Goal: Task Accomplishment & Management: Use online tool/utility

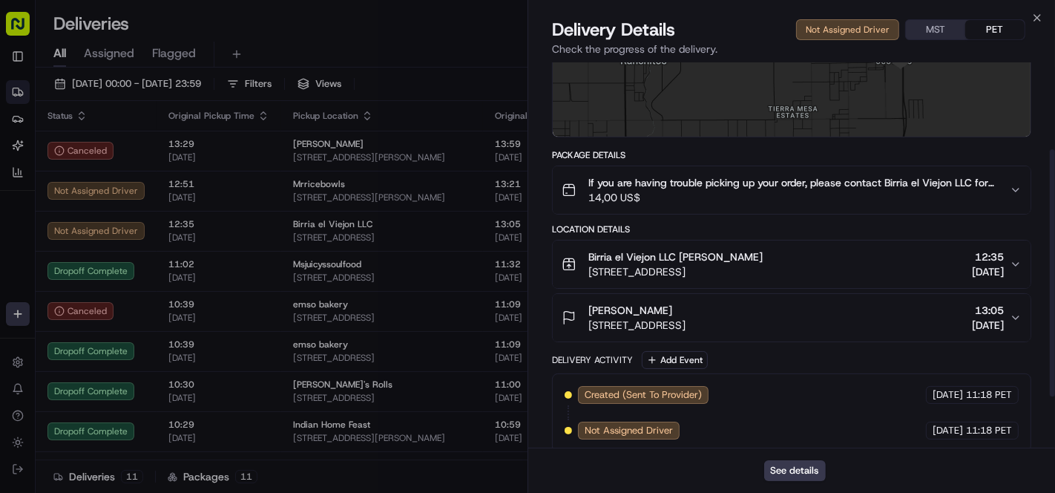
scroll to position [215, 0]
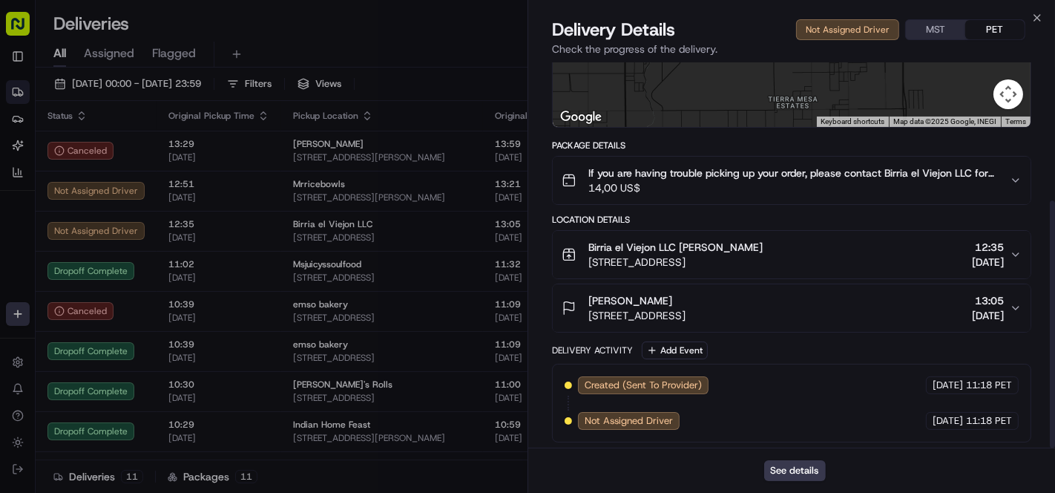
click at [645, 182] on span "14,00 US$" at bounding box center [793, 187] width 410 height 15
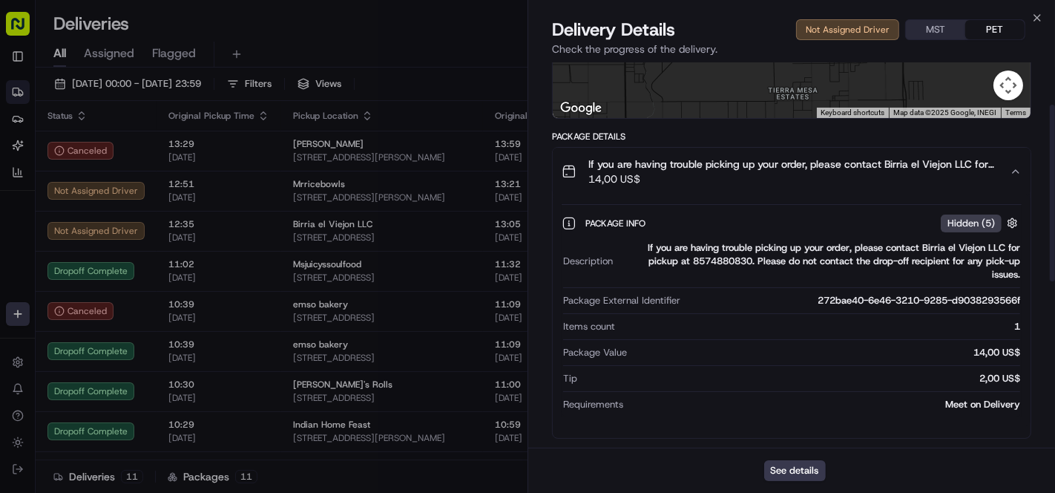
scroll to position [50, 0]
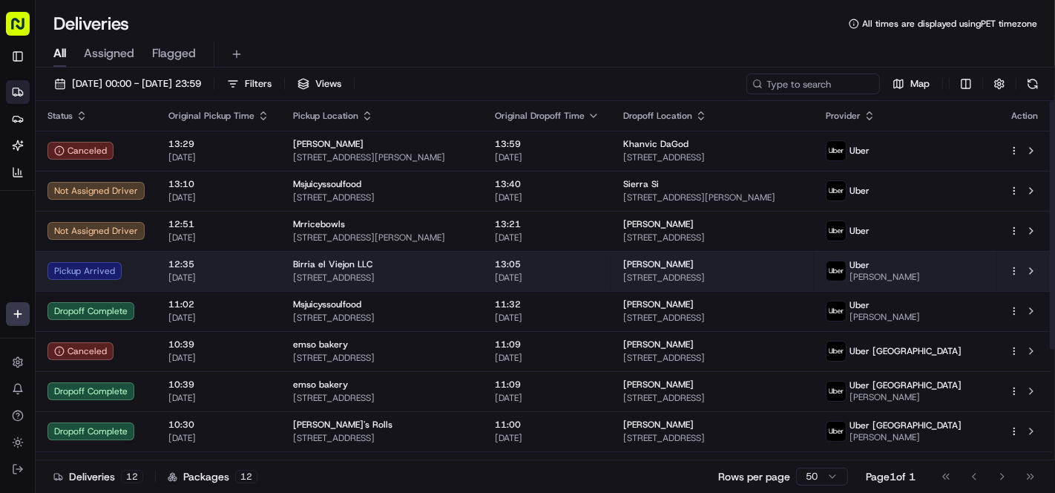
click at [447, 269] on div "Birria el Viejon LLC" at bounding box center [382, 264] width 178 height 12
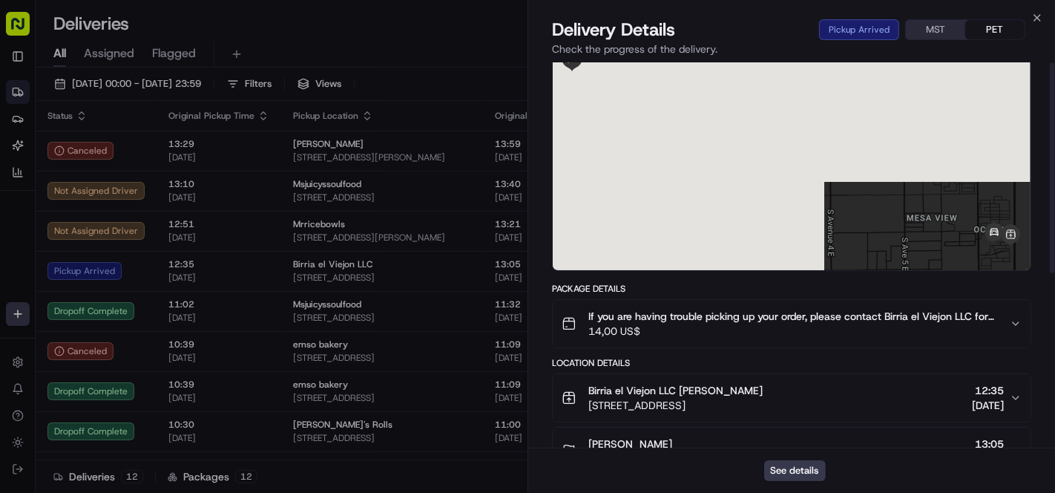
scroll to position [0, 0]
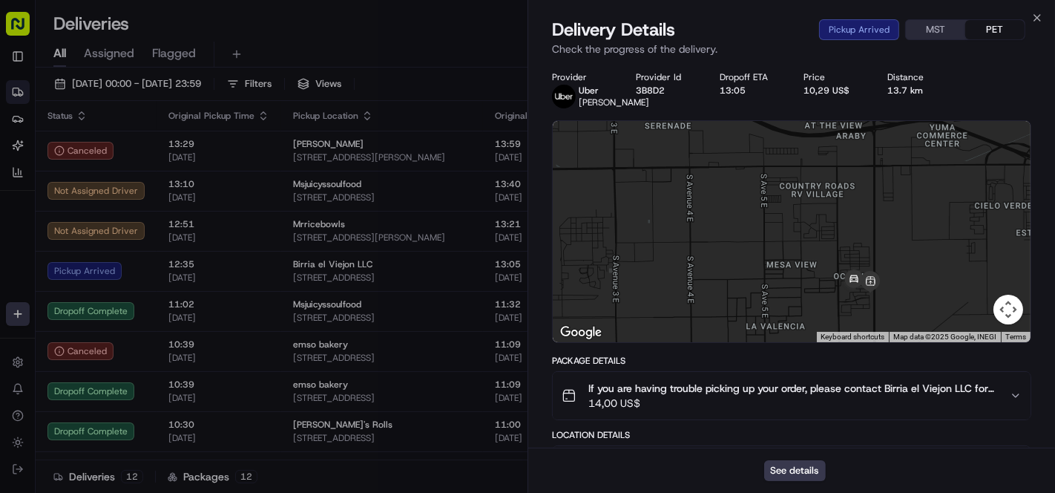
drag, startPoint x: 852, startPoint y: 255, endPoint x: 688, endPoint y: 226, distance: 166.6
click at [688, 226] on div at bounding box center [792, 231] width 478 height 221
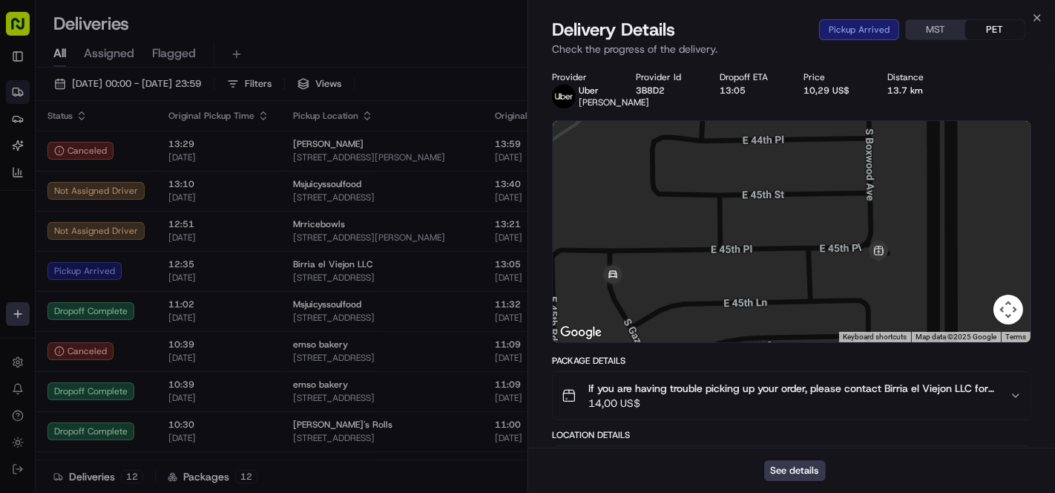
drag, startPoint x: 780, startPoint y: 291, endPoint x: 795, endPoint y: 278, distance: 19.5
click at [795, 278] on div at bounding box center [792, 231] width 478 height 221
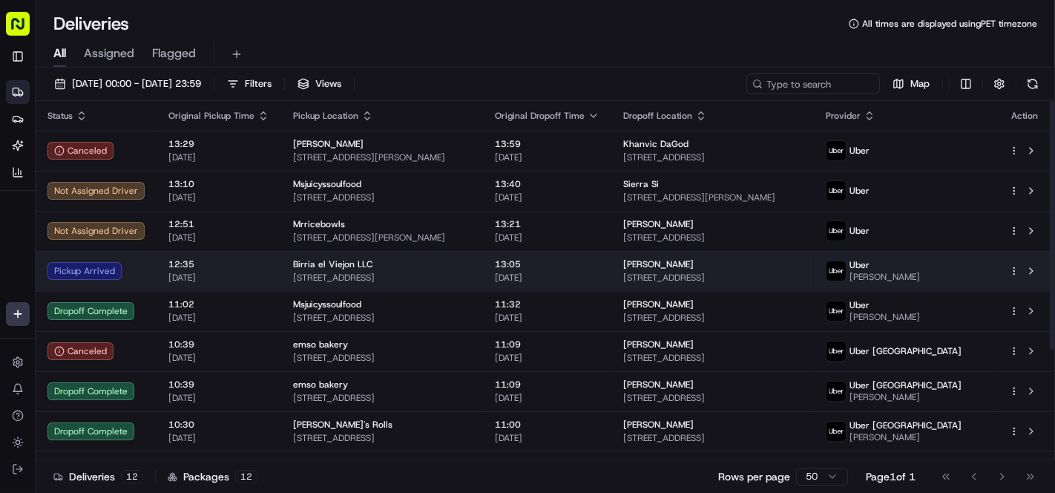
click at [523, 276] on td "13:05 [DATE]" at bounding box center [547, 271] width 128 height 40
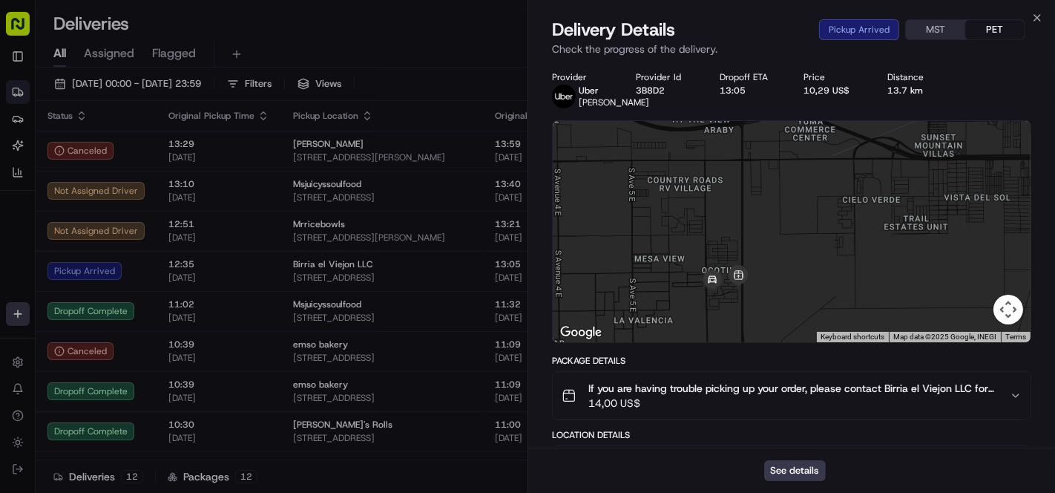
drag, startPoint x: 892, startPoint y: 250, endPoint x: 617, endPoint y: 221, distance: 276.8
click at [617, 221] on div at bounding box center [792, 231] width 478 height 221
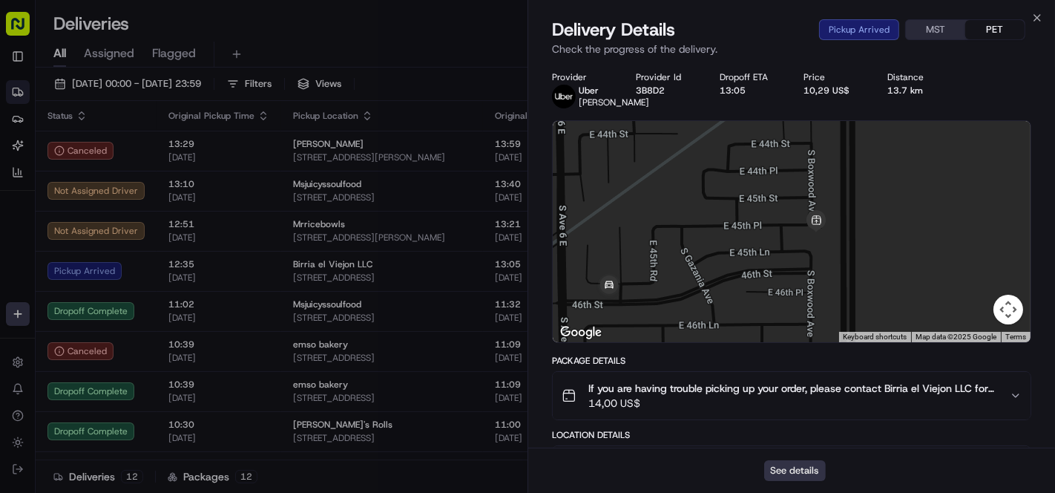
click at [790, 469] on button "See details" at bounding box center [795, 470] width 62 height 21
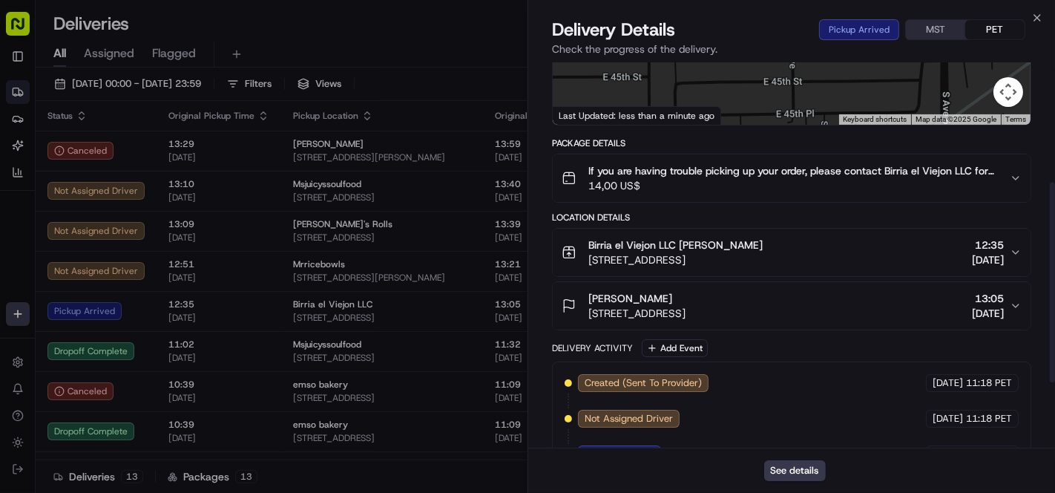
scroll to position [247, 0]
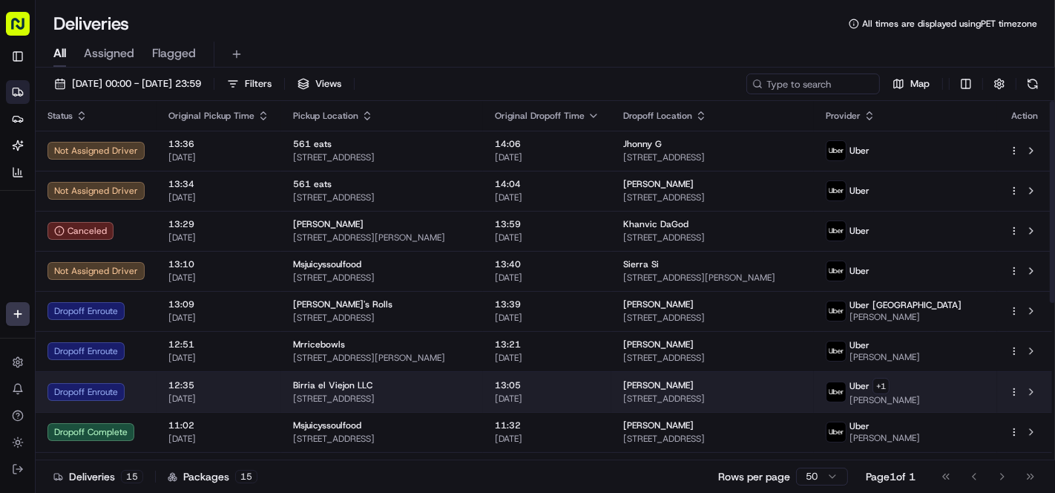
click at [471, 386] on div "Birria el Viejon LLC" at bounding box center [382, 385] width 178 height 12
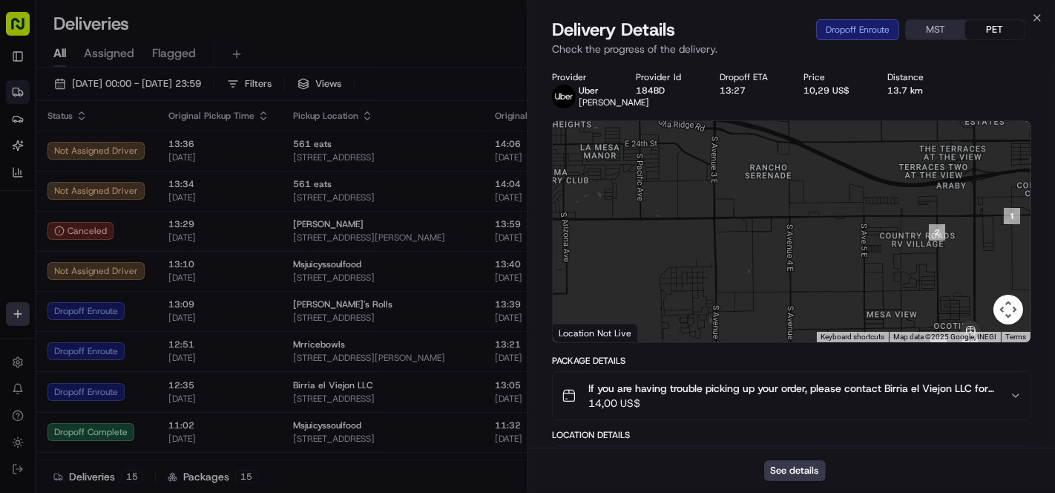
drag, startPoint x: 879, startPoint y: 225, endPoint x: 727, endPoint y: 187, distance: 156.7
click at [727, 187] on div at bounding box center [792, 231] width 478 height 221
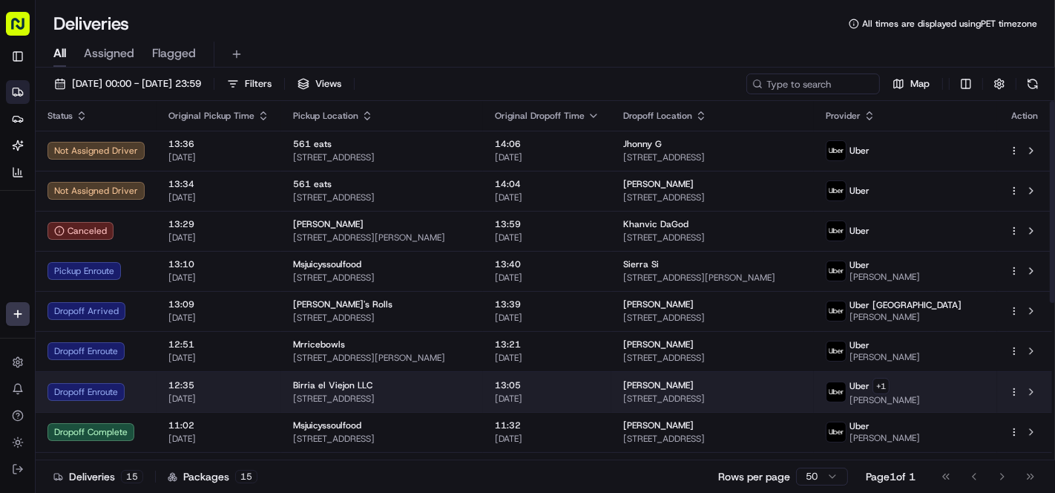
click at [402, 379] on div "Birria el Viejon LLC" at bounding box center [382, 385] width 178 height 12
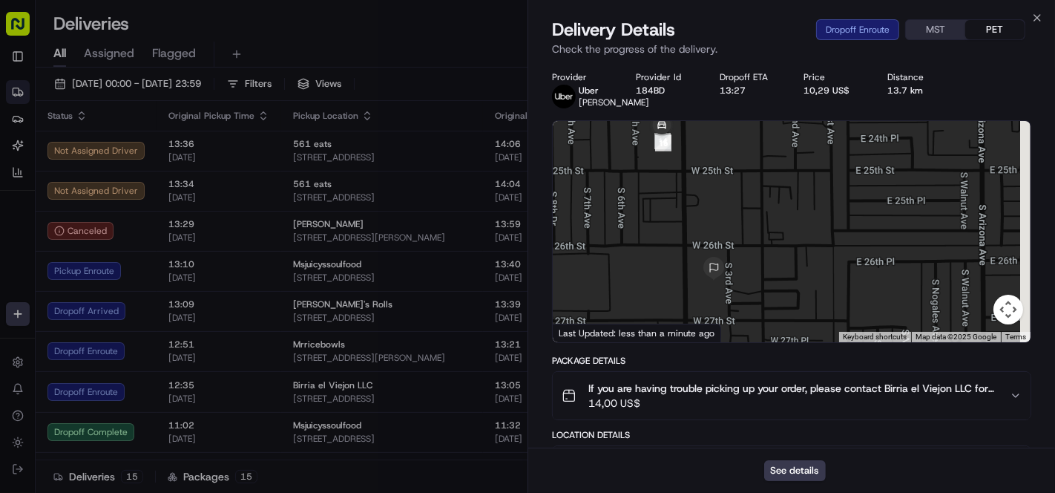
drag, startPoint x: 744, startPoint y: 257, endPoint x: 731, endPoint y: 162, distance: 96.6
click at [731, 162] on div at bounding box center [792, 231] width 478 height 221
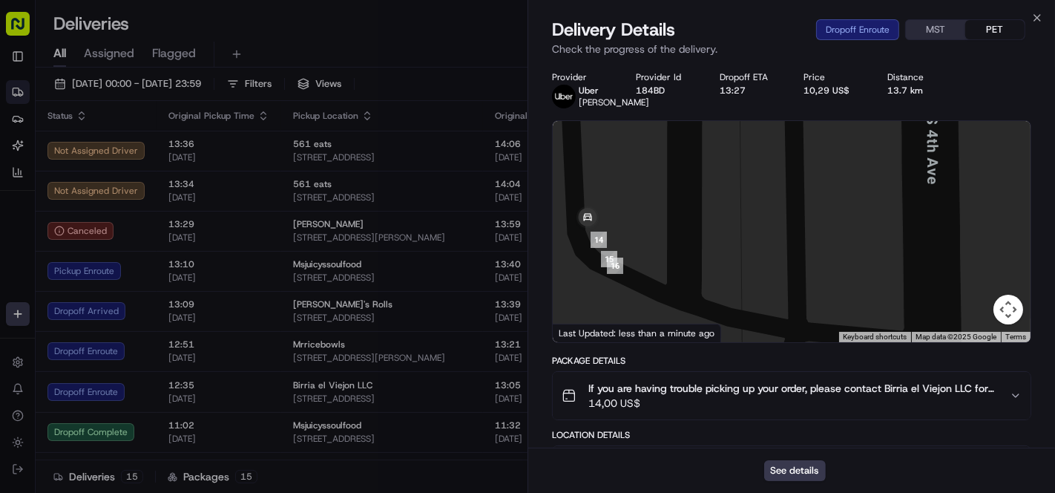
drag, startPoint x: 681, startPoint y: 194, endPoint x: 661, endPoint y: 283, distance: 91.3
click at [661, 283] on div at bounding box center [792, 231] width 478 height 221
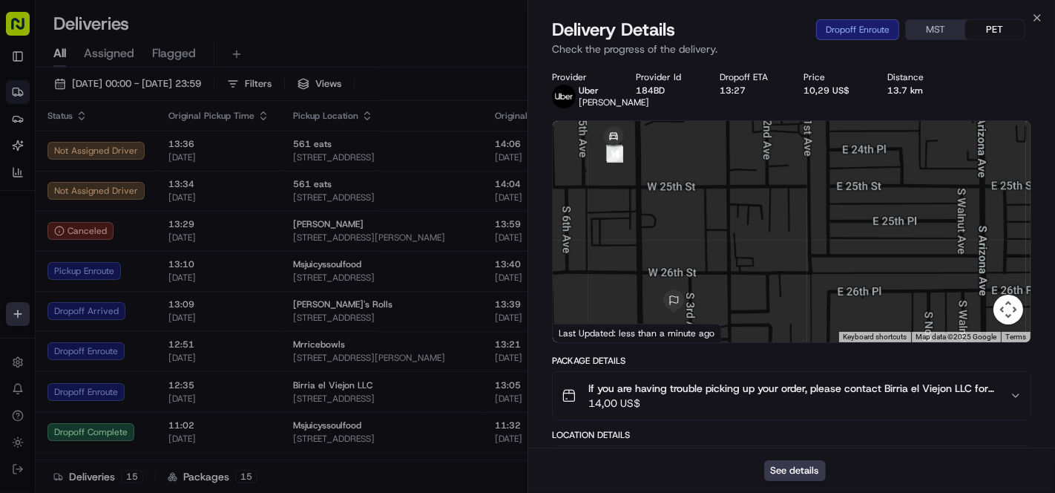
drag, startPoint x: 763, startPoint y: 263, endPoint x: 844, endPoint y: 479, distance: 230.5
click at [719, 188] on div at bounding box center [792, 231] width 478 height 221
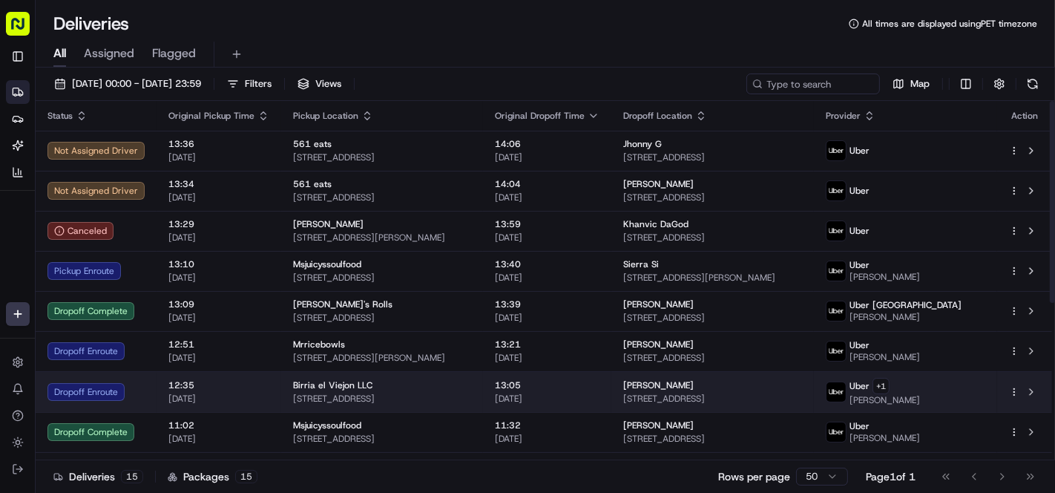
click at [456, 389] on div "Birria el Viejon LLC [STREET_ADDRESS]" at bounding box center [382, 391] width 178 height 25
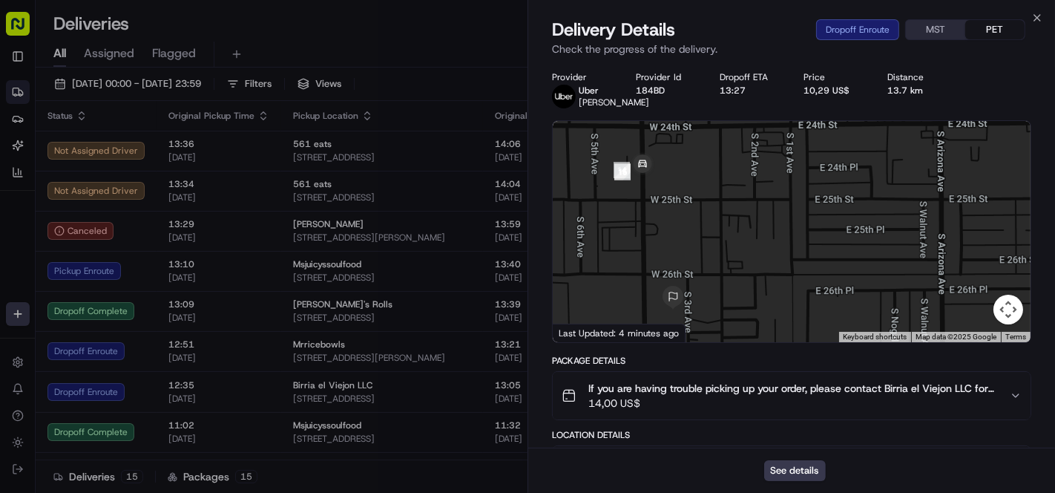
drag, startPoint x: 721, startPoint y: 261, endPoint x: 718, endPoint y: 202, distance: 59.4
click at [718, 202] on div at bounding box center [792, 231] width 478 height 221
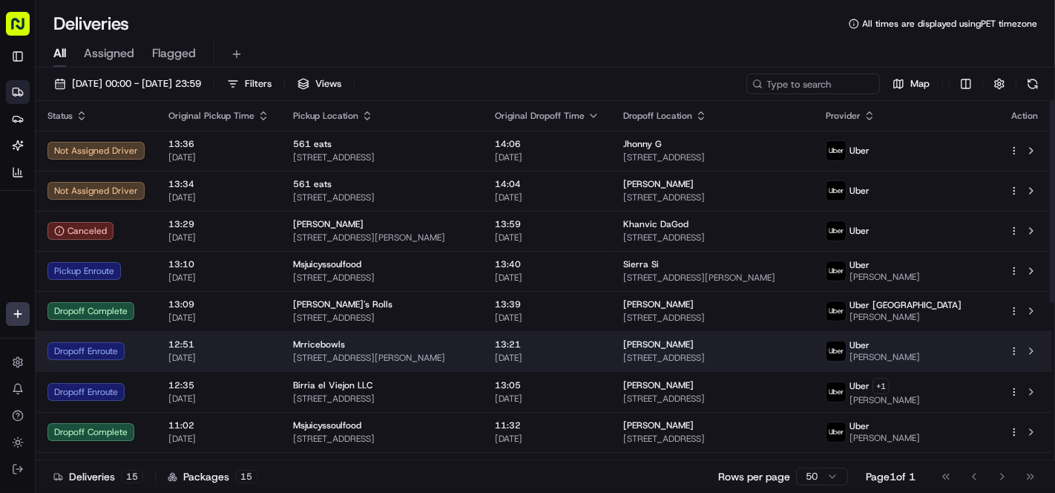
click at [305, 338] on span "Mrricebowls" at bounding box center [319, 344] width 52 height 12
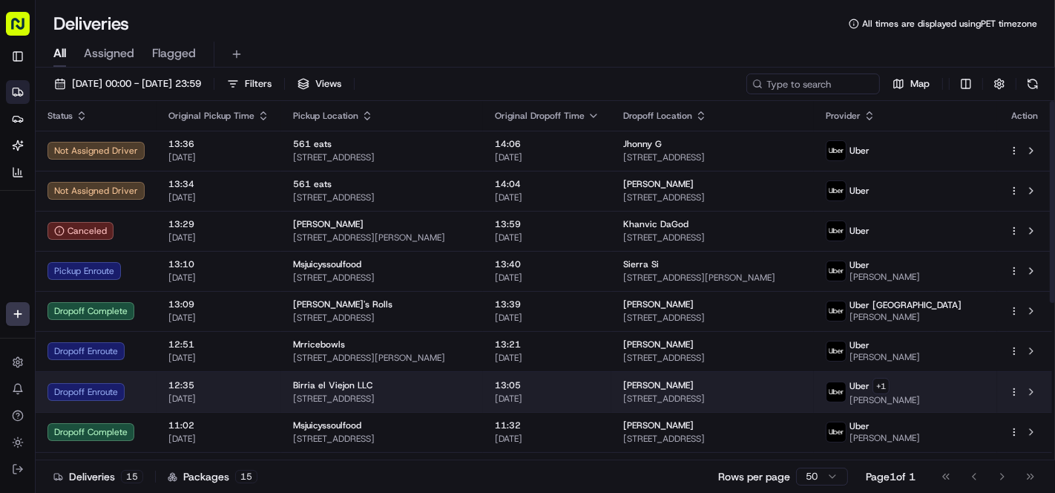
click at [438, 382] on div "Birria el Viejon LLC" at bounding box center [382, 385] width 178 height 12
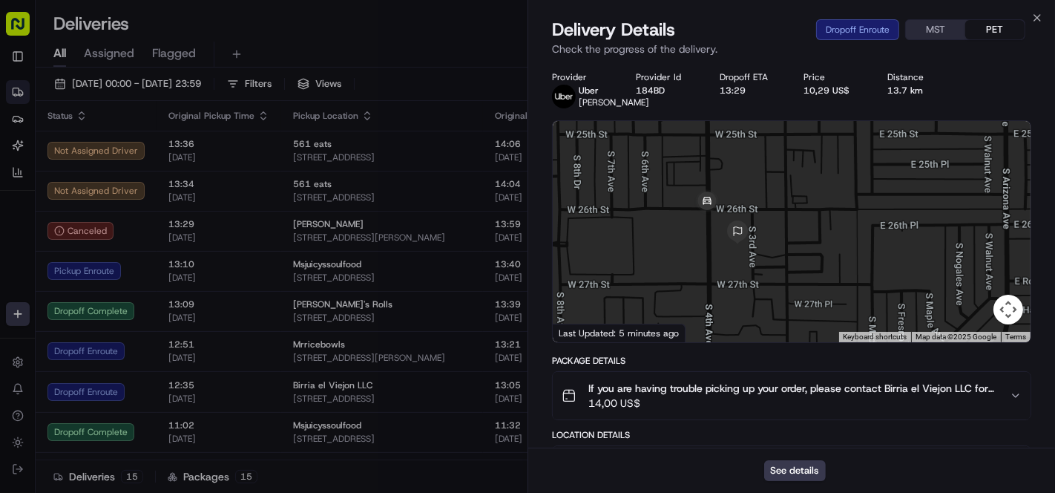
drag, startPoint x: 884, startPoint y: 261, endPoint x: 792, endPoint y: 249, distance: 92.9
click at [792, 249] on div at bounding box center [792, 231] width 478 height 221
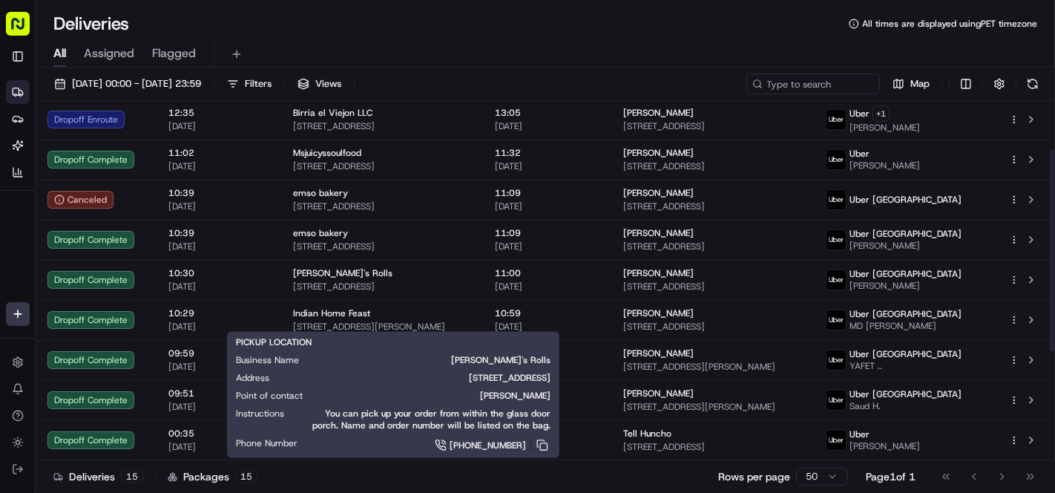
scroll to position [0, 0]
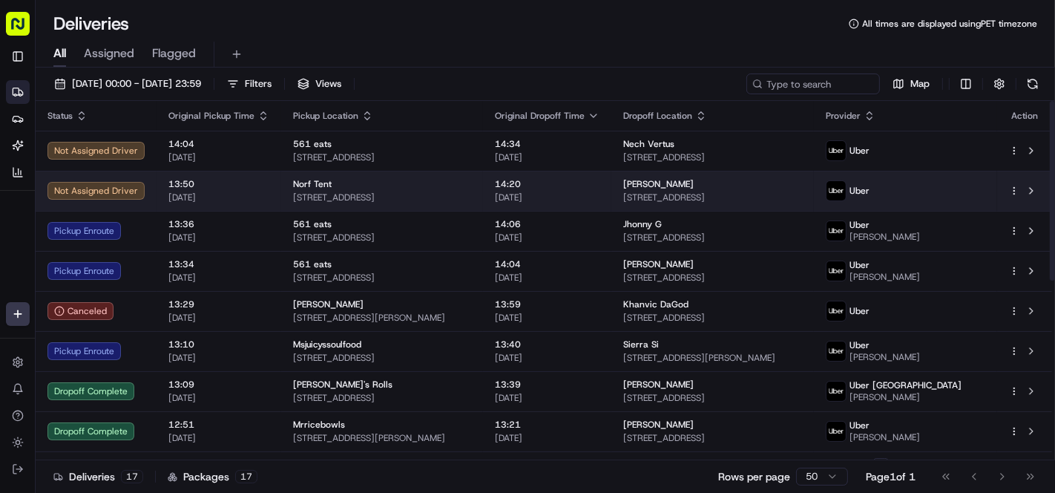
click at [436, 195] on span "[STREET_ADDRESS]" at bounding box center [382, 197] width 178 height 12
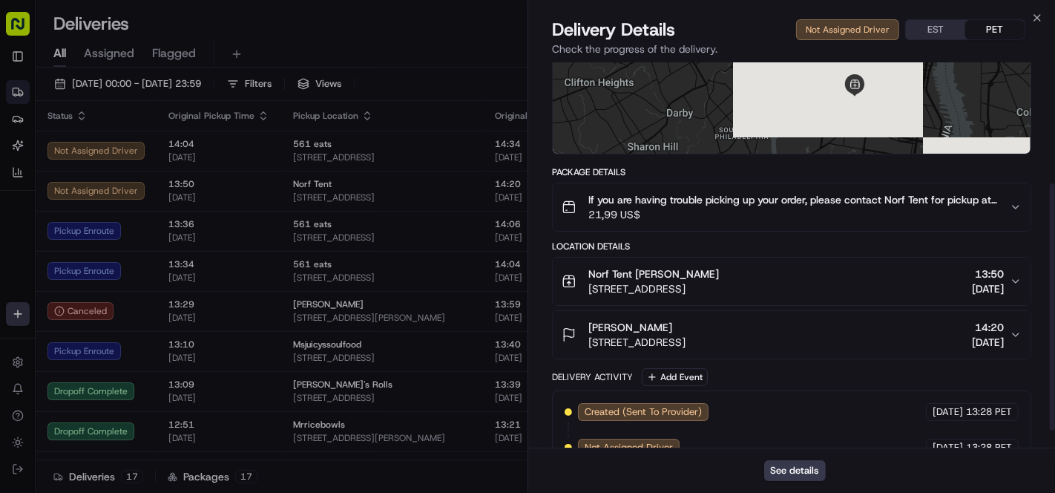
scroll to position [215, 0]
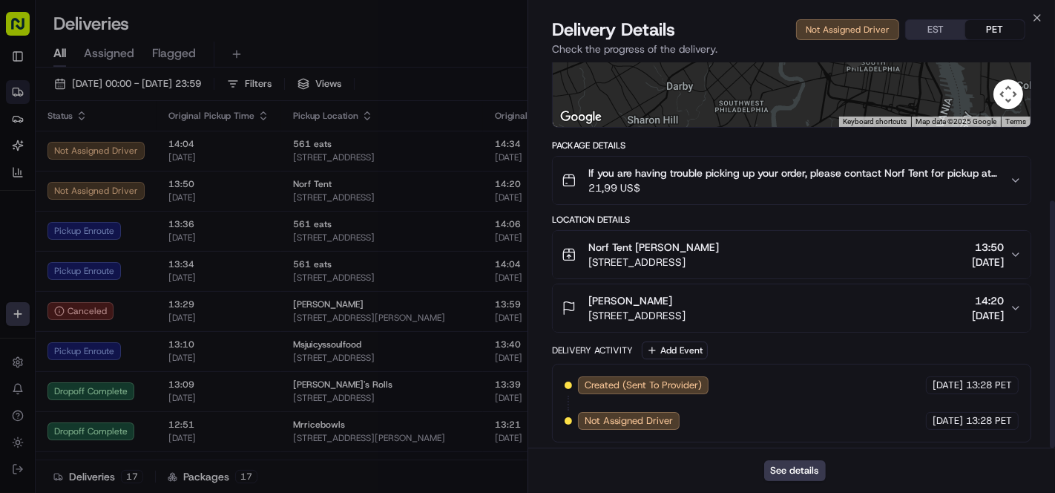
drag, startPoint x: 722, startPoint y: 183, endPoint x: 723, endPoint y: 198, distance: 14.9
click at [723, 183] on span "21,99 US$" at bounding box center [793, 187] width 410 height 15
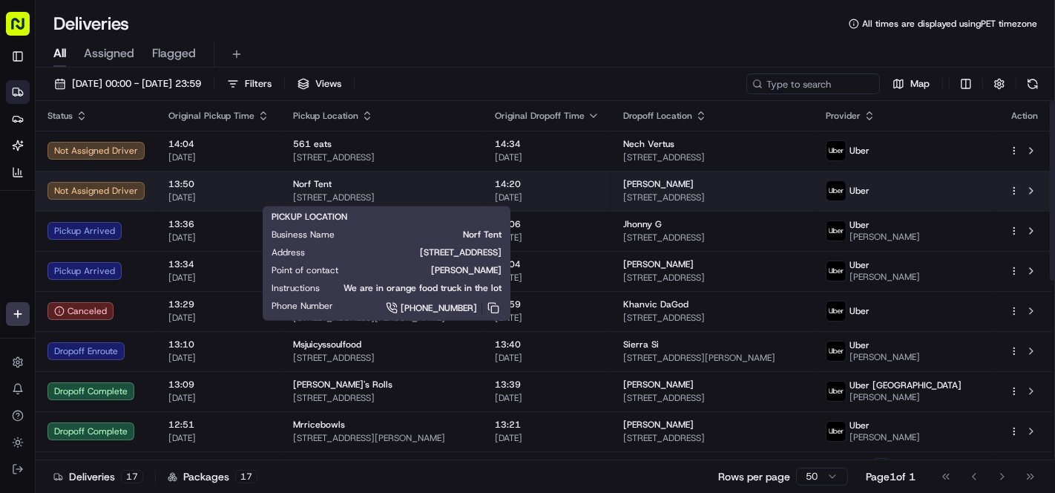
click at [315, 180] on span "Norf Tent" at bounding box center [312, 184] width 39 height 12
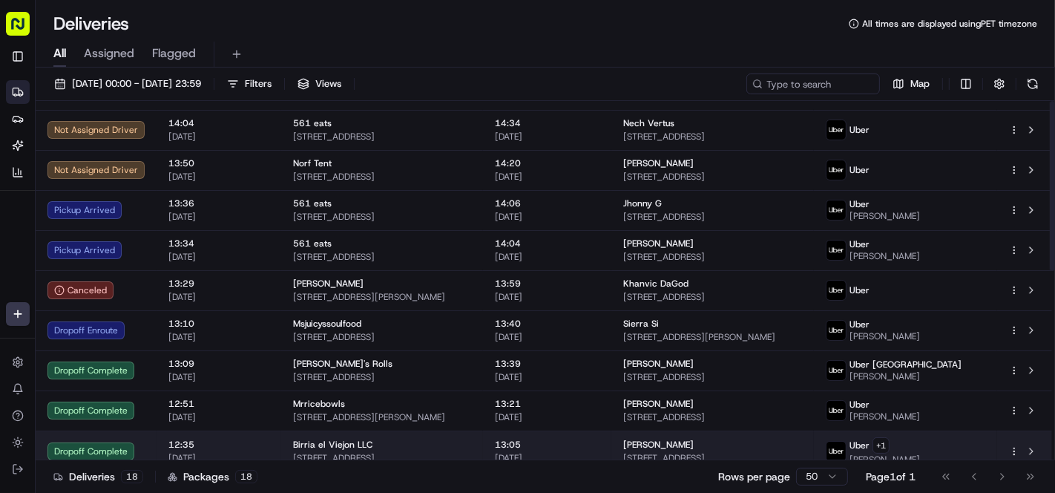
scroll to position [0, 0]
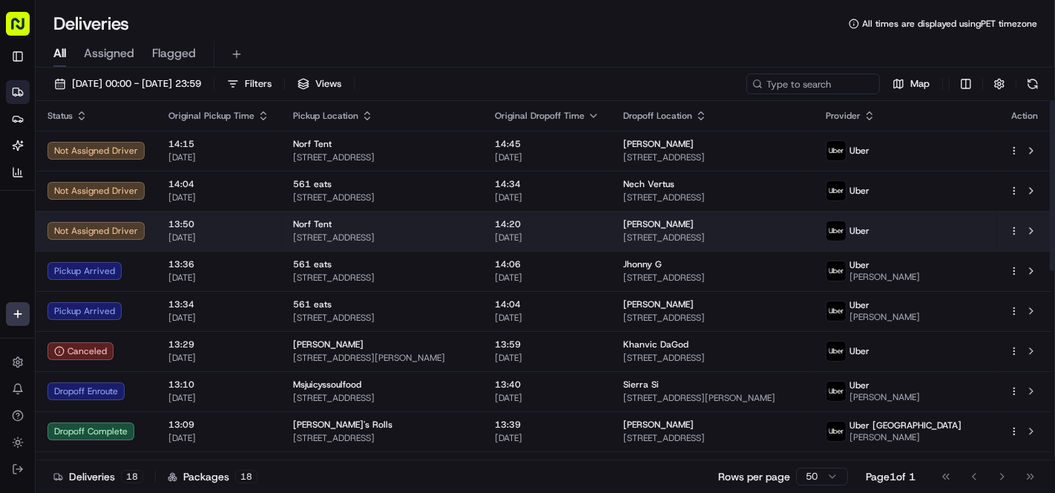
click at [428, 218] on div "Norf Tent" at bounding box center [382, 224] width 178 height 12
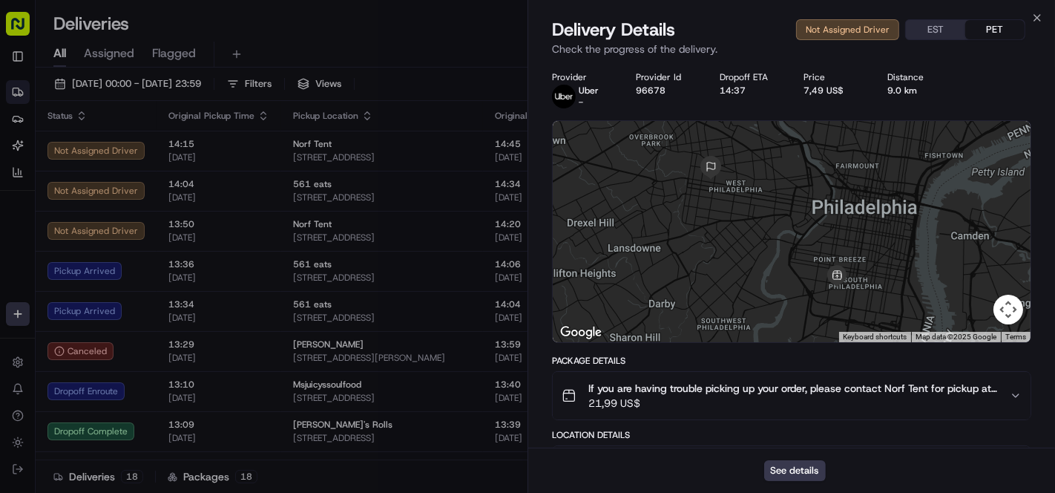
drag, startPoint x: 886, startPoint y: 253, endPoint x: 861, endPoint y: 260, distance: 25.4
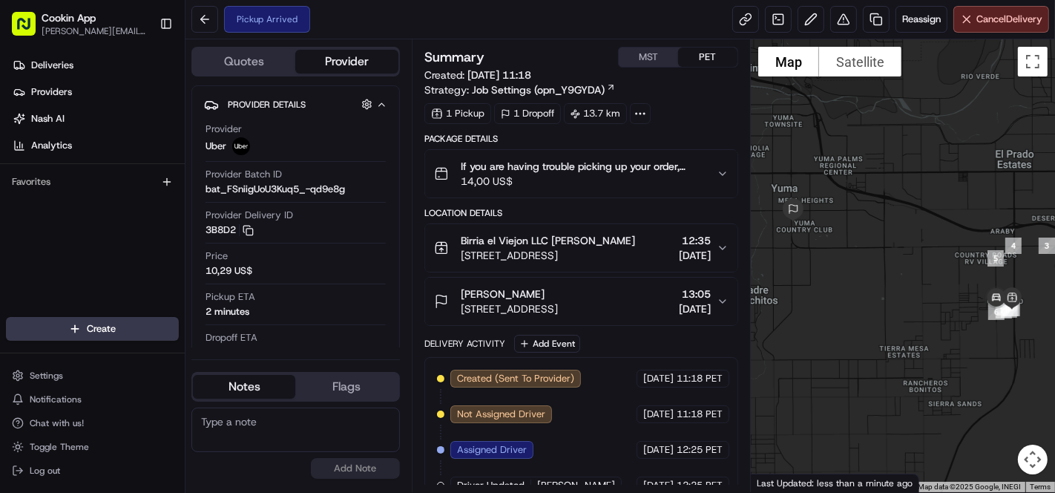
click at [438, 18] on div "Pickup Arrived Reassign Cancel Delivery" at bounding box center [620, 19] width 870 height 39
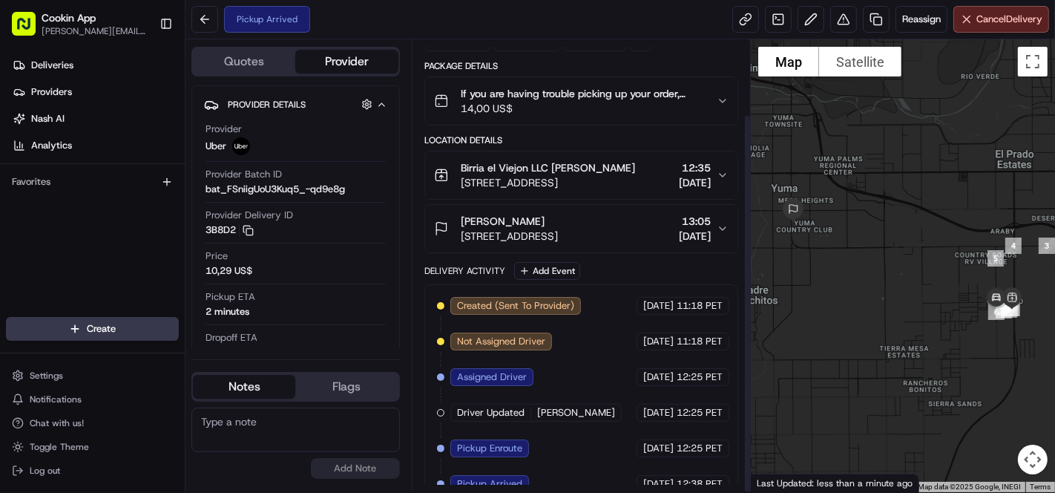
scroll to position [88, 0]
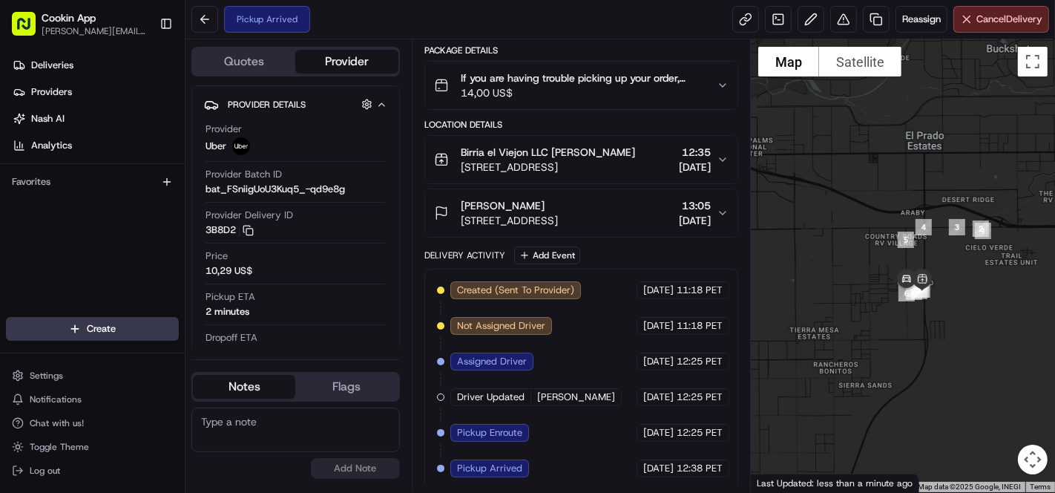
drag, startPoint x: 944, startPoint y: 309, endPoint x: 831, endPoint y: 300, distance: 113.1
click at [831, 300] on div at bounding box center [903, 265] width 304 height 453
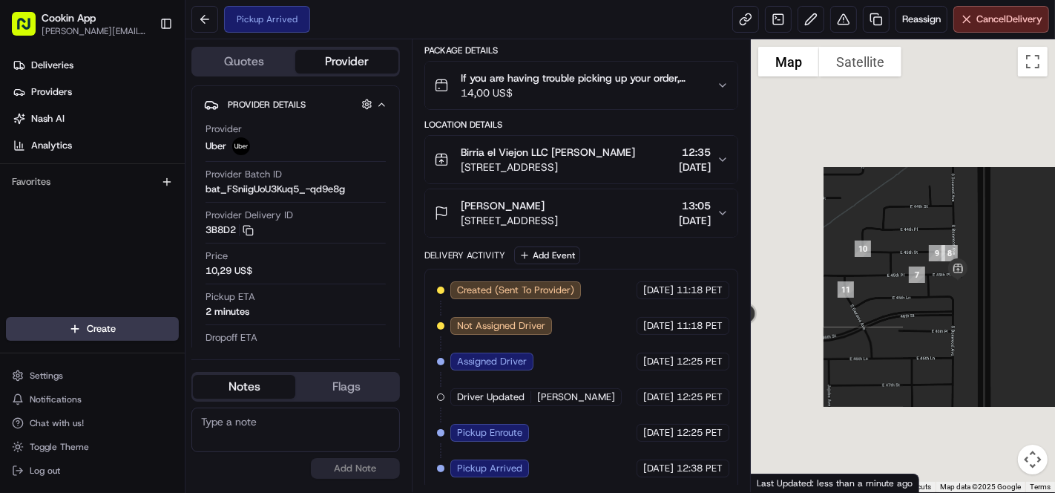
click at [1000, 285] on div at bounding box center [903, 265] width 304 height 453
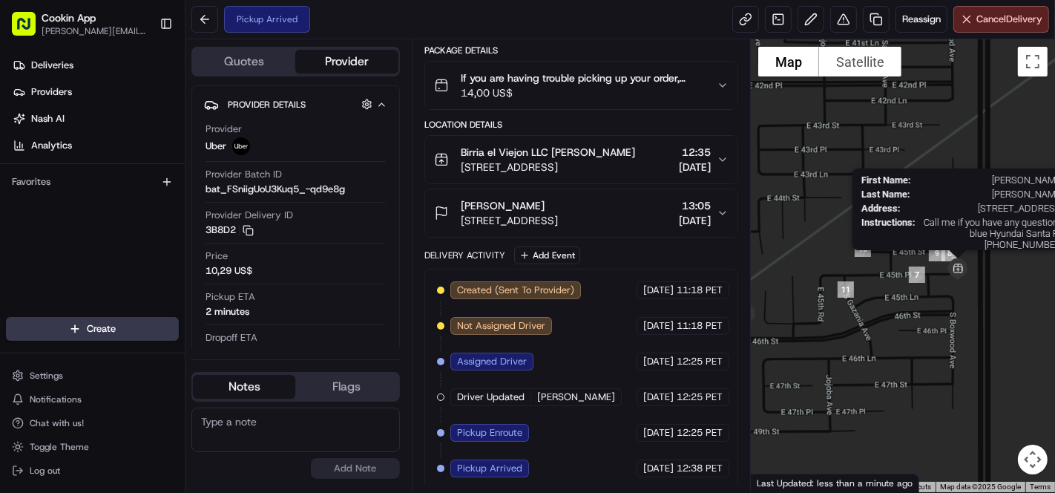
drag, startPoint x: 912, startPoint y: 306, endPoint x: 959, endPoint y: 277, distance: 55.6
click at [959, 277] on div "First Name : Victor Last Name : Ramirez Address : 5777 E 45th Pl, Yuma, AZ 8536…" at bounding box center [903, 265] width 304 height 453
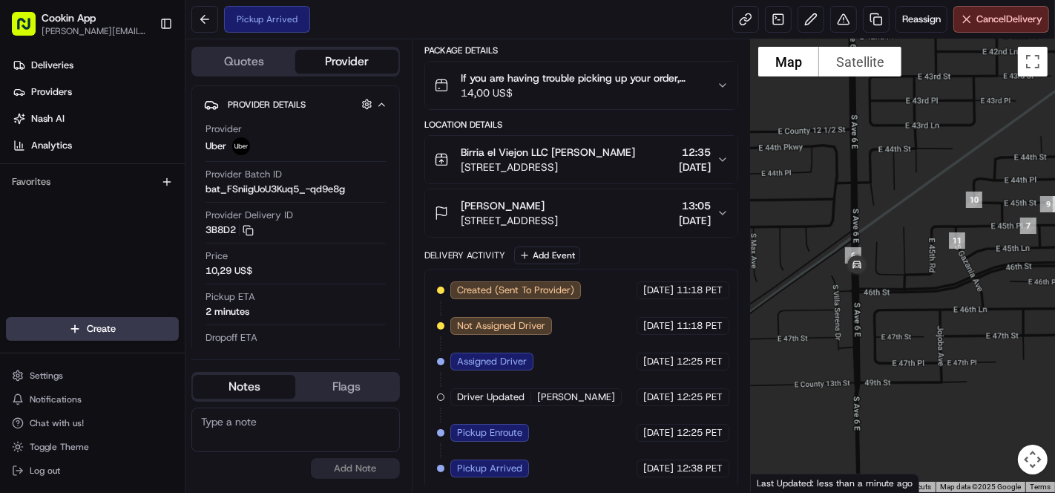
drag, startPoint x: 873, startPoint y: 319, endPoint x: 985, endPoint y: 270, distance: 121.6
click at [985, 270] on div at bounding box center [903, 265] width 304 height 453
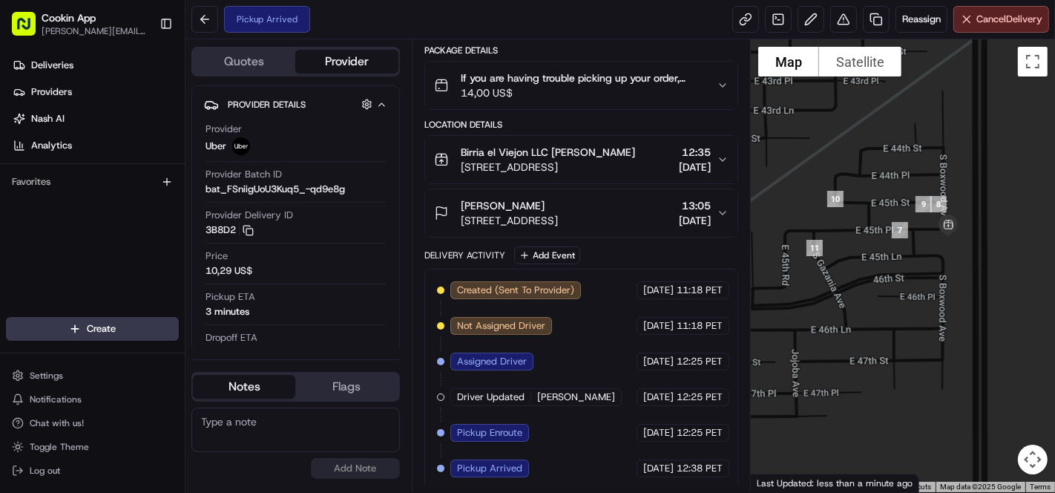
drag, startPoint x: 998, startPoint y: 315, endPoint x: 841, endPoint y: 332, distance: 157.4
click at [841, 332] on div at bounding box center [903, 265] width 304 height 453
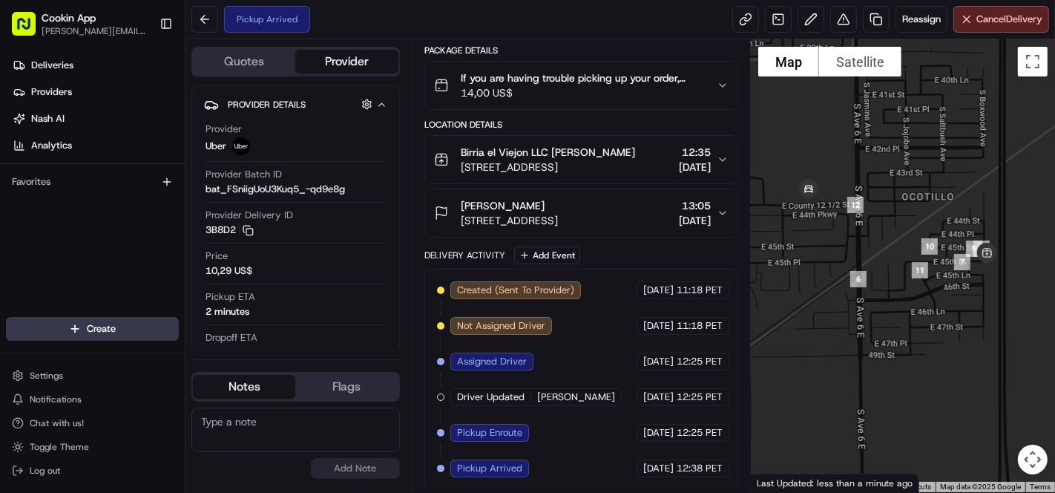
drag, startPoint x: 943, startPoint y: 252, endPoint x: 1005, endPoint y: 247, distance: 62.5
click at [1005, 247] on div at bounding box center [903, 265] width 304 height 453
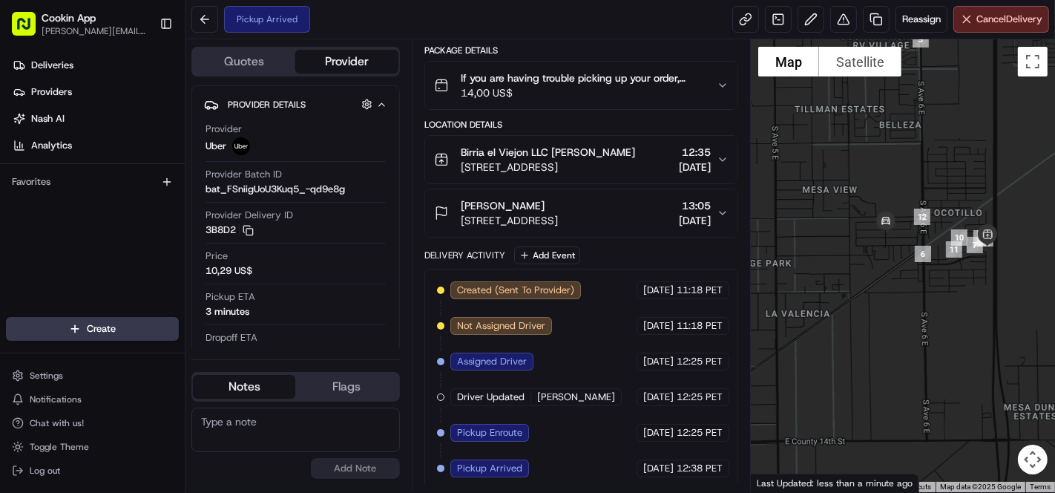
drag, startPoint x: 811, startPoint y: 272, endPoint x: 903, endPoint y: 257, distance: 93.2
click at [903, 257] on div at bounding box center [903, 265] width 304 height 453
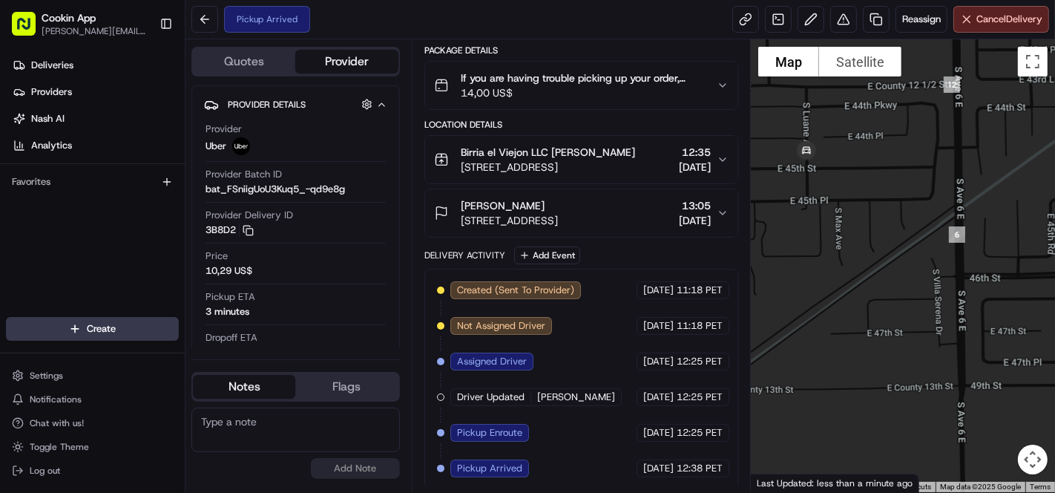
drag, startPoint x: 844, startPoint y: 232, endPoint x: 815, endPoint y: 173, distance: 66.0
click at [815, 173] on div at bounding box center [903, 265] width 304 height 453
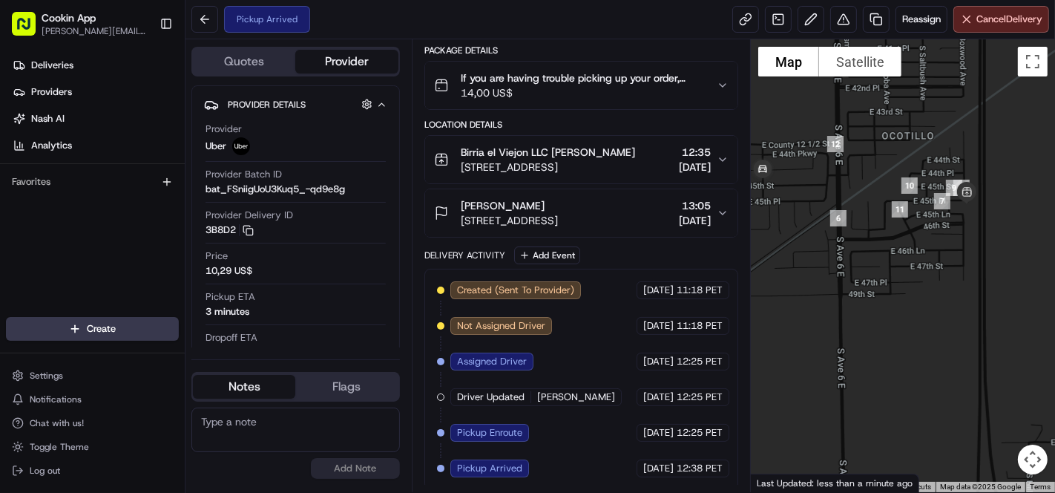
drag, startPoint x: 976, startPoint y: 264, endPoint x: 877, endPoint y: 251, distance: 99.6
click at [877, 251] on div at bounding box center [903, 265] width 304 height 453
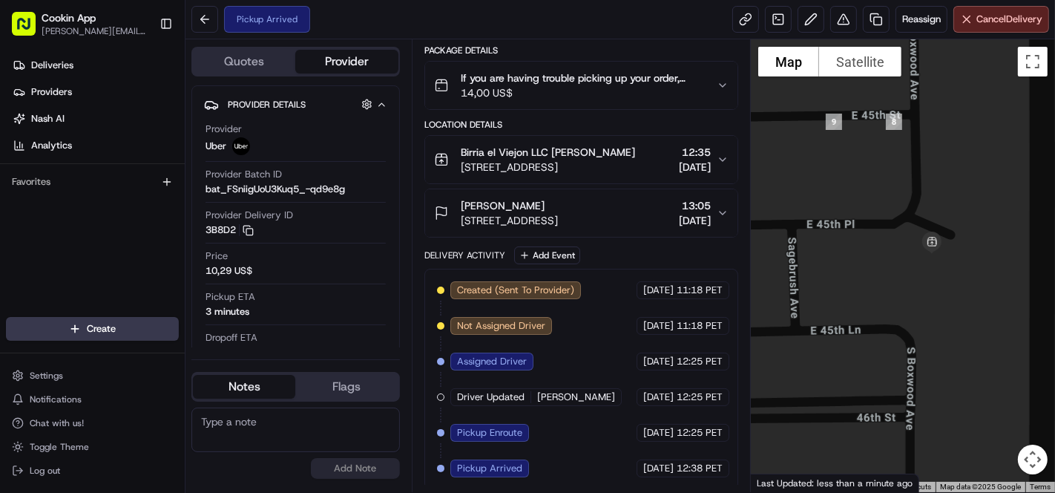
drag, startPoint x: 941, startPoint y: 183, endPoint x: 945, endPoint y: 202, distance: 19.1
click at [945, 202] on div at bounding box center [903, 265] width 304 height 453
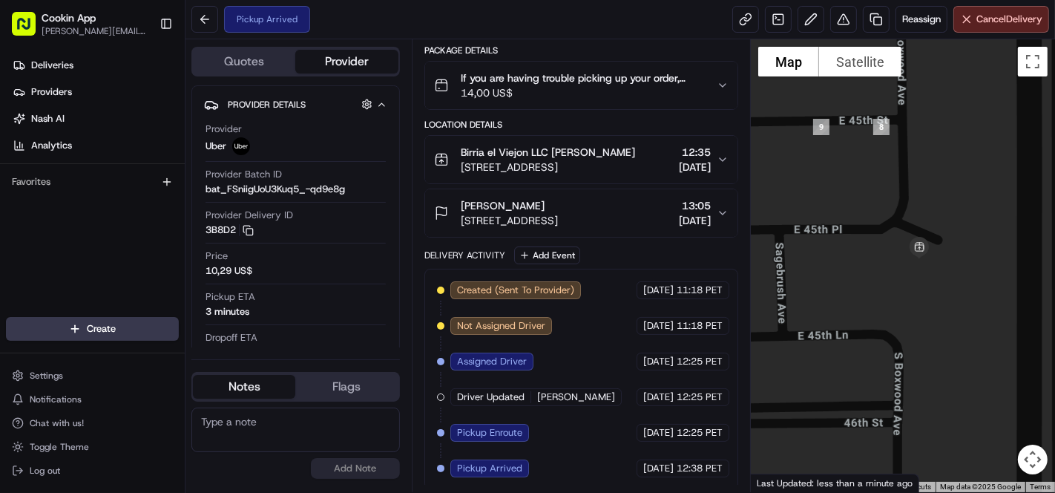
click at [560, 160] on span "[STREET_ADDRESS]" at bounding box center [548, 167] width 174 height 15
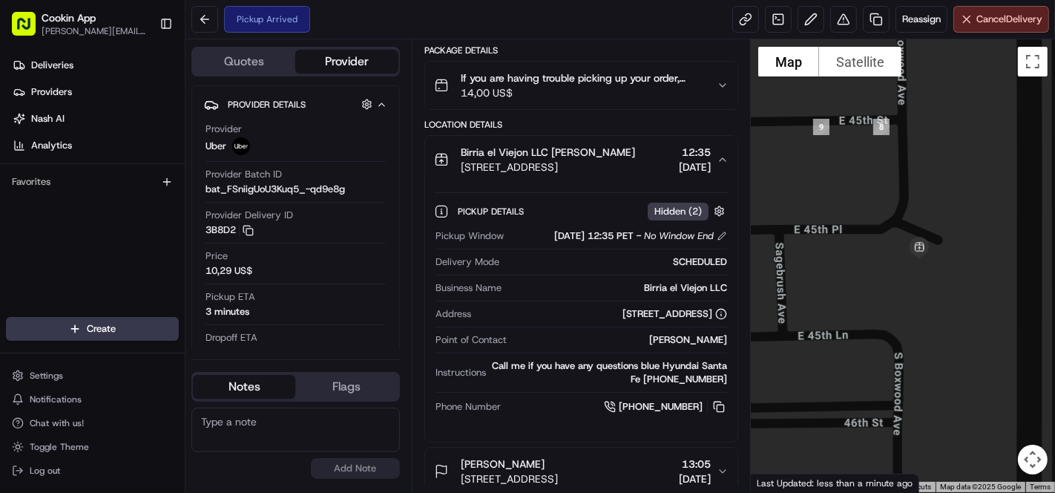
click at [622, 308] on div "[STREET_ADDRESS]" at bounding box center [674, 313] width 105 height 13
copy div "[STREET_ADDRESS]"
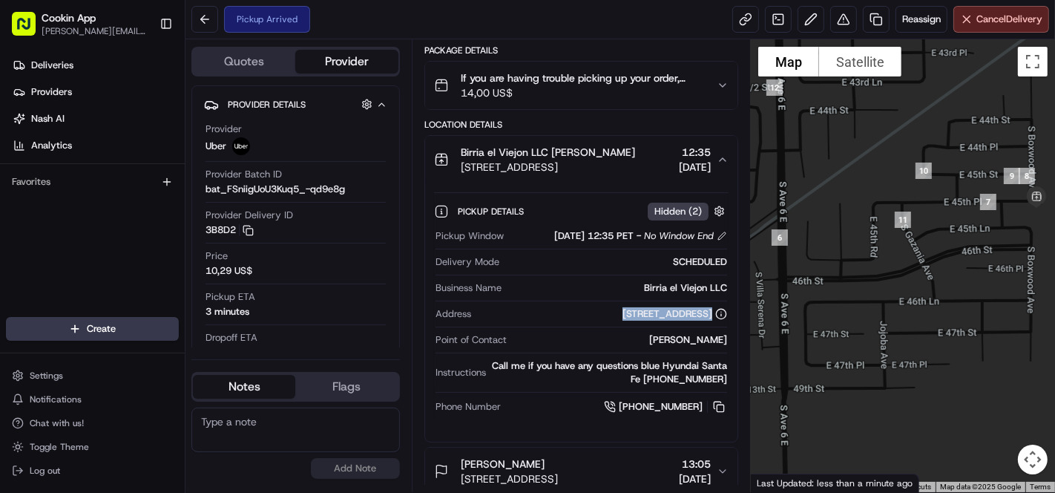
drag, startPoint x: 838, startPoint y: 279, endPoint x: 996, endPoint y: 241, distance: 162.5
click at [996, 241] on div at bounding box center [903, 265] width 304 height 453
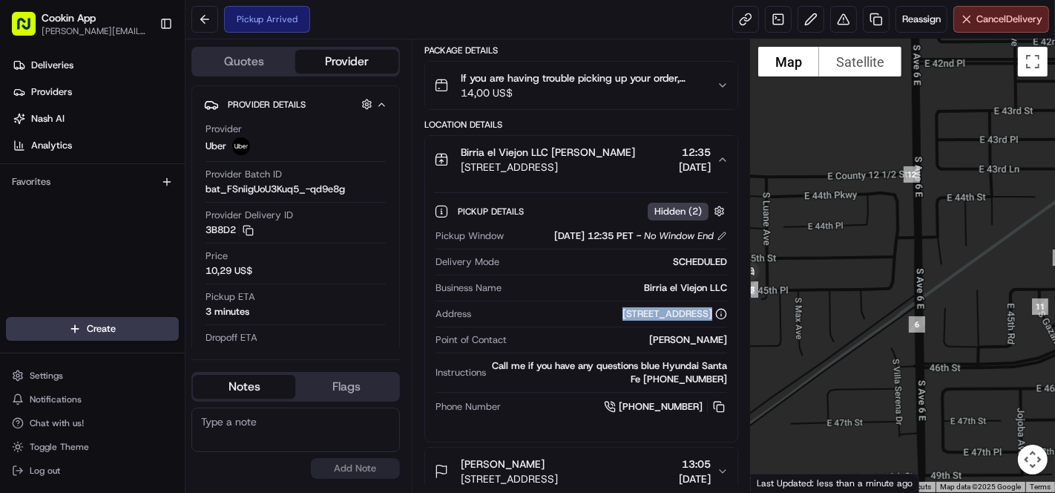
drag, startPoint x: 861, startPoint y: 230, endPoint x: 995, endPoint y: 320, distance: 160.9
click at [995, 320] on div at bounding box center [903, 265] width 304 height 453
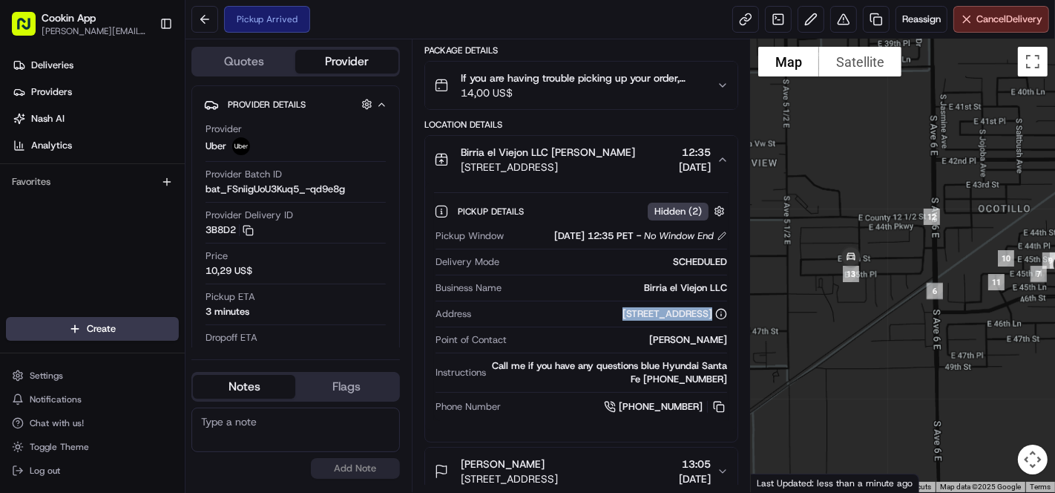
drag, startPoint x: 870, startPoint y: 303, endPoint x: 888, endPoint y: 295, distance: 19.6
click at [888, 295] on div at bounding box center [903, 265] width 304 height 453
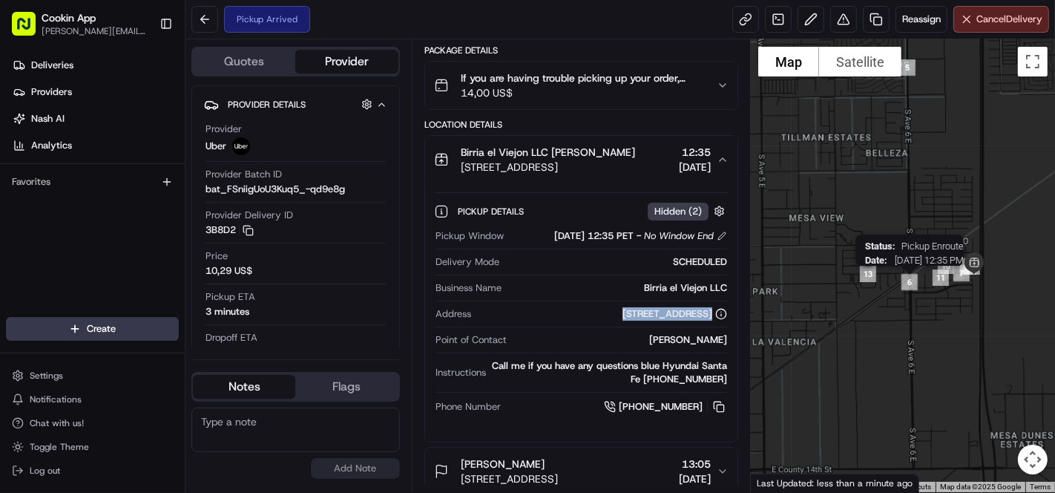
drag, startPoint x: 938, startPoint y: 298, endPoint x: 921, endPoint y: 284, distance: 21.7
click at [921, 284] on div "Status : Pickup Enroute Date : 08/16/2025 12:35 PM" at bounding box center [903, 265] width 304 height 453
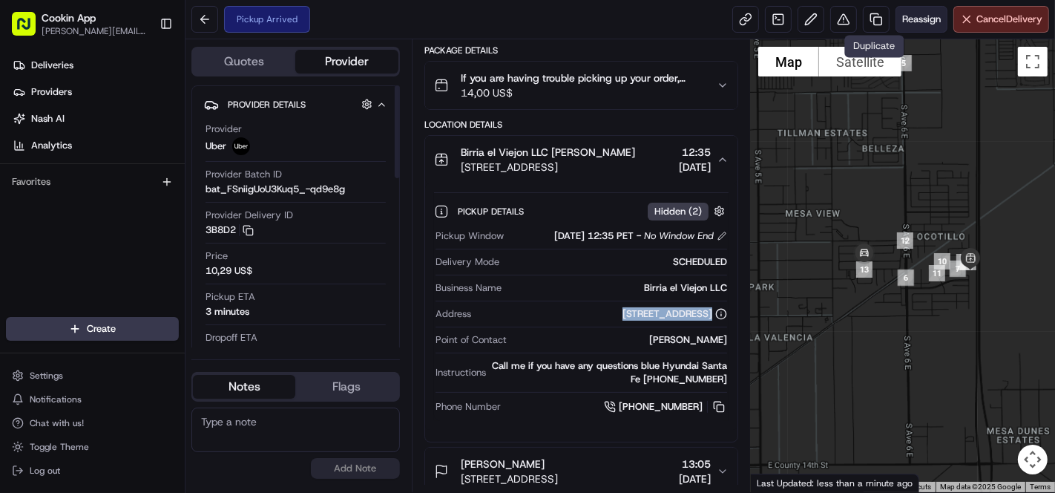
click at [904, 16] on span "Reassign" at bounding box center [921, 19] width 39 height 13
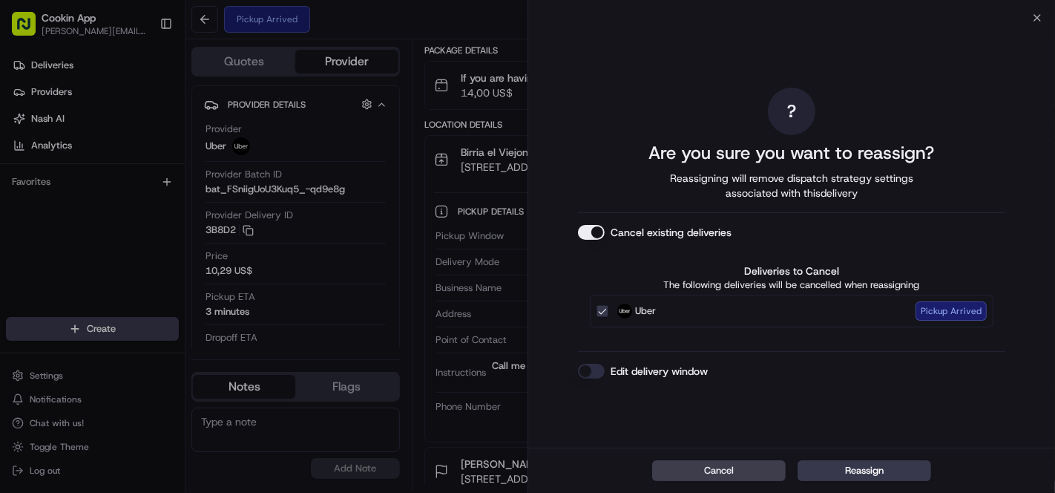
click at [588, 225] on button "Cancel existing deliveries" at bounding box center [591, 232] width 27 height 15
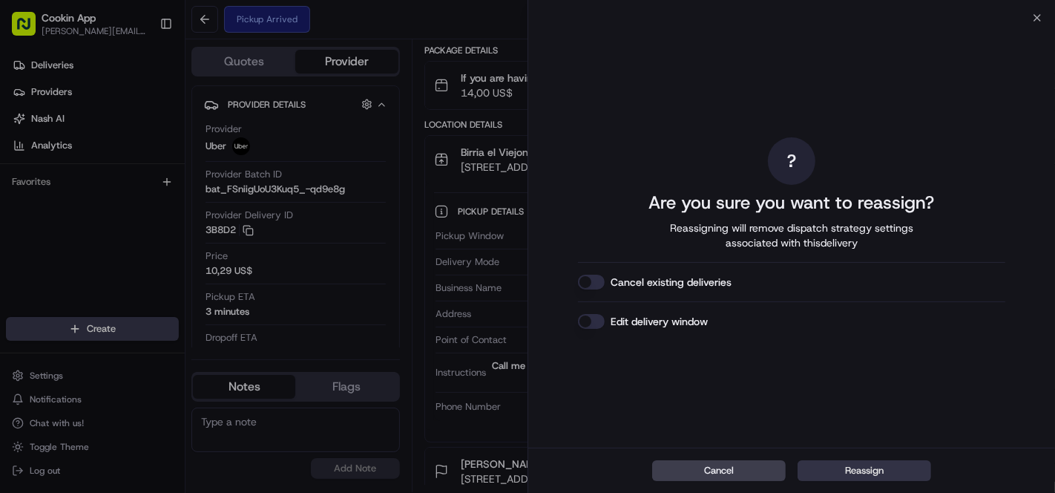
click at [847, 467] on button "Reassign" at bounding box center [865, 470] width 134 height 21
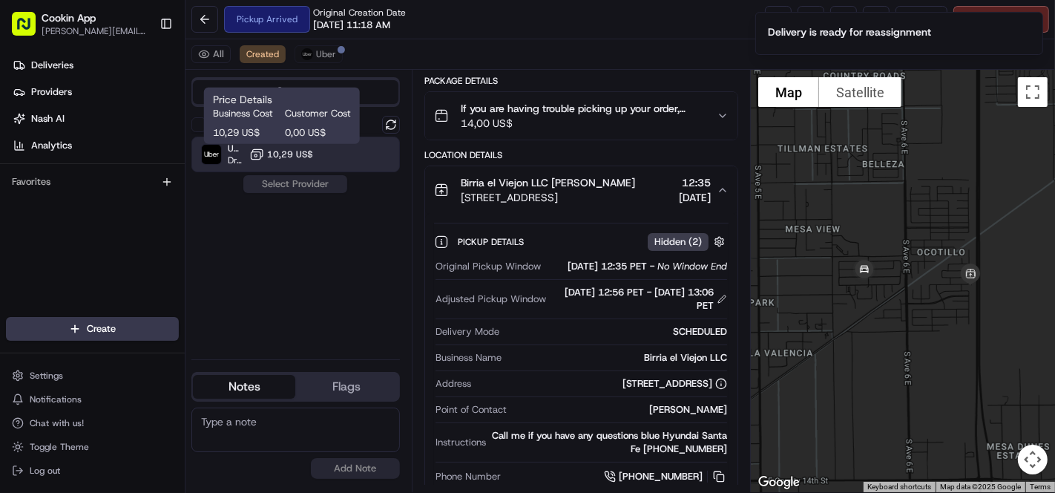
click at [287, 152] on span "10,29 US$" at bounding box center [290, 154] width 46 height 12
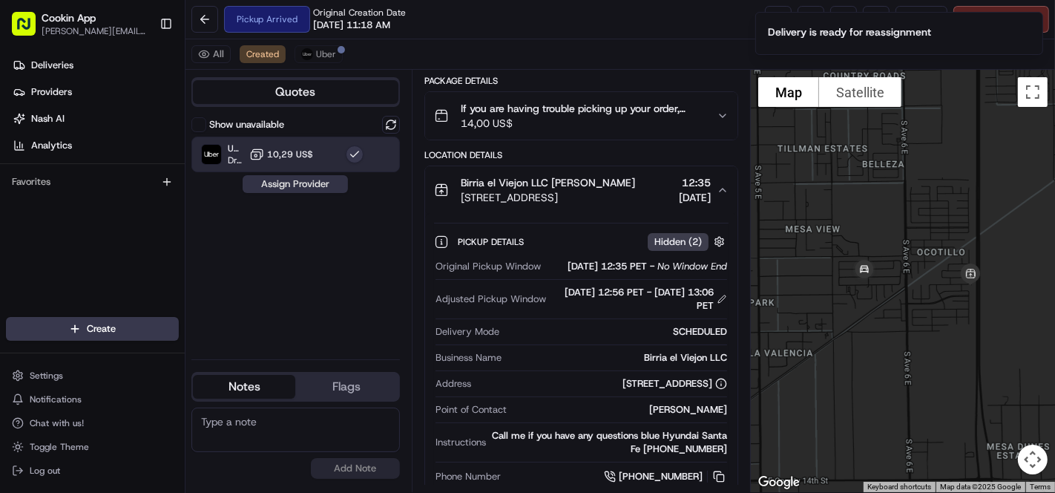
click at [290, 183] on button "Assign Provider" at bounding box center [295, 184] width 105 height 18
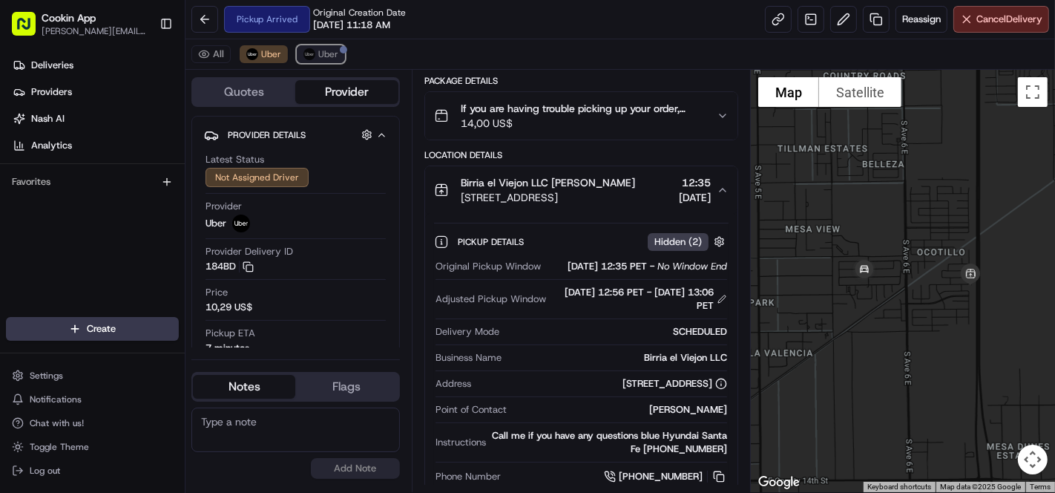
click at [318, 50] on span "Uber" at bounding box center [328, 54] width 20 height 12
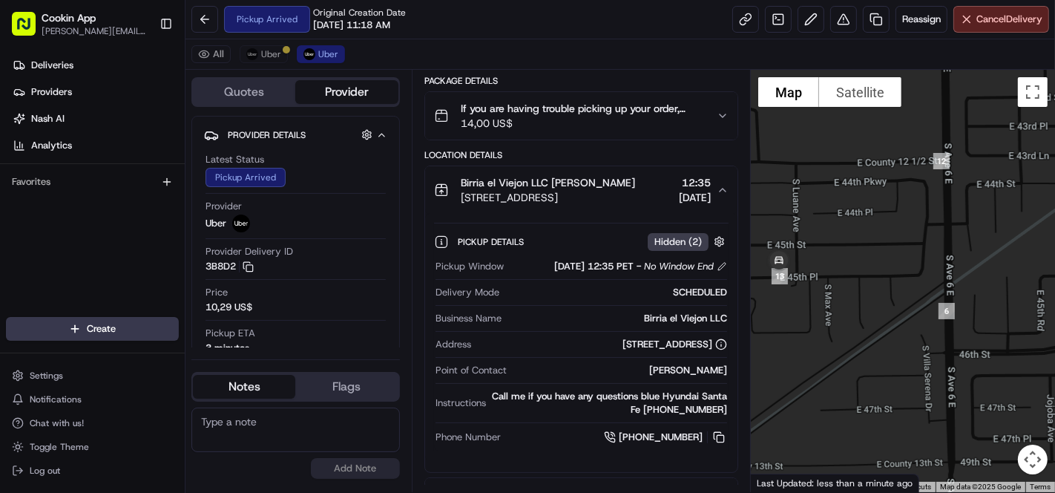
drag, startPoint x: 835, startPoint y: 271, endPoint x: 854, endPoint y: 254, distance: 24.7
click at [854, 254] on div at bounding box center [903, 281] width 304 height 422
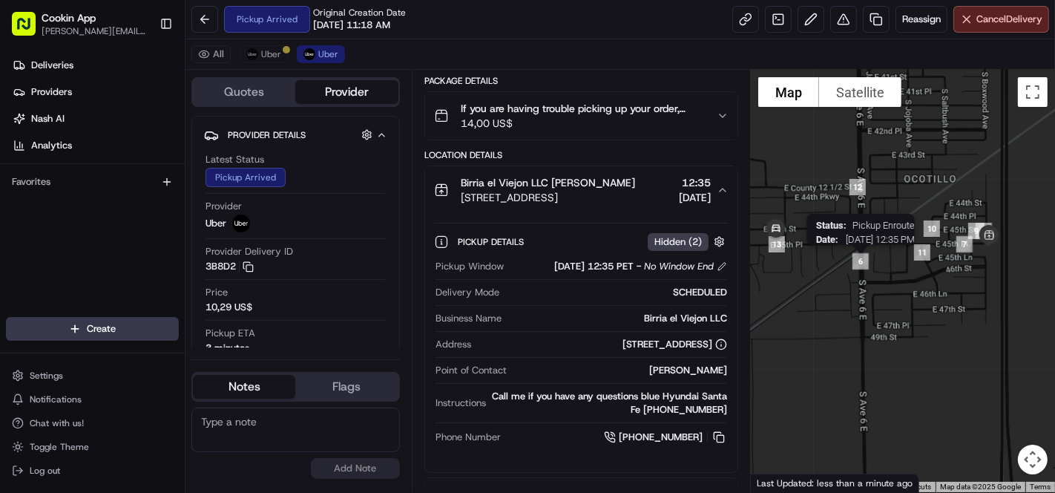
drag, startPoint x: 927, startPoint y: 322, endPoint x: 883, endPoint y: 380, distance: 73.0
click at [859, 275] on div "Status : Pickup Enroute Date : 08/16/2025 12:35 PM" at bounding box center [903, 281] width 304 height 422
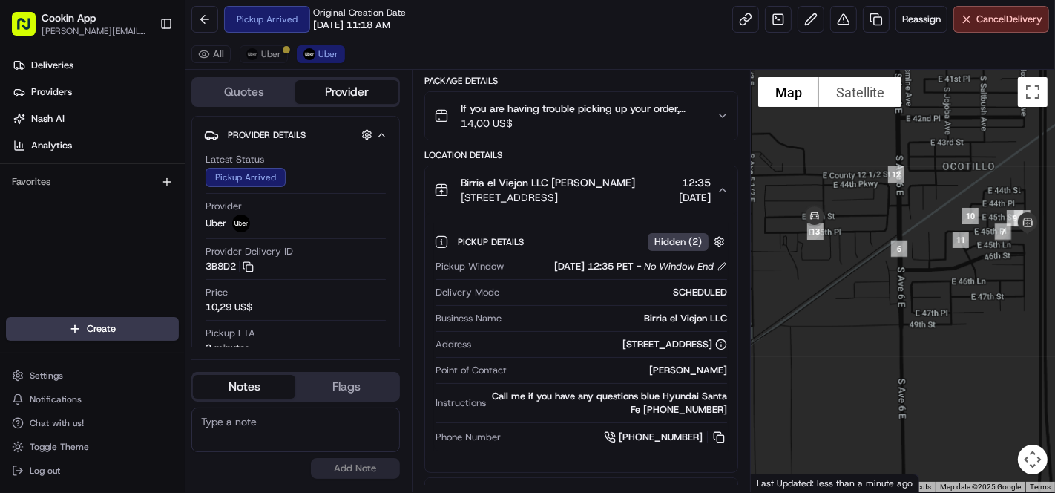
drag, startPoint x: 849, startPoint y: 279, endPoint x: 891, endPoint y: 269, distance: 42.8
click at [914, 275] on div at bounding box center [903, 281] width 304 height 422
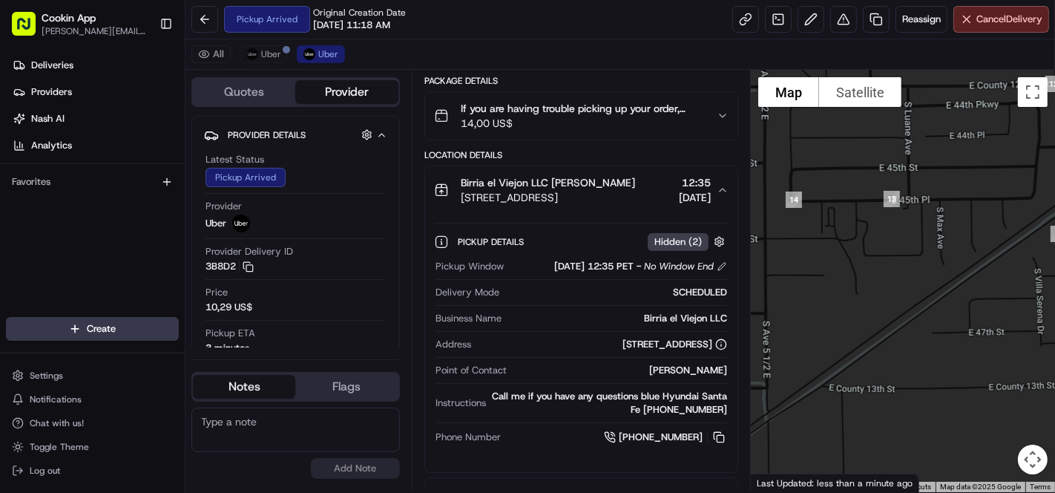
drag, startPoint x: 970, startPoint y: 266, endPoint x: 668, endPoint y: 253, distance: 302.2
click at [668, 253] on div "Quotes Provider Provider Details Hidden ( 2 ) Latest Status Pickup Arrived Prov…" at bounding box center [620, 281] width 870 height 422
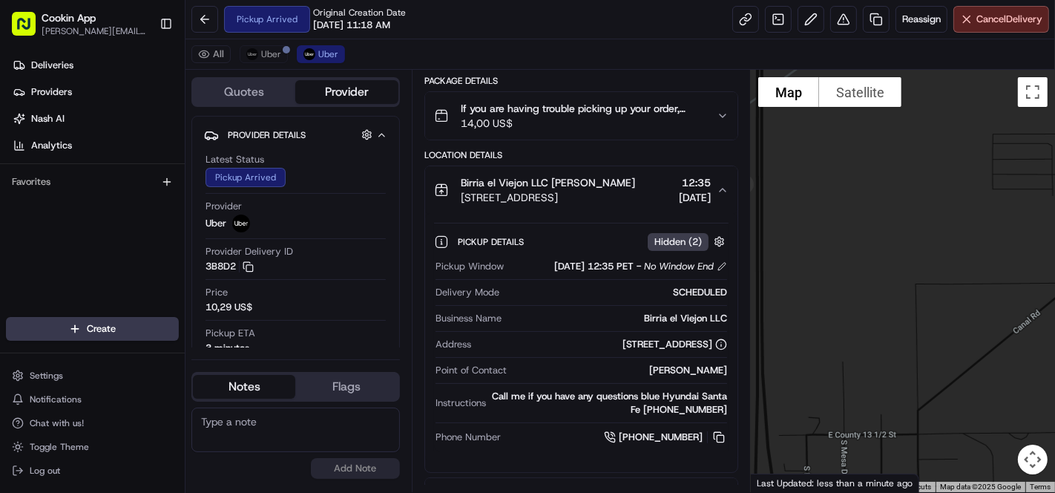
drag, startPoint x: 831, startPoint y: 250, endPoint x: 1054, endPoint y: 231, distance: 224.1
click at [1054, 231] on div at bounding box center [903, 281] width 304 height 422
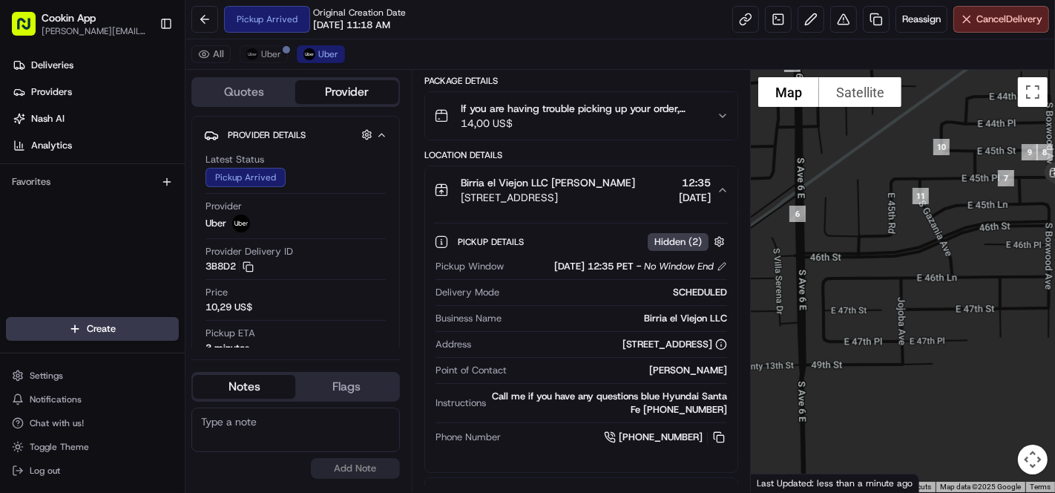
drag, startPoint x: 913, startPoint y: 213, endPoint x: 975, endPoint y: 212, distance: 62.3
click at [975, 212] on div at bounding box center [903, 281] width 304 height 422
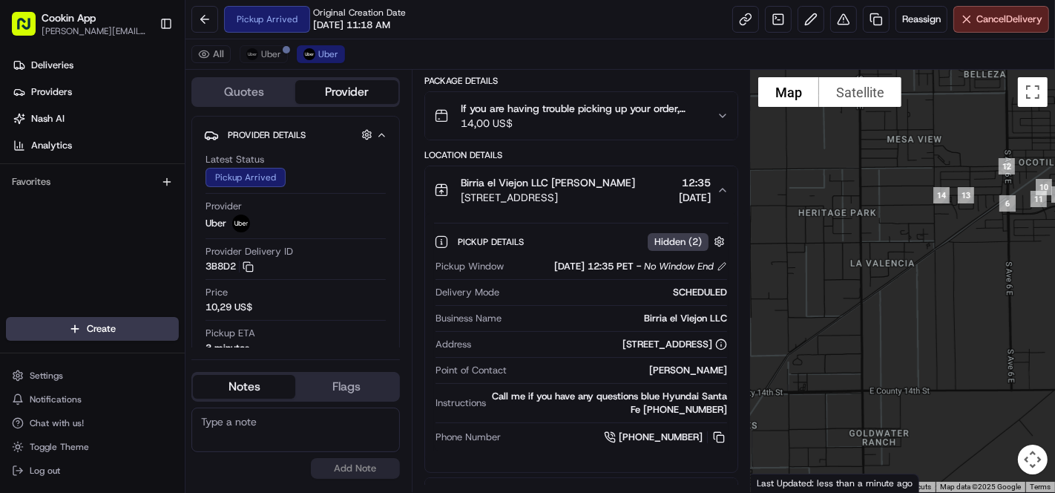
drag, startPoint x: 807, startPoint y: 246, endPoint x: 983, endPoint y: 231, distance: 176.5
click at [983, 231] on div at bounding box center [903, 281] width 304 height 422
click at [272, 52] on span "Uber" at bounding box center [271, 54] width 20 height 12
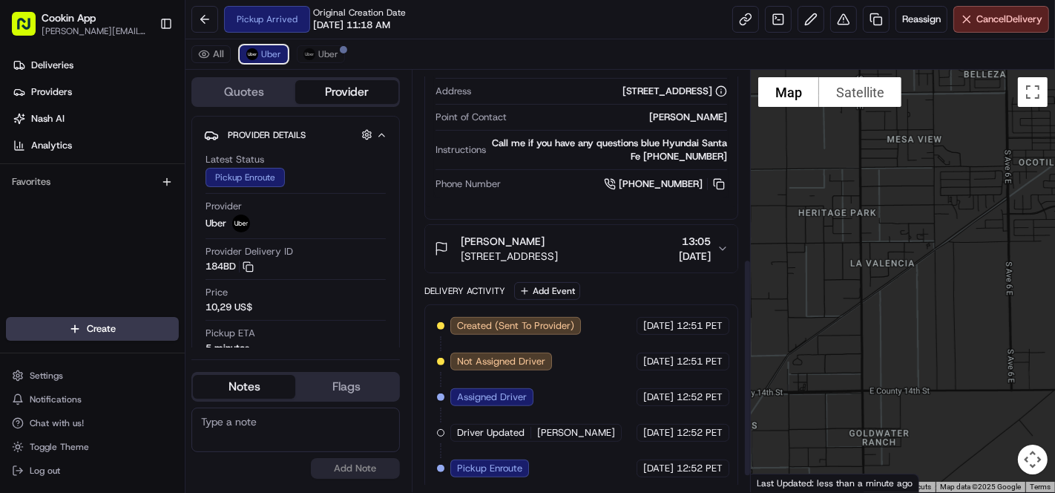
scroll to position [393, 0]
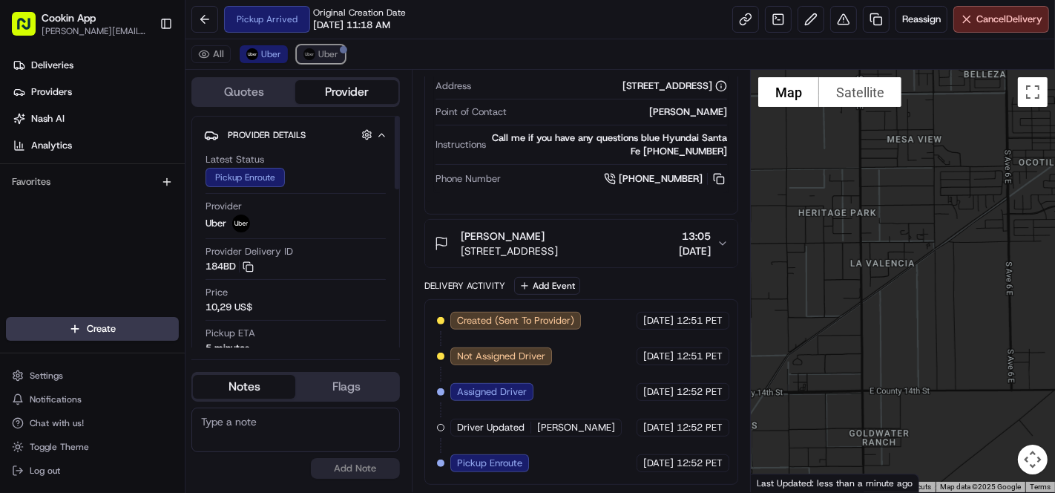
click at [332, 58] on span "Uber" at bounding box center [328, 54] width 20 height 12
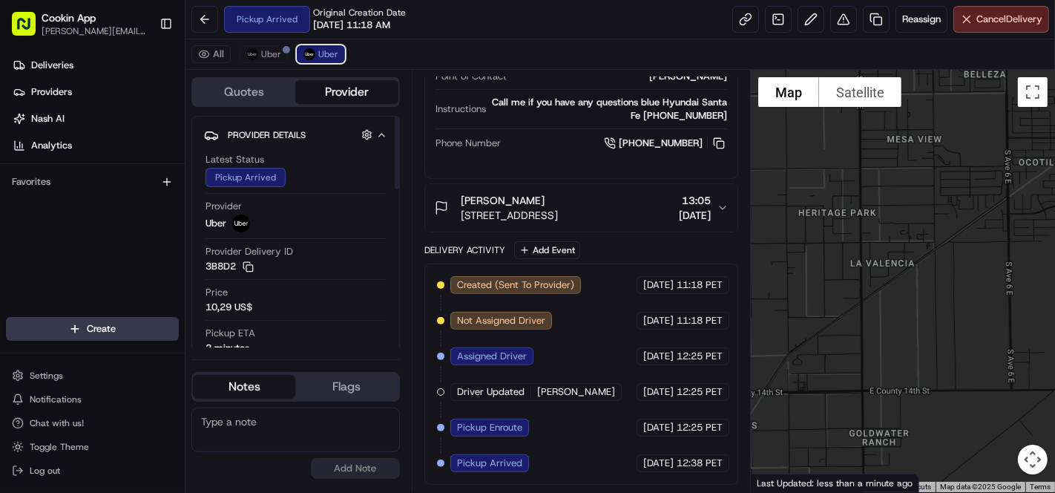
scroll to position [375, 0]
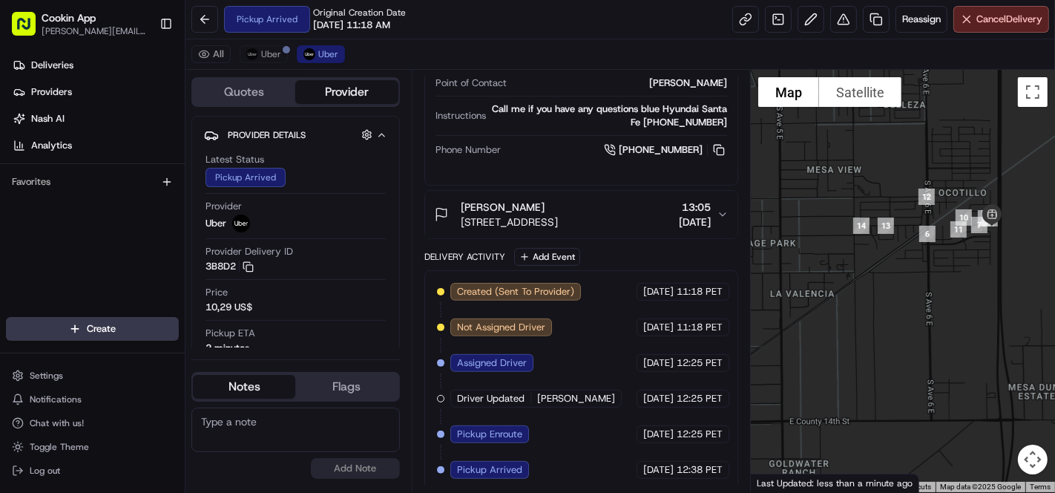
drag, startPoint x: 1005, startPoint y: 239, endPoint x: 903, endPoint y: 259, distance: 104.3
click at [906, 272] on div at bounding box center [903, 281] width 304 height 422
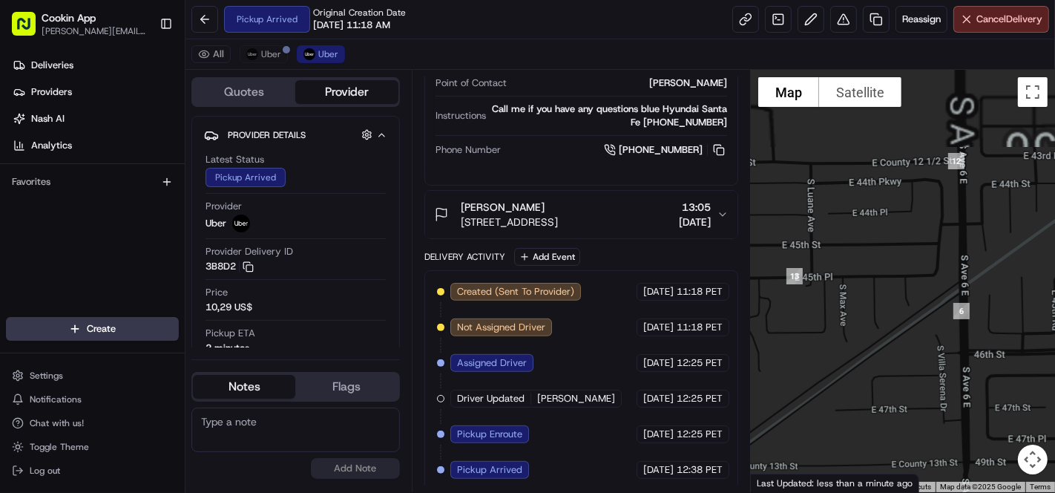
drag, startPoint x: 910, startPoint y: 246, endPoint x: 939, endPoint y: 380, distance: 136.6
click at [939, 380] on div at bounding box center [903, 281] width 304 height 422
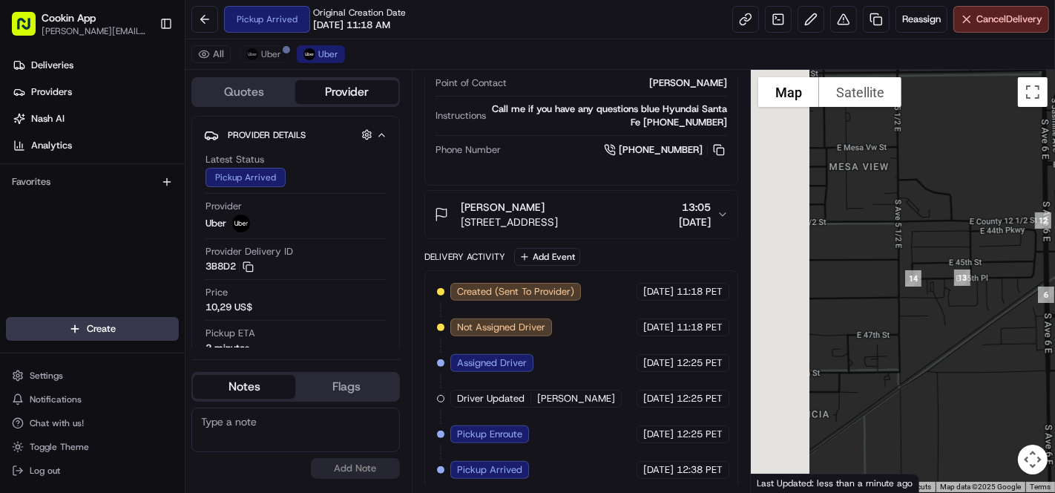
drag, startPoint x: 1000, startPoint y: 278, endPoint x: 1040, endPoint y: 275, distance: 40.2
click at [1040, 275] on div at bounding box center [903, 281] width 304 height 422
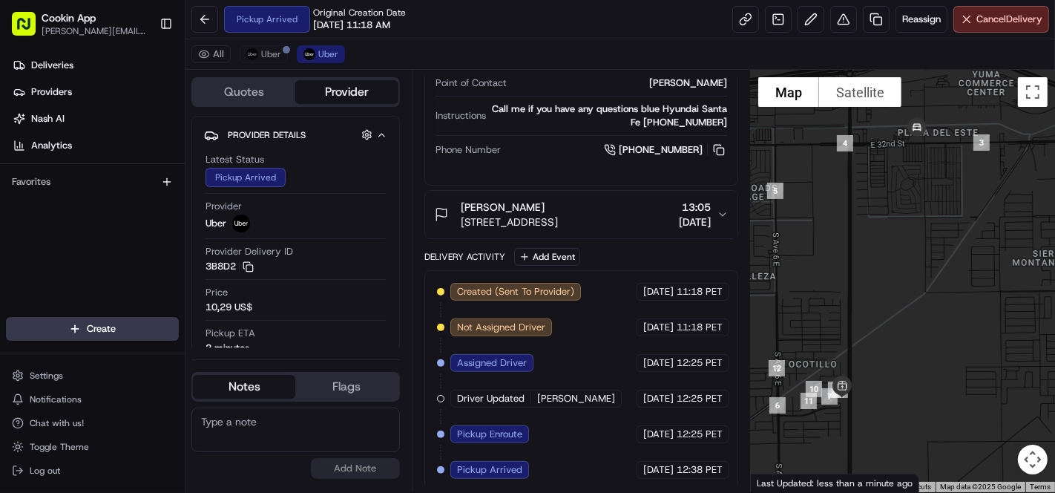
drag, startPoint x: 940, startPoint y: 272, endPoint x: 935, endPoint y: 232, distance: 40.4
click at [935, 232] on div at bounding box center [903, 281] width 304 height 422
click at [267, 46] on button "Uber" at bounding box center [264, 54] width 48 height 18
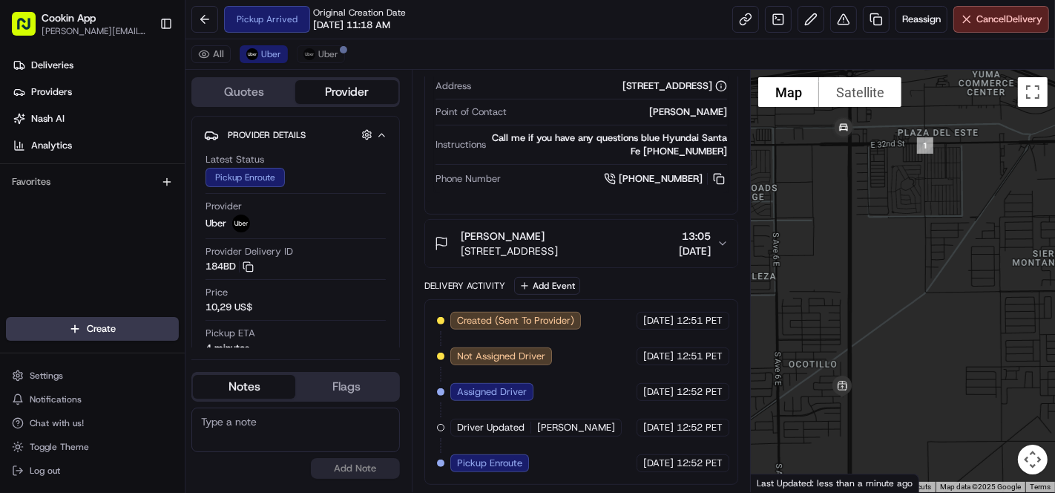
click at [318, 42] on div "All Uber Uber" at bounding box center [620, 54] width 870 height 30
click at [324, 53] on span "Uber" at bounding box center [328, 54] width 20 height 12
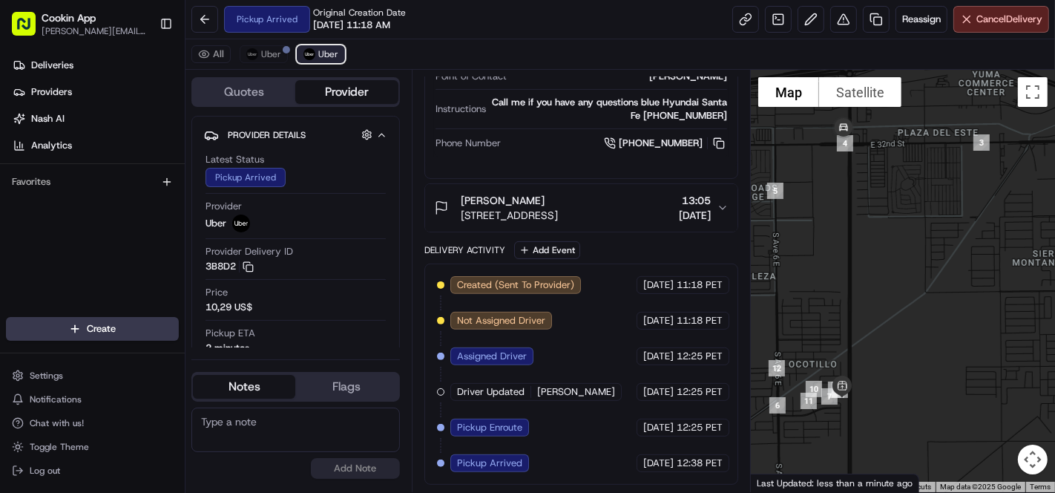
scroll to position [375, 0]
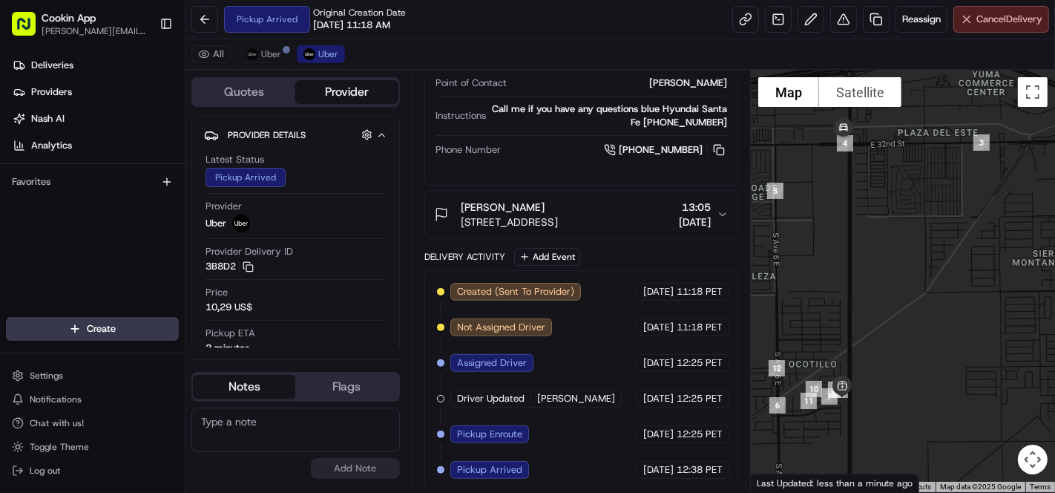
click at [972, 21] on button "Cancel Delivery" at bounding box center [1001, 19] width 96 height 27
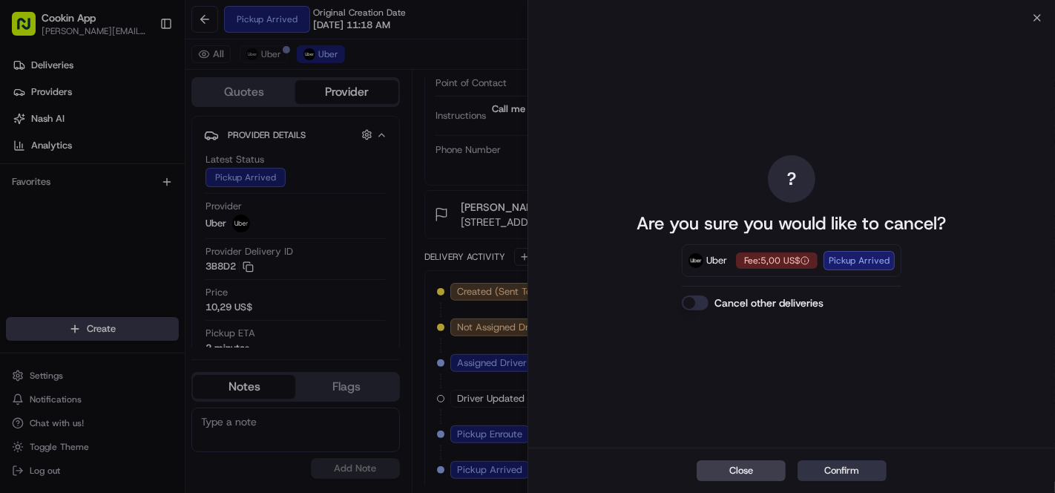
click at [865, 463] on button "Confirm" at bounding box center [842, 470] width 89 height 21
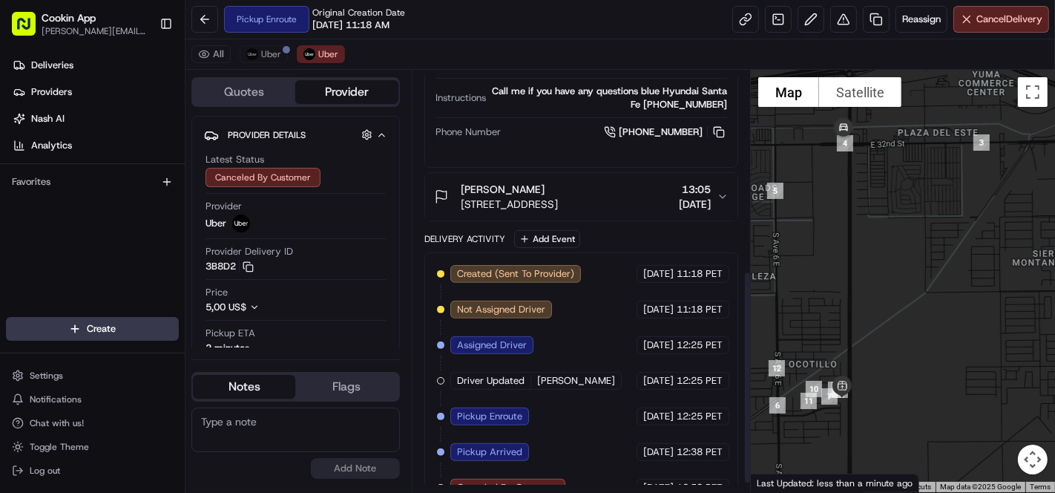
scroll to position [393, 0]
click at [258, 51] on button "Uber" at bounding box center [264, 54] width 48 height 18
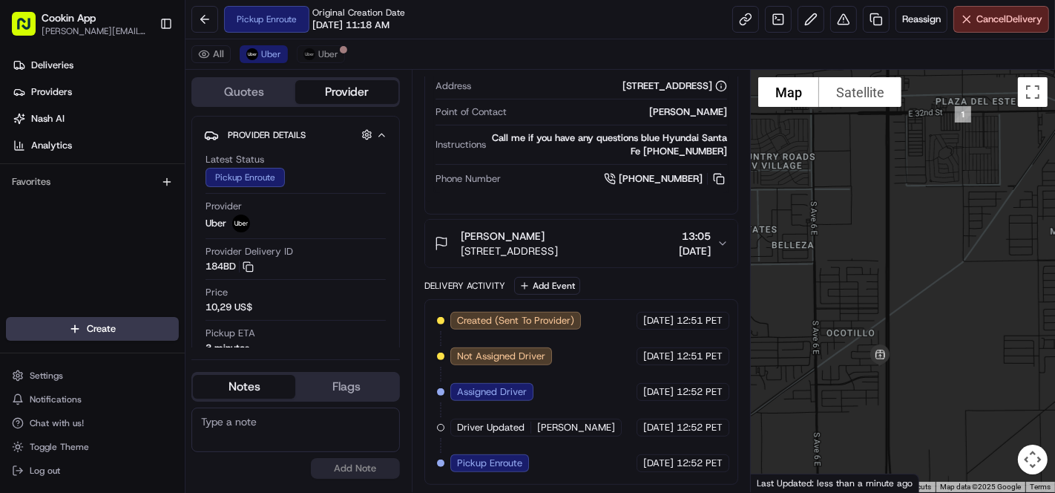
drag, startPoint x: 867, startPoint y: 243, endPoint x: 881, endPoint y: 232, distance: 18.1
click at [881, 232] on div at bounding box center [903, 281] width 304 height 422
click at [313, 48] on button "Uber" at bounding box center [321, 54] width 48 height 18
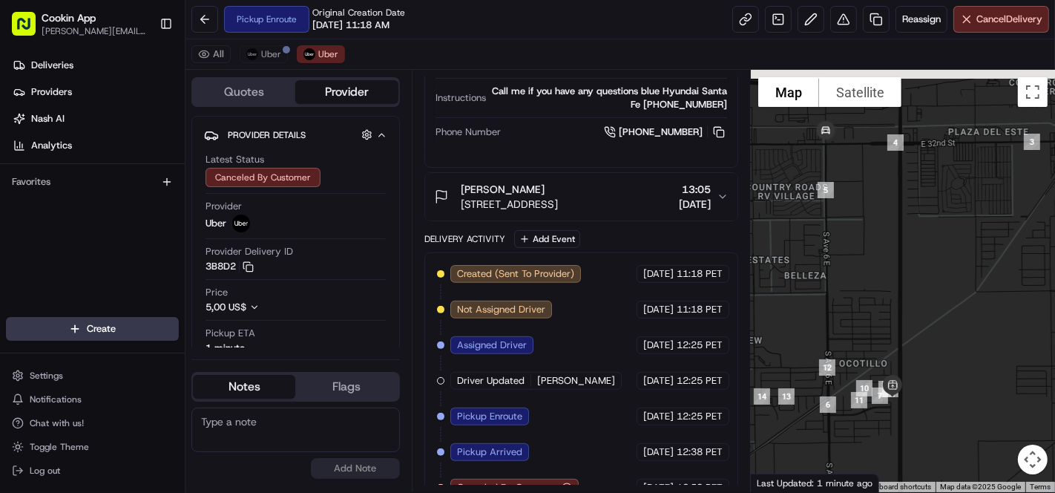
click at [907, 203] on div at bounding box center [903, 281] width 304 height 422
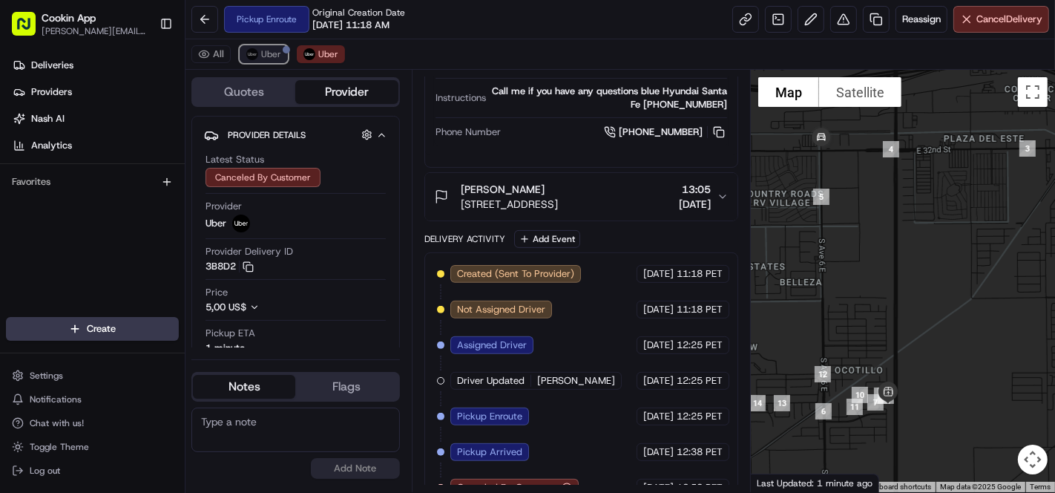
click at [262, 52] on span "Uber" at bounding box center [271, 54] width 20 height 12
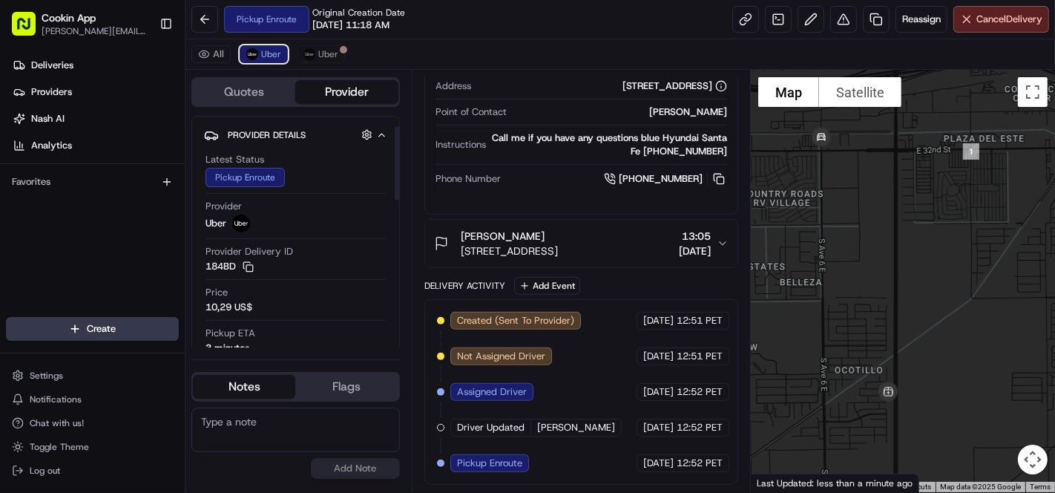
scroll to position [82, 0]
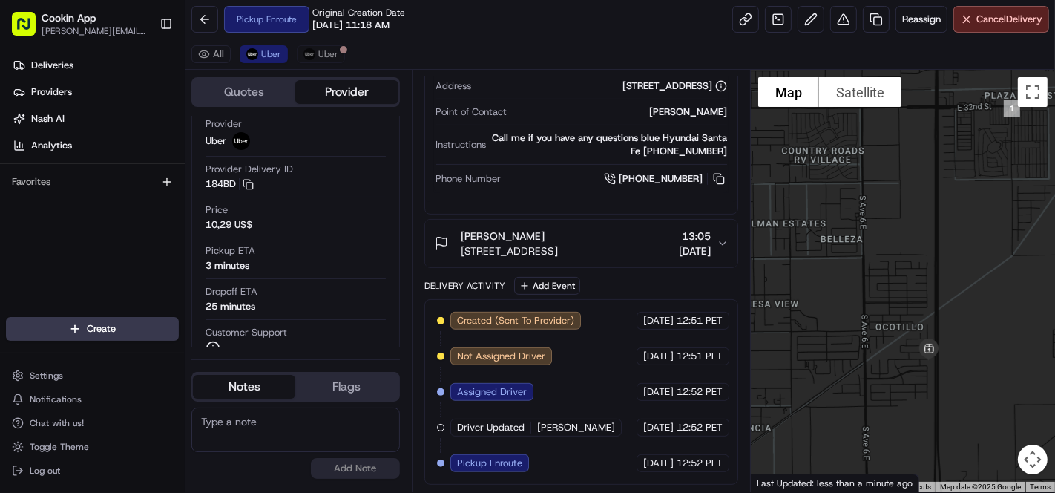
drag, startPoint x: 912, startPoint y: 272, endPoint x: 909, endPoint y: 295, distance: 23.9
click at [912, 271] on div at bounding box center [903, 281] width 304 height 422
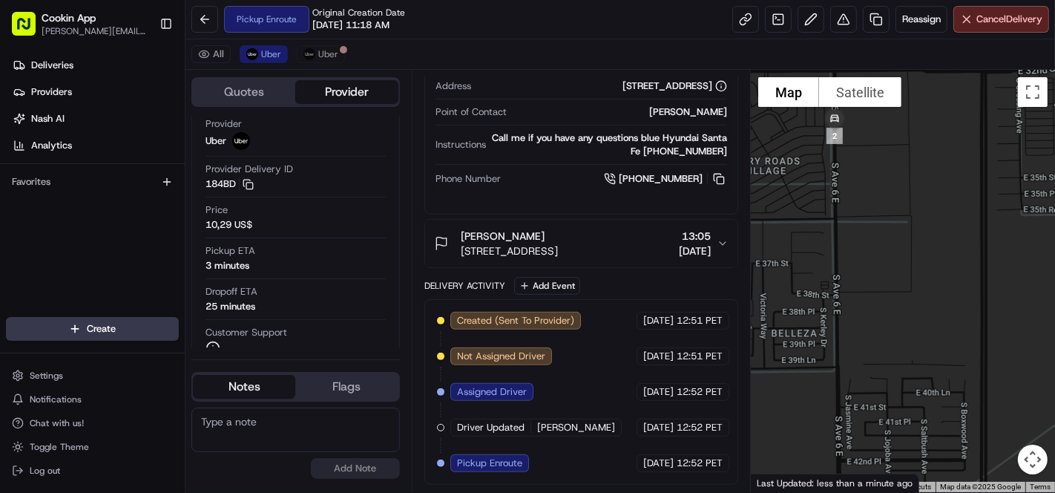
drag, startPoint x: 859, startPoint y: 215, endPoint x: 877, endPoint y: 377, distance: 162.7
click at [877, 377] on div at bounding box center [903, 281] width 304 height 422
click at [460, 11] on div "Pickup Enroute Original Creation Date 08/16/2025 11:18 AM Reassign Cancel Deliv…" at bounding box center [620, 19] width 870 height 39
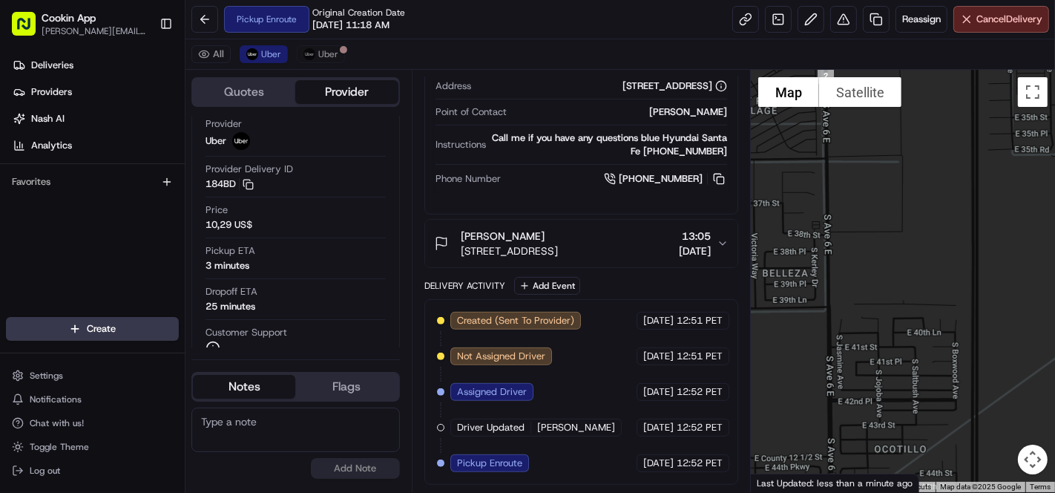
drag, startPoint x: 920, startPoint y: 270, endPoint x: 913, endPoint y: 229, distance: 42.1
click at [913, 229] on div at bounding box center [903, 281] width 304 height 422
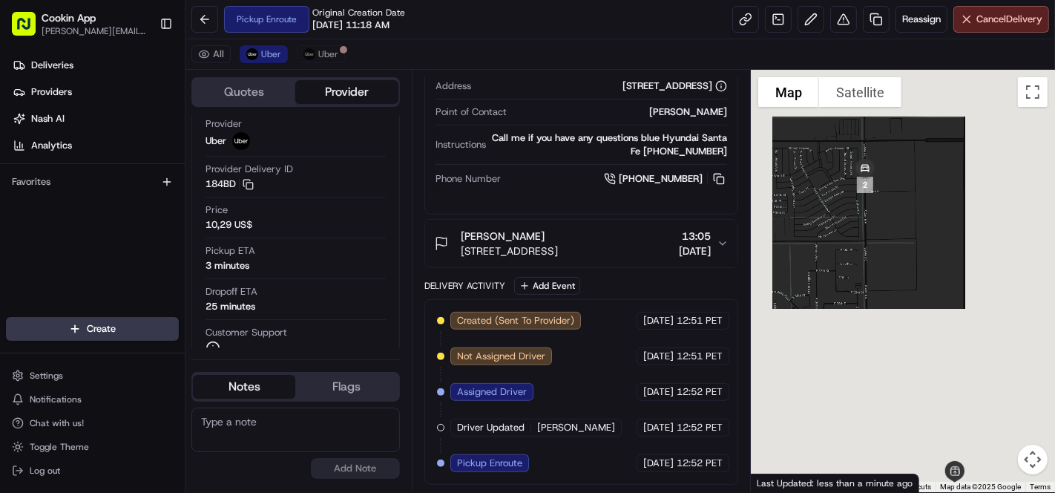
drag, startPoint x: 907, startPoint y: 274, endPoint x: 888, endPoint y: 291, distance: 25.8
click at [888, 291] on div at bounding box center [903, 281] width 304 height 422
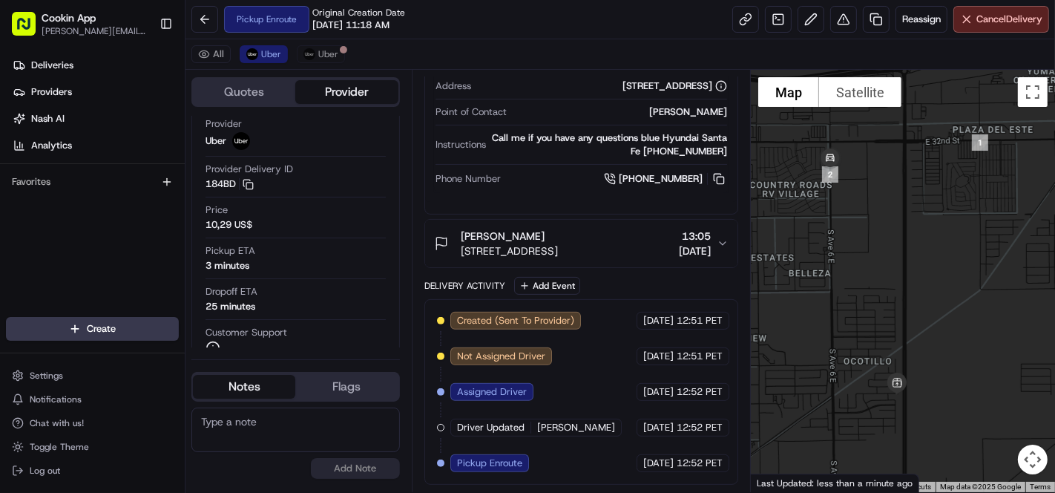
drag, startPoint x: 898, startPoint y: 308, endPoint x: 923, endPoint y: 276, distance: 40.2
click at [923, 276] on div at bounding box center [903, 281] width 304 height 422
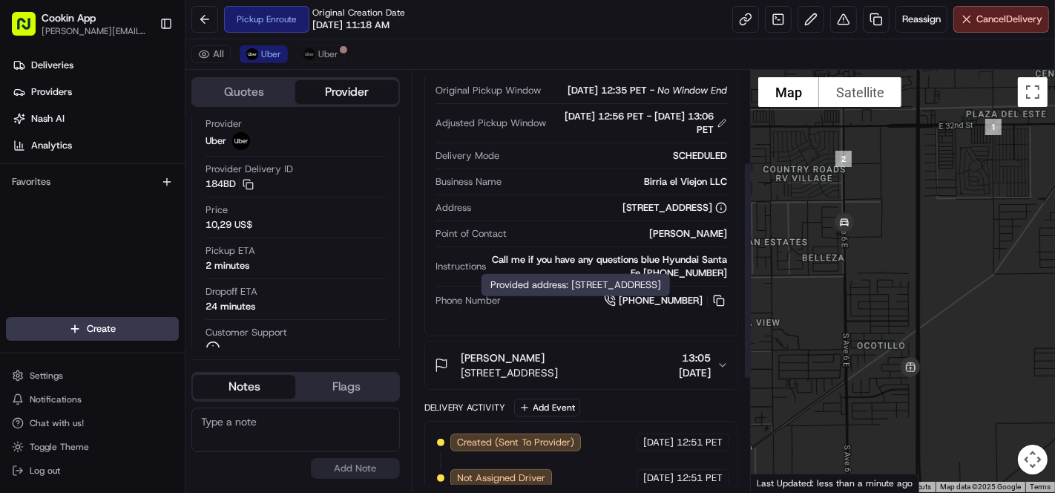
scroll to position [146, 0]
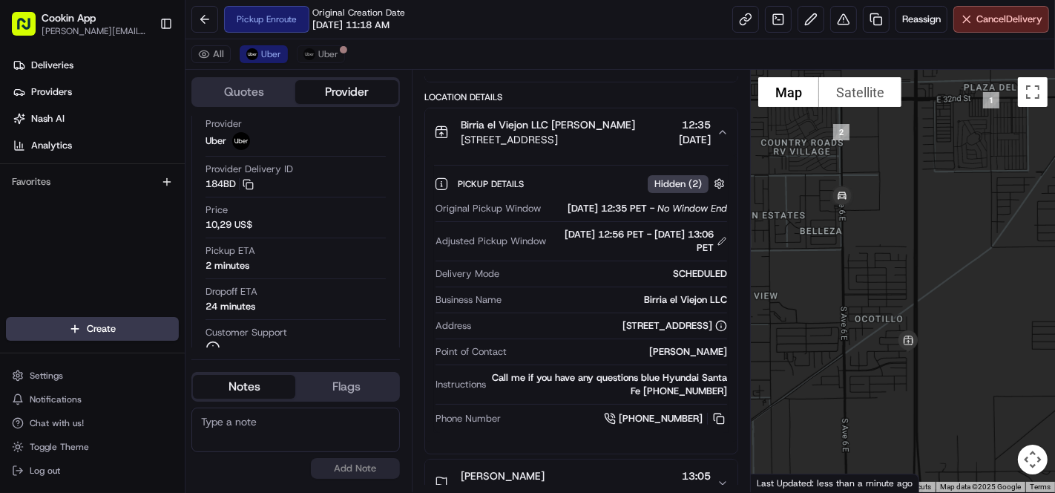
drag, startPoint x: 894, startPoint y: 308, endPoint x: 892, endPoint y: 261, distance: 46.8
click at [892, 262] on div at bounding box center [903, 281] width 304 height 422
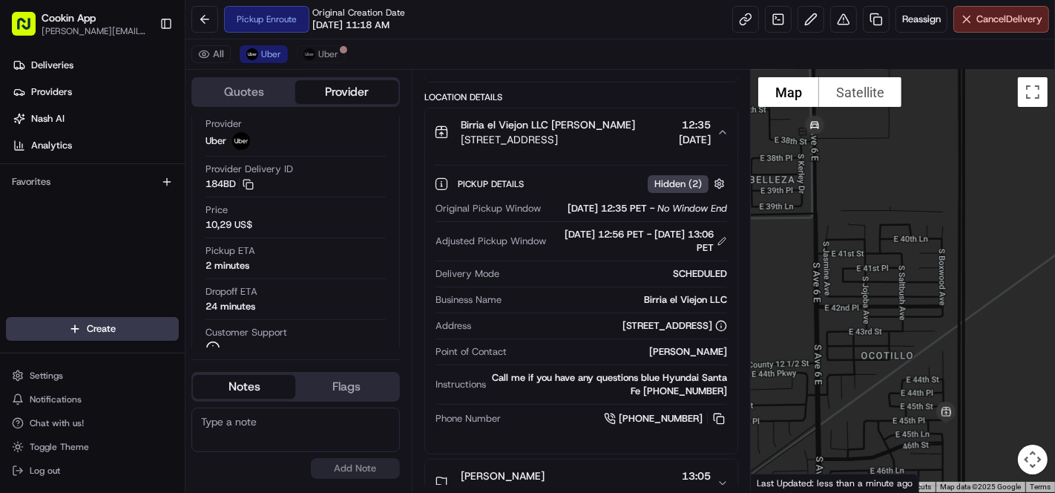
drag, startPoint x: 892, startPoint y: 251, endPoint x: 941, endPoint y: 247, distance: 49.1
click at [941, 247] on div at bounding box center [903, 281] width 304 height 422
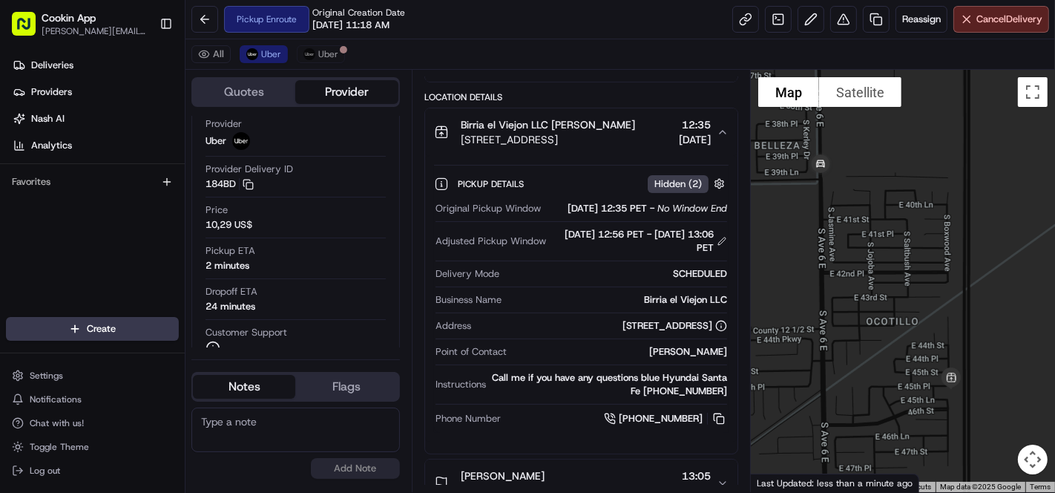
drag, startPoint x: 892, startPoint y: 290, endPoint x: 898, endPoint y: 251, distance: 39.9
click at [898, 251] on div at bounding box center [903, 281] width 304 height 422
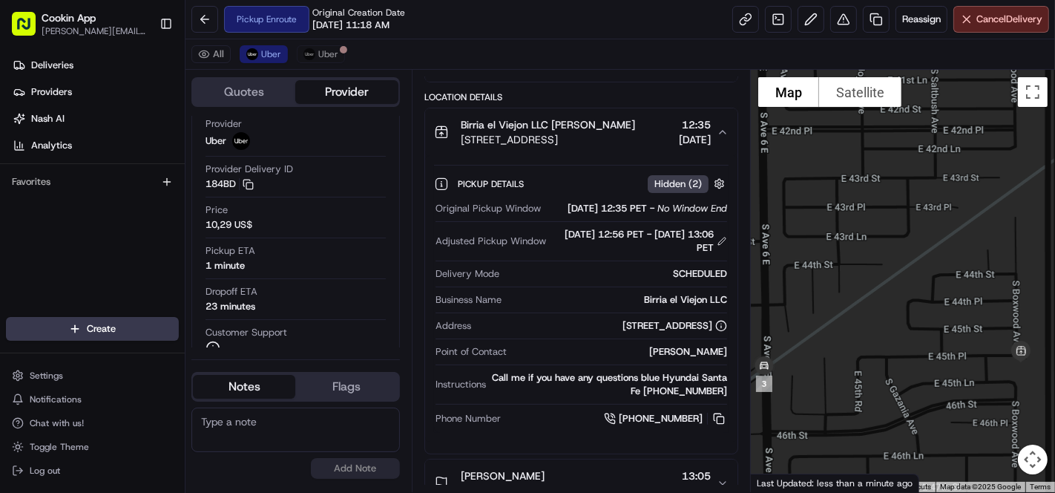
drag, startPoint x: 904, startPoint y: 400, endPoint x: 917, endPoint y: 384, distance: 20.6
click at [917, 384] on div at bounding box center [903, 281] width 304 height 422
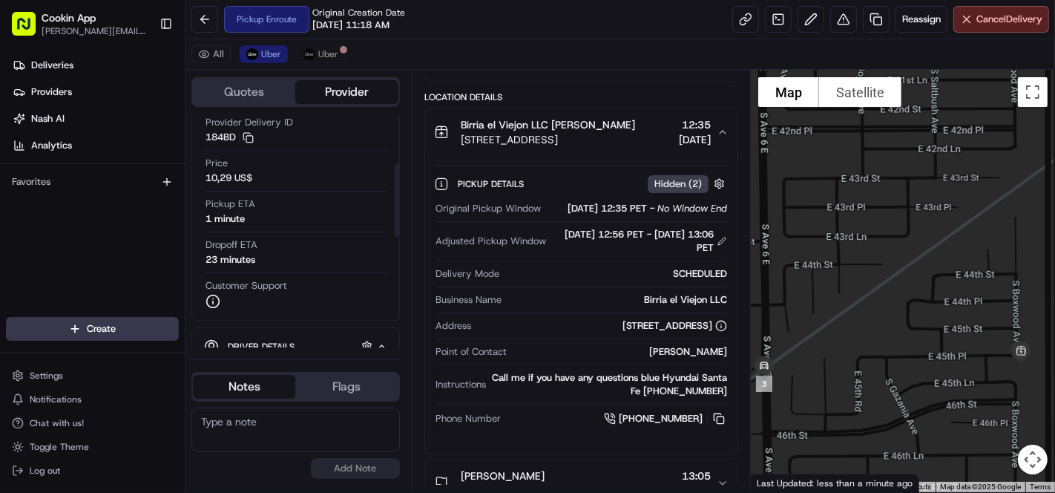
scroll to position [165, 0]
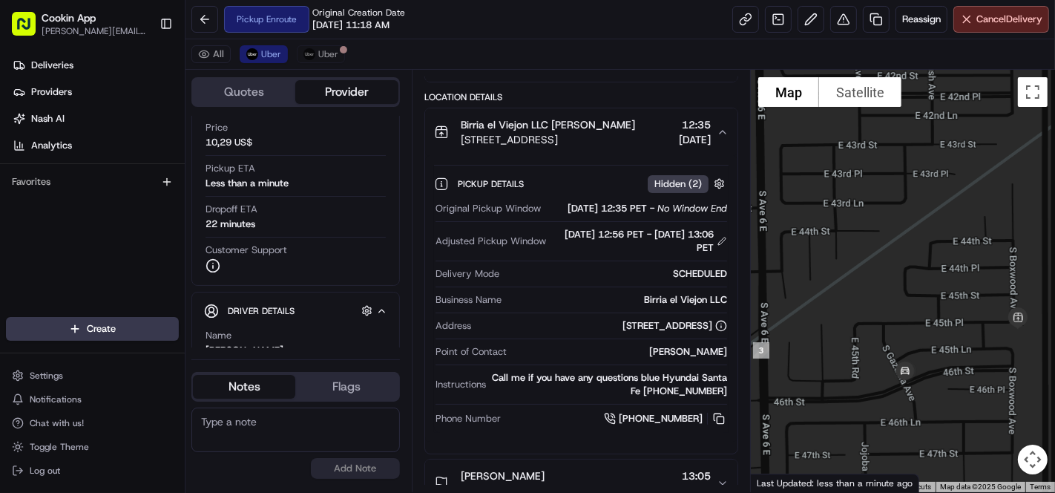
drag, startPoint x: 968, startPoint y: 395, endPoint x: 964, endPoint y: 361, distance: 33.6
click at [964, 361] on div at bounding box center [903, 281] width 304 height 422
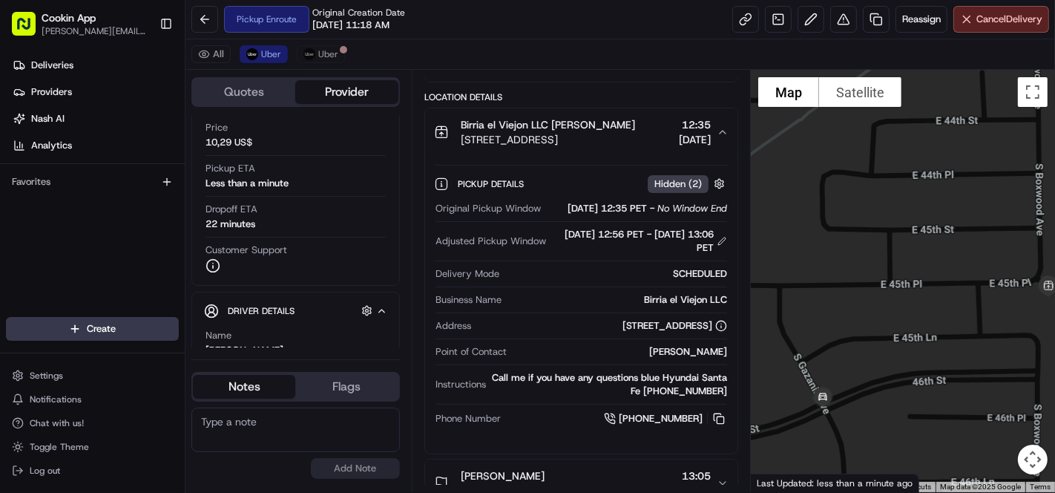
drag, startPoint x: 950, startPoint y: 334, endPoint x: 922, endPoint y: 337, distance: 27.6
click at [922, 337] on div at bounding box center [903, 281] width 304 height 422
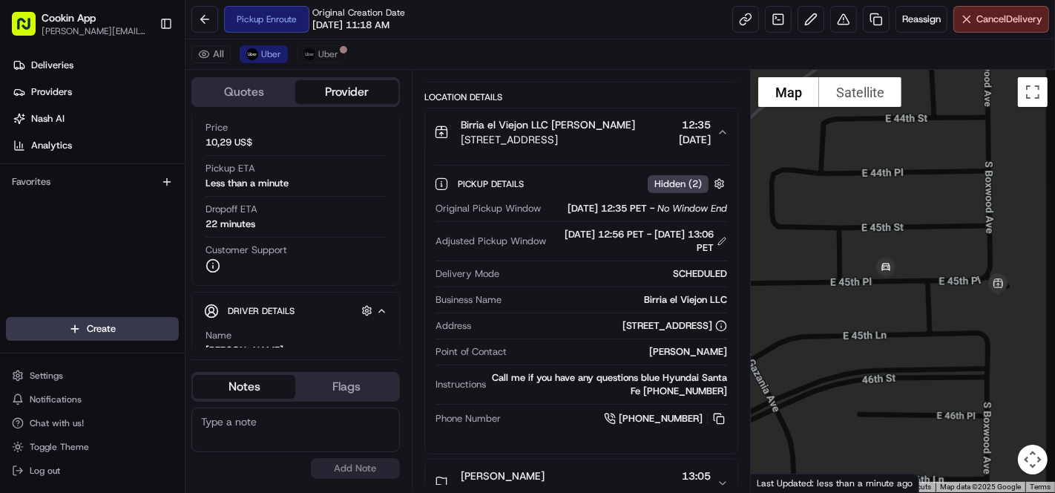
drag, startPoint x: 1014, startPoint y: 329, endPoint x: 964, endPoint y: 327, distance: 50.5
click at [964, 327] on div at bounding box center [903, 281] width 304 height 422
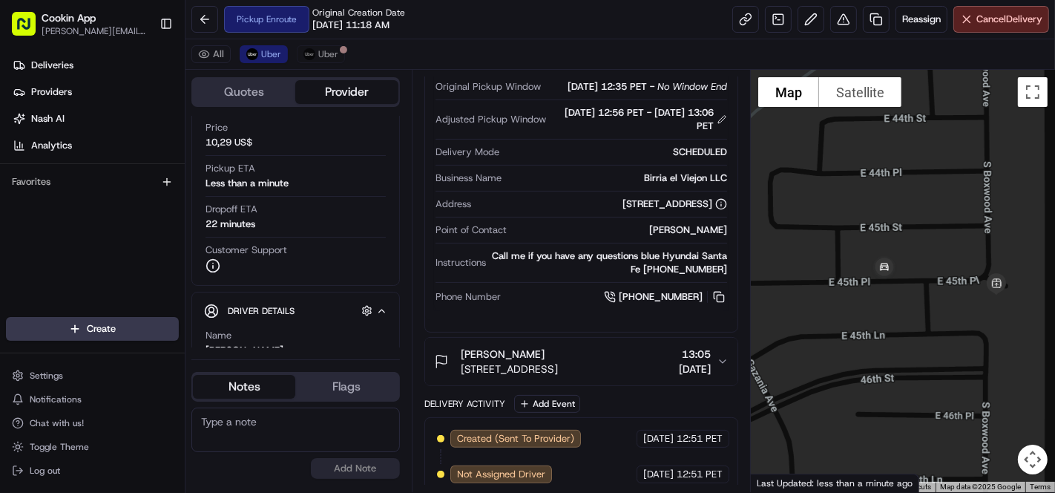
scroll to position [393, 0]
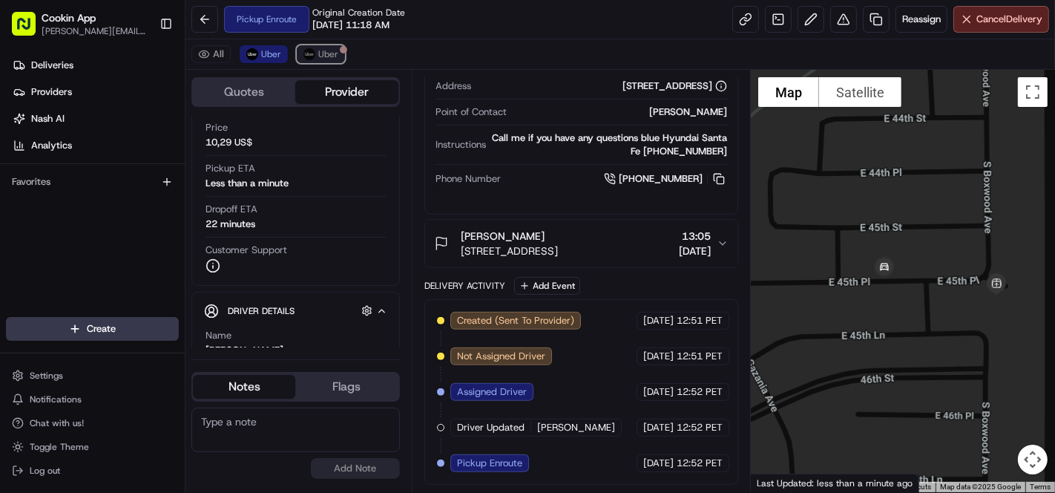
click at [325, 50] on span "Uber" at bounding box center [328, 54] width 20 height 12
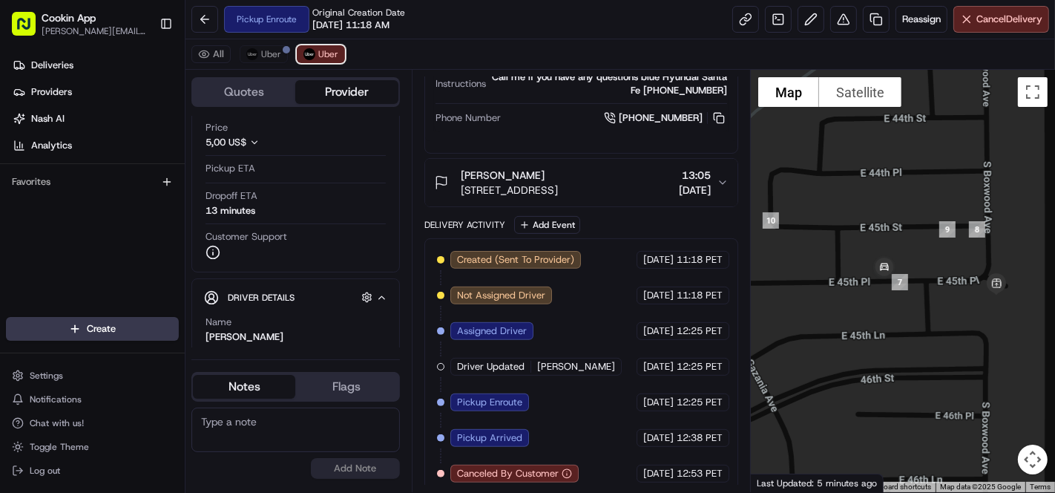
scroll to position [411, 0]
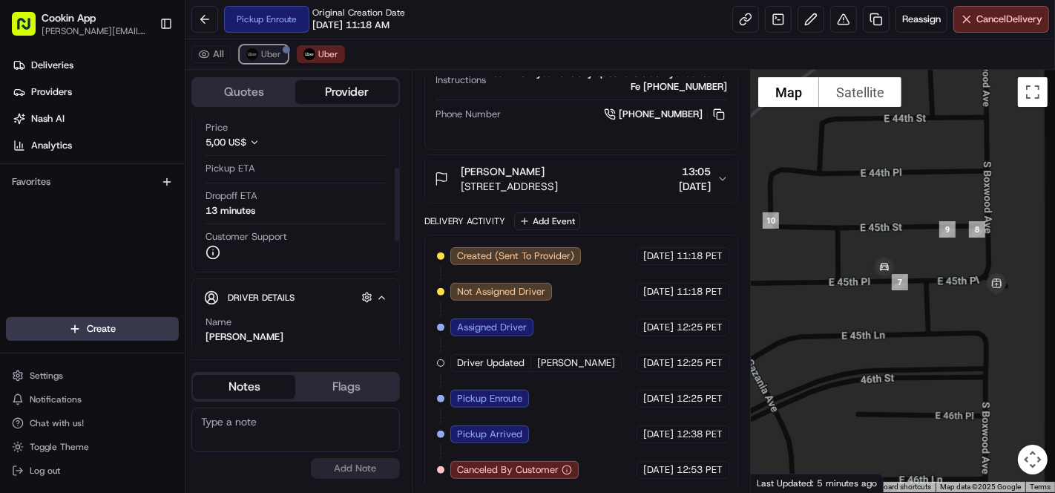
click at [281, 52] on button "Uber" at bounding box center [264, 54] width 48 height 18
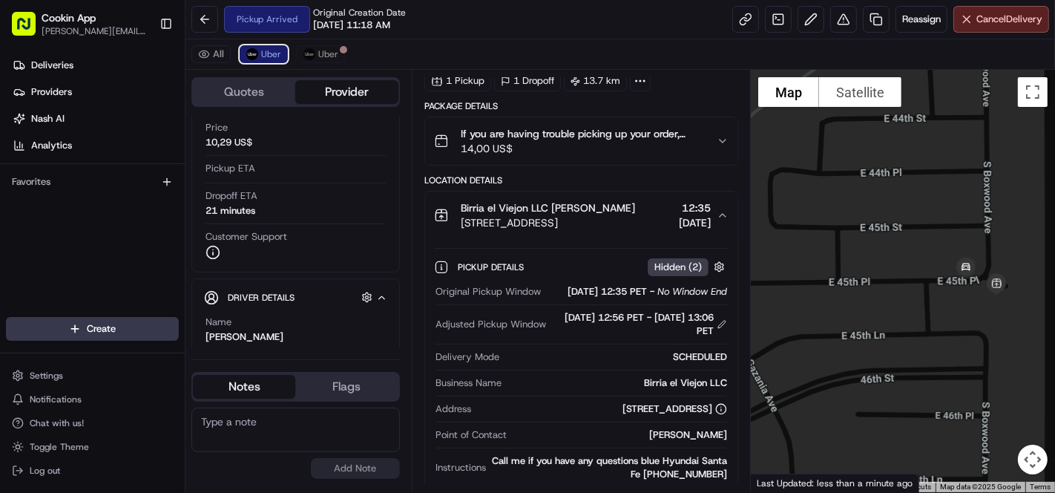
scroll to position [146, 0]
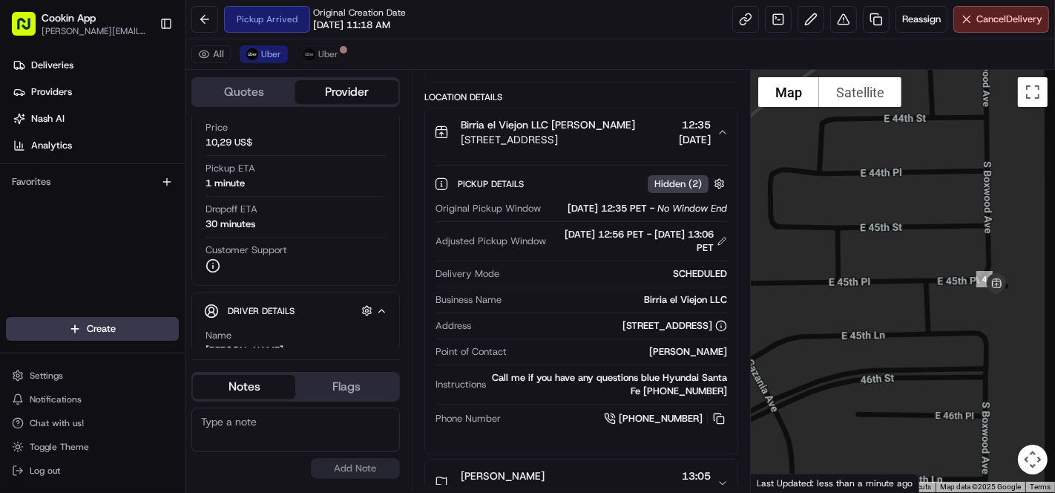
drag, startPoint x: 537, startPoint y: 338, endPoint x: 711, endPoint y: 339, distance: 173.6
click at [711, 332] on div "[STREET_ADDRESS]" at bounding box center [602, 325] width 250 height 13
copy div "[STREET_ADDRESS]"
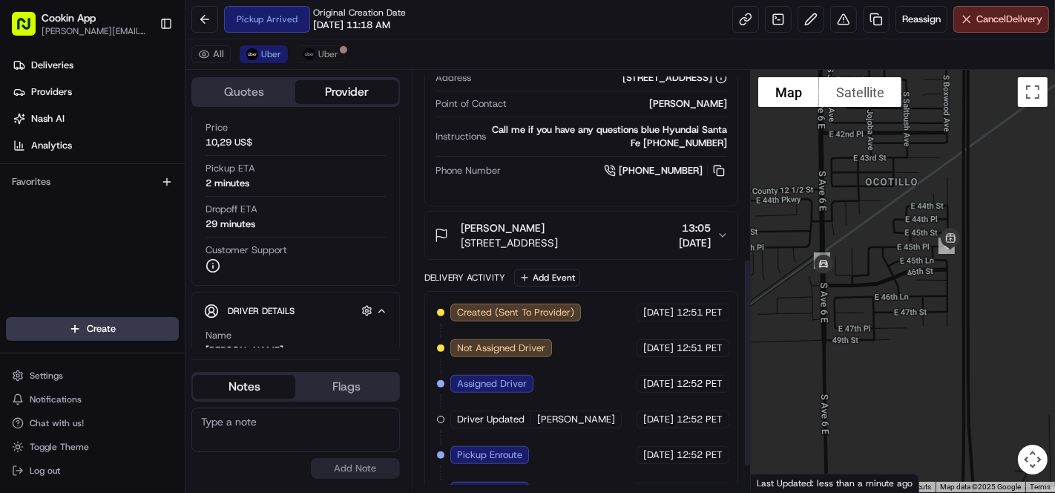
scroll to position [428, 0]
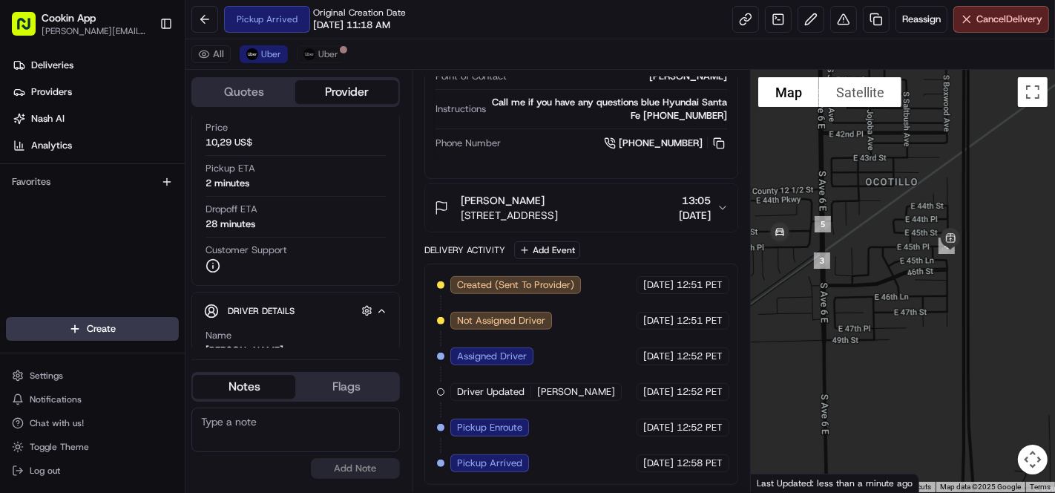
click at [558, 222] on span "[STREET_ADDRESS]" at bounding box center [509, 215] width 97 height 15
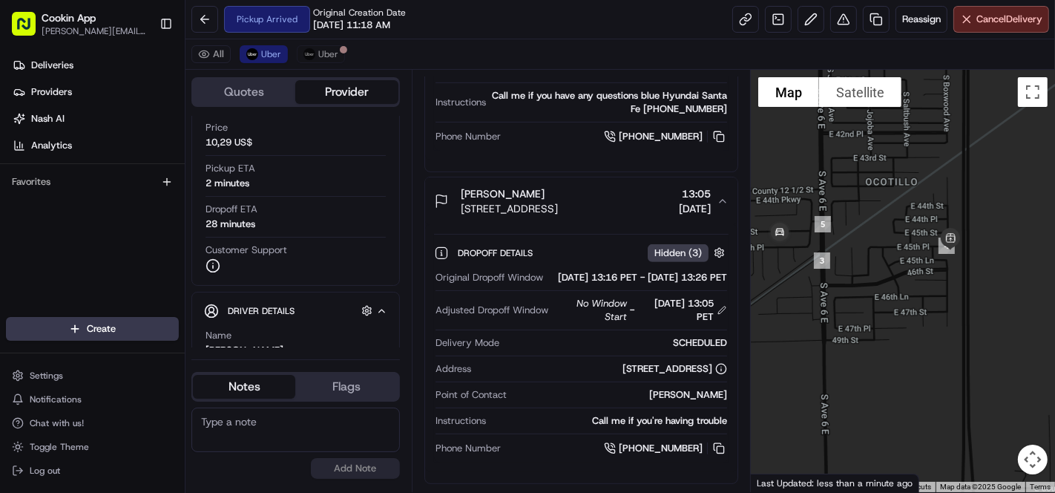
scroll to position [510, 0]
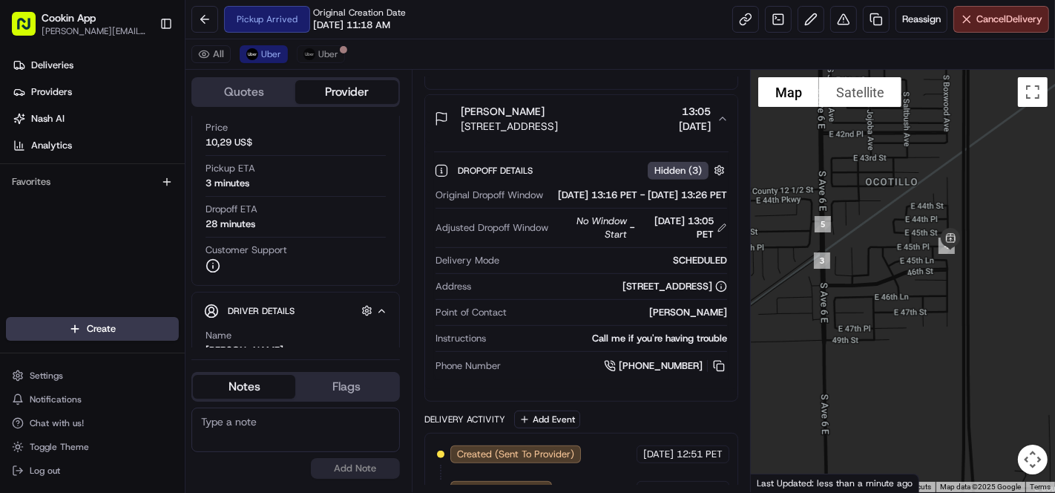
click at [652, 300] on div "Address 2607 S 4th Ave, Yuma, AZ 85364, USA" at bounding box center [581, 290] width 292 height 20
click at [656, 293] on div "[STREET_ADDRESS]" at bounding box center [674, 286] width 105 height 13
copy div "[STREET_ADDRESS]"
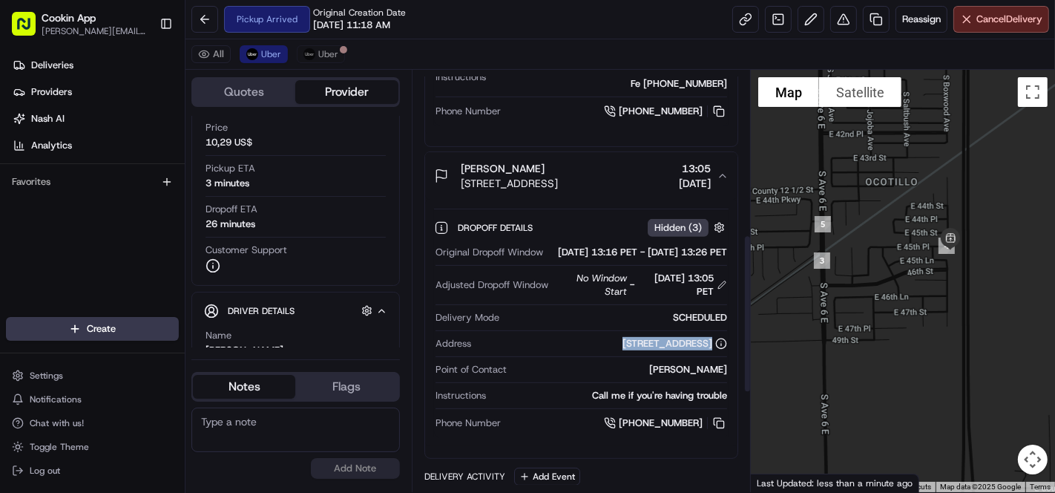
scroll to position [428, 0]
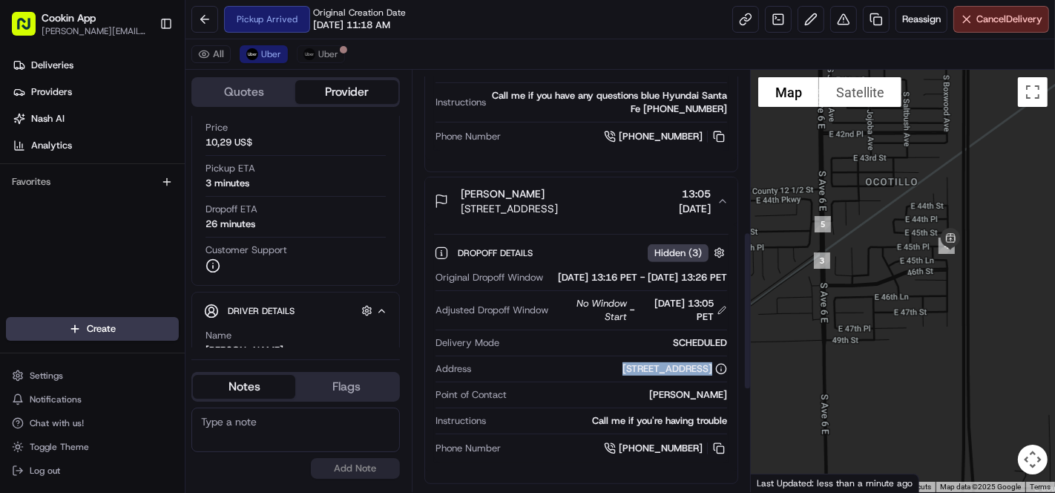
click at [606, 225] on button "Michael Douglas 2607 S 4th Ave, Yuma, AZ 85364, USA 13:05 16/08/2025" at bounding box center [581, 200] width 312 height 47
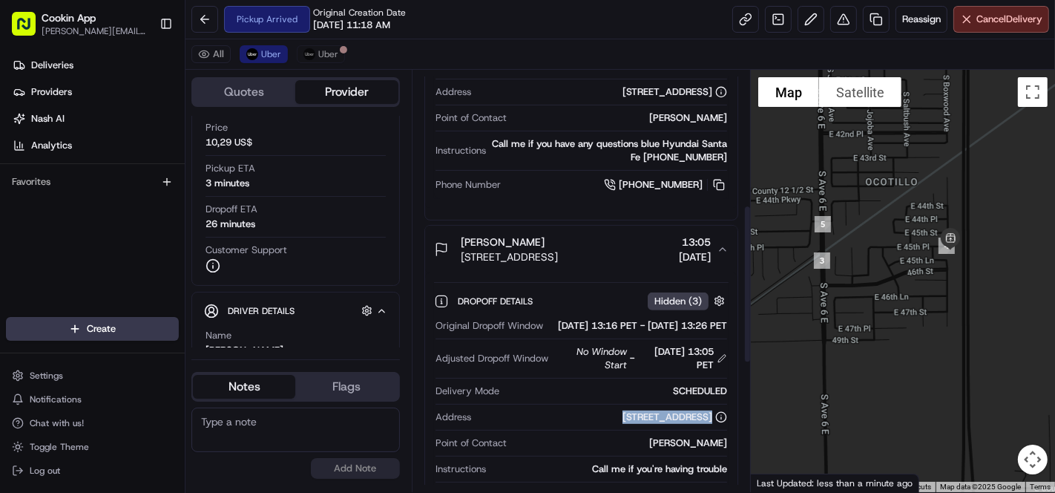
scroll to position [346, 0]
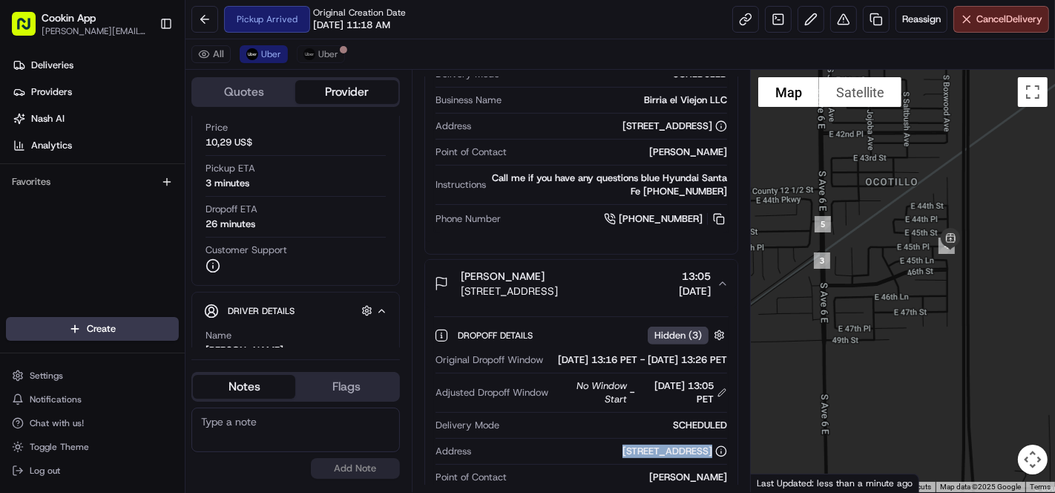
drag, startPoint x: 536, startPoint y: 135, endPoint x: 686, endPoint y: 138, distance: 150.6
click at [686, 133] on div "[STREET_ADDRESS]" at bounding box center [602, 125] width 250 height 13
copy div "5777 E 45th Pl, Yuma, AZ 85365"
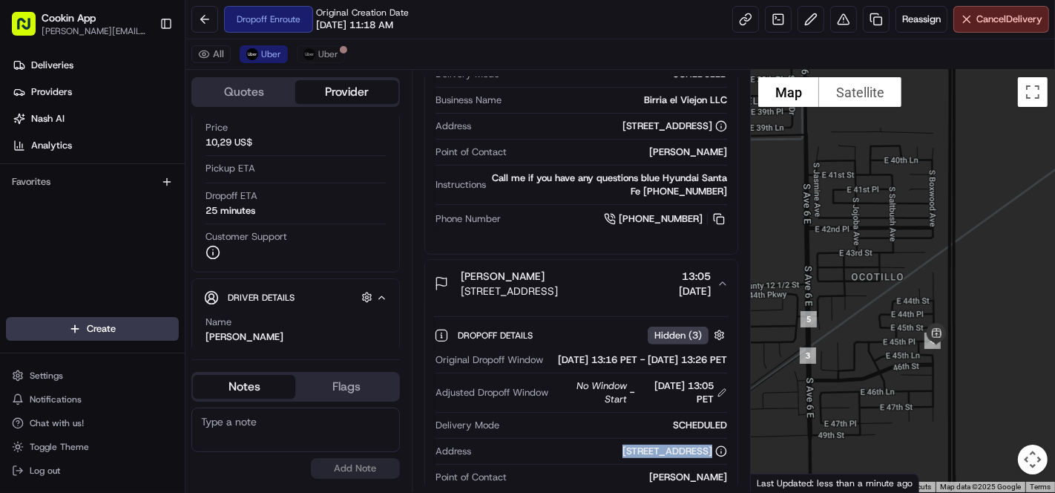
drag, startPoint x: 918, startPoint y: 197, endPoint x: 904, endPoint y: 306, distance: 109.1
click at [904, 306] on div at bounding box center [903, 281] width 304 height 422
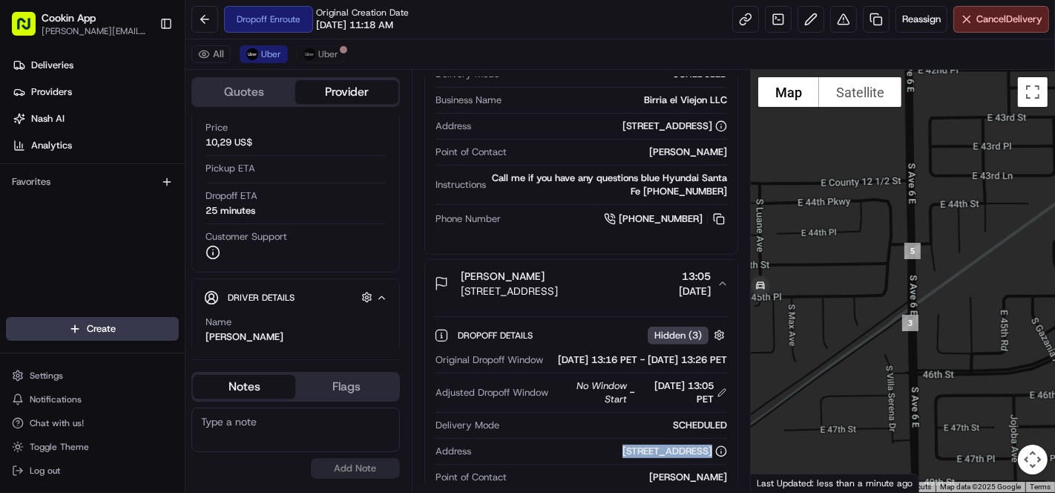
drag, startPoint x: 881, startPoint y: 300, endPoint x: 816, endPoint y: 309, distance: 65.8
click at [816, 309] on div at bounding box center [903, 281] width 304 height 422
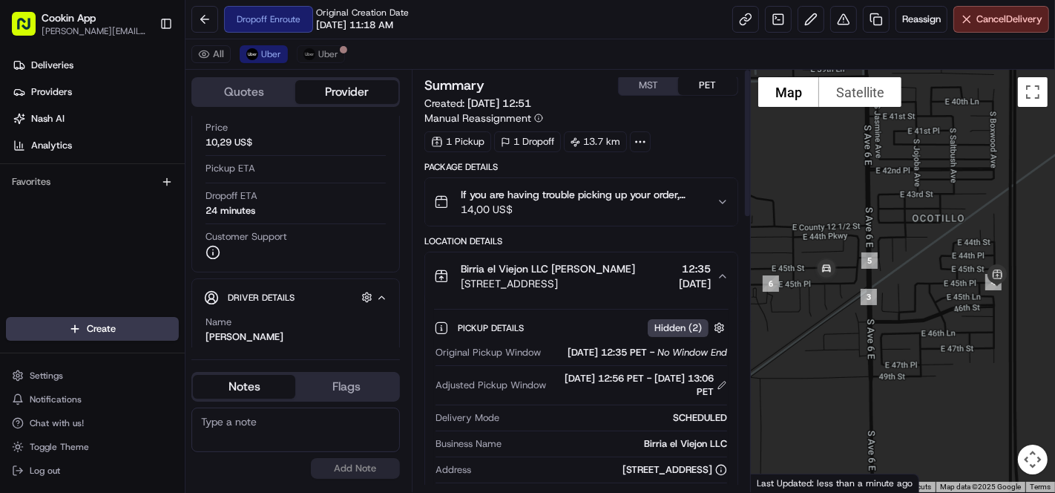
scroll to position [0, 0]
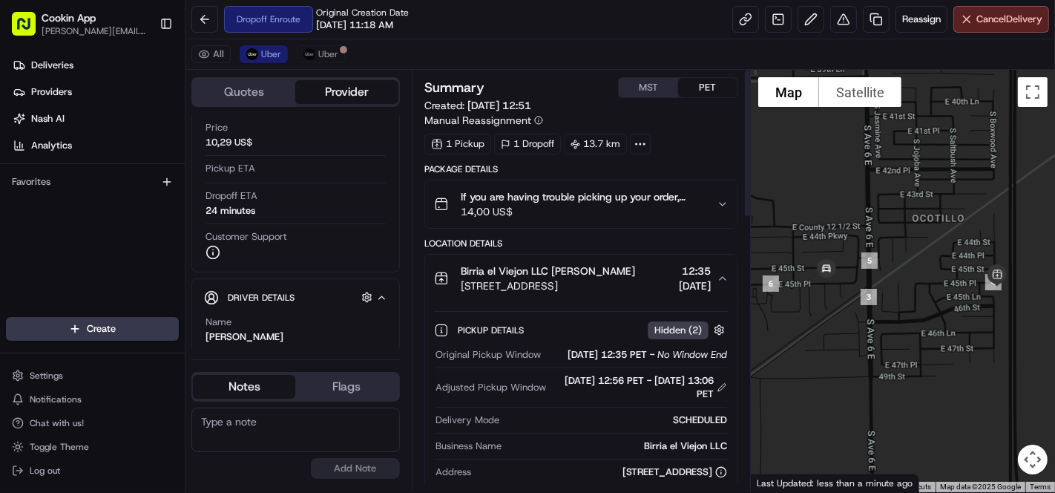
click at [554, 272] on span "Birria el Viejon LLC [PERSON_NAME]" at bounding box center [548, 270] width 174 height 15
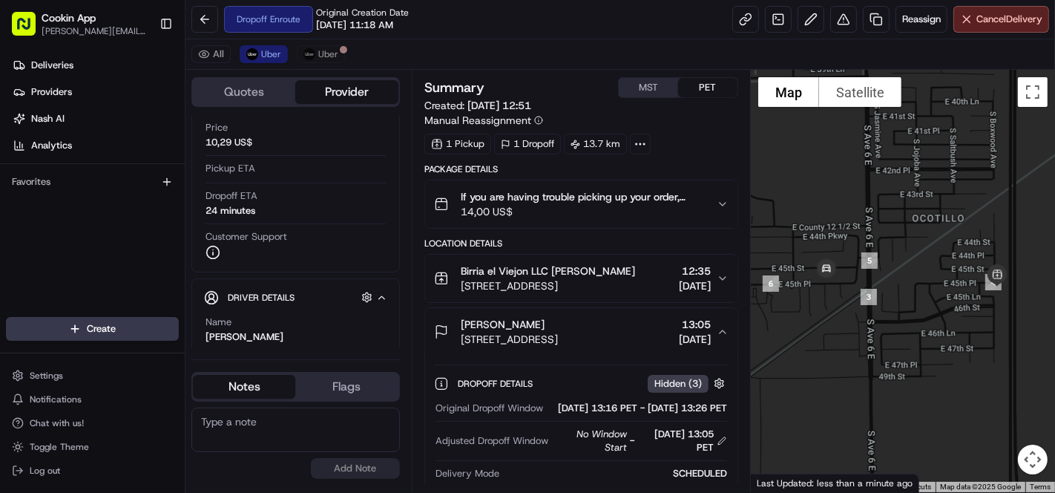
click at [554, 272] on span "Birria el Viejon LLC [PERSON_NAME]" at bounding box center [548, 270] width 174 height 15
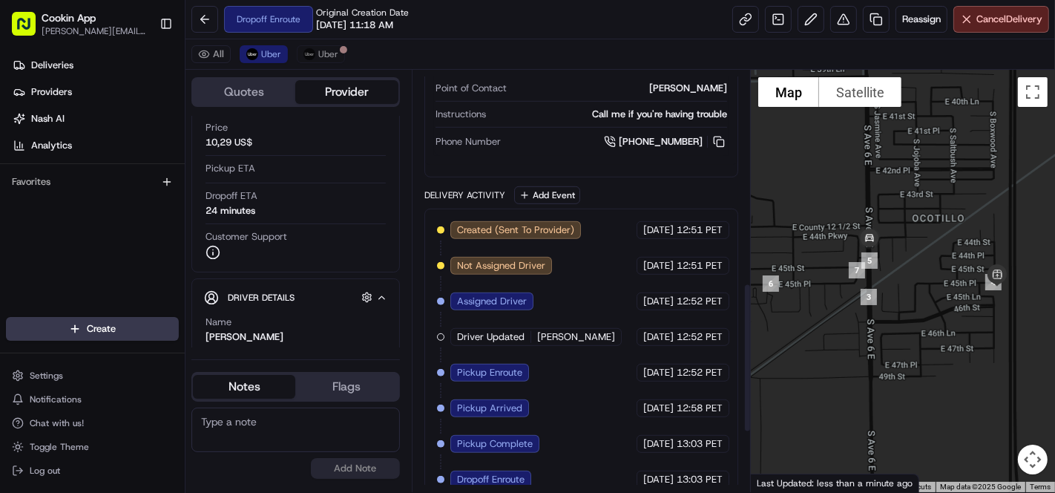
scroll to position [769, 0]
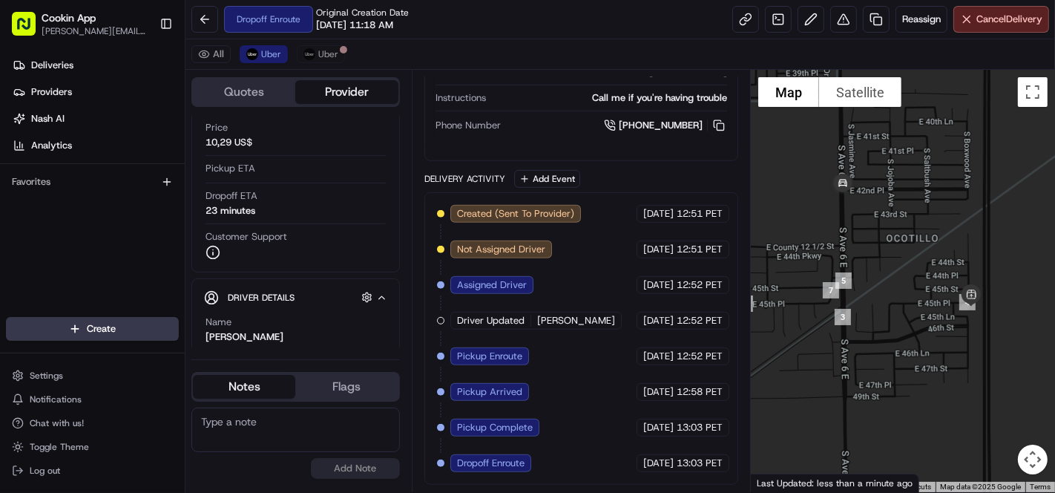
drag, startPoint x: 992, startPoint y: 299, endPoint x: 968, endPoint y: 320, distance: 31.5
click at [968, 320] on div at bounding box center [903, 281] width 304 height 422
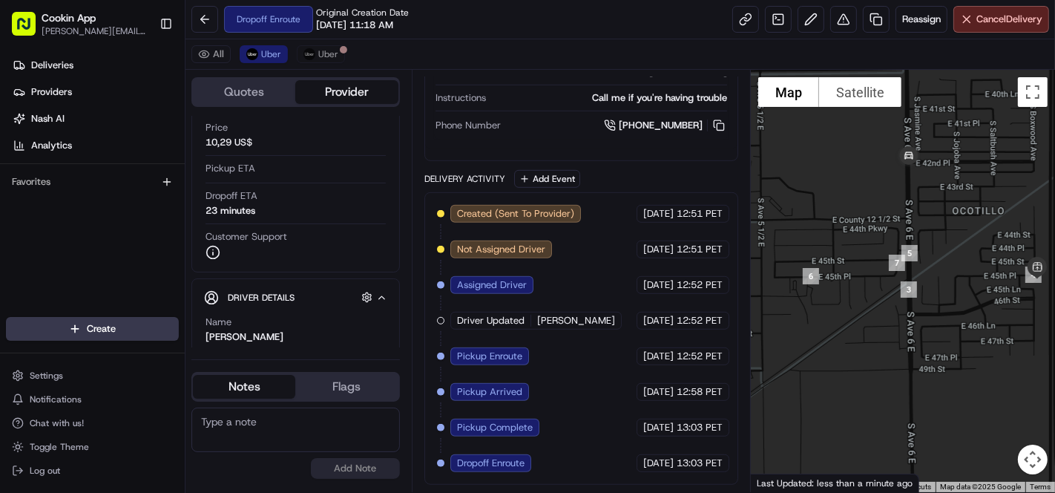
drag, startPoint x: 953, startPoint y: 321, endPoint x: 1036, endPoint y: 291, distance: 88.5
click at [1036, 291] on div at bounding box center [903, 281] width 304 height 422
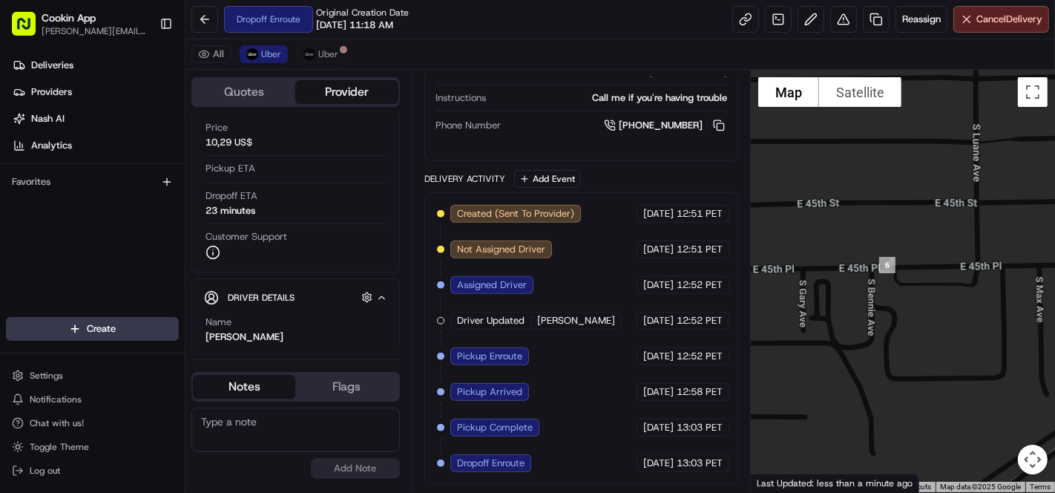
drag, startPoint x: 839, startPoint y: 293, endPoint x: 904, endPoint y: 310, distance: 67.5
click at [904, 310] on div at bounding box center [903, 281] width 304 height 422
drag, startPoint x: 970, startPoint y: 298, endPoint x: 823, endPoint y: 299, distance: 147.6
click at [823, 299] on div at bounding box center [903, 281] width 304 height 422
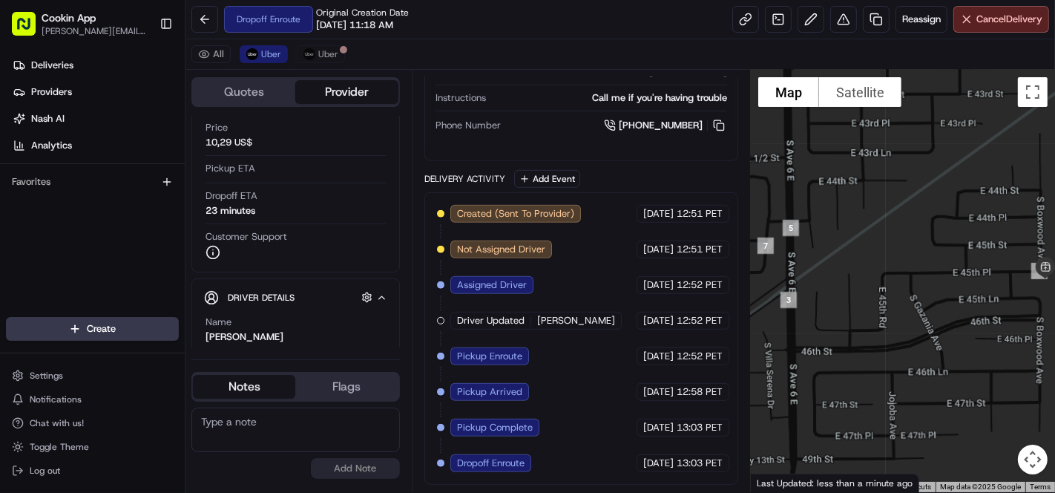
drag, startPoint x: 966, startPoint y: 306, endPoint x: 846, endPoint y: 303, distance: 120.2
click at [846, 303] on div at bounding box center [903, 281] width 304 height 422
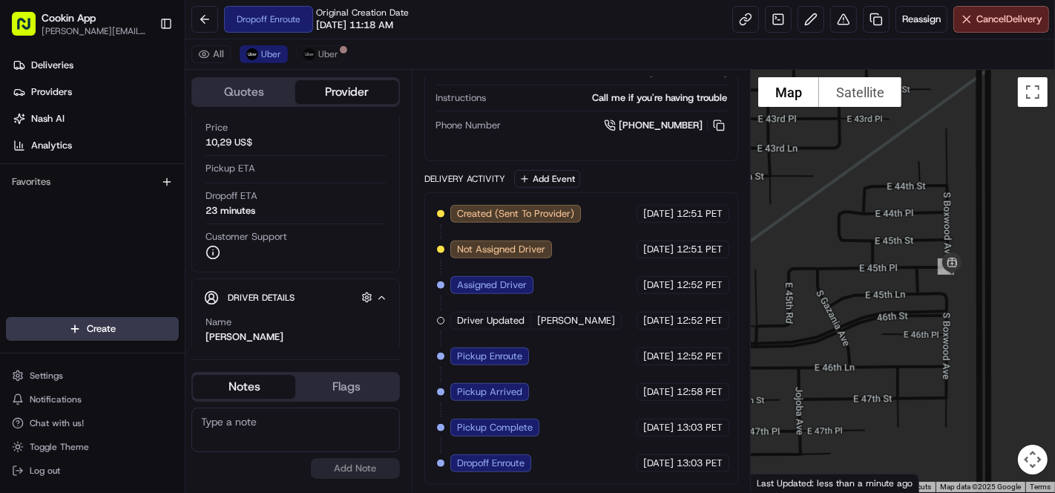
drag, startPoint x: 950, startPoint y: 333, endPoint x: 856, endPoint y: 329, distance: 93.6
click at [856, 329] on div at bounding box center [903, 281] width 304 height 422
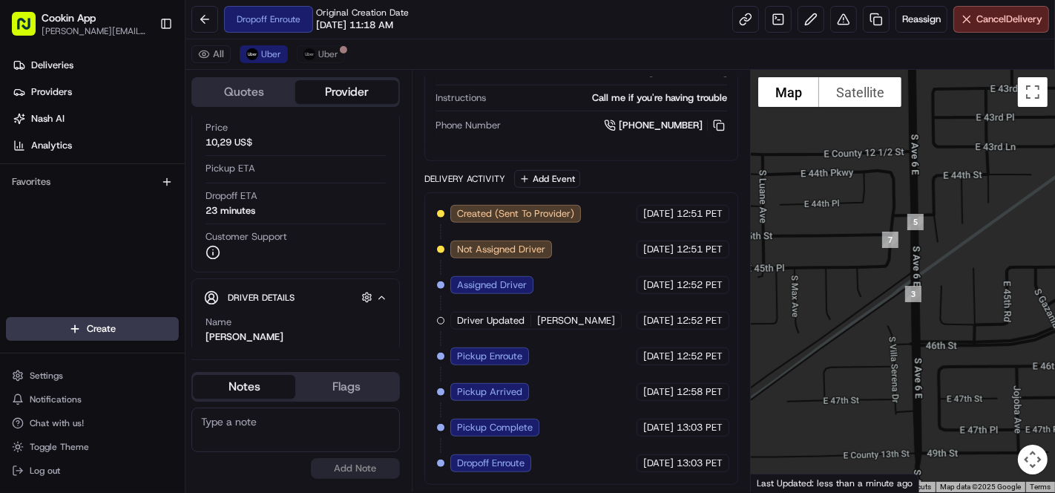
drag, startPoint x: 833, startPoint y: 314, endPoint x: 1054, endPoint y: 312, distance: 221.1
click at [1054, 312] on div at bounding box center [903, 281] width 304 height 422
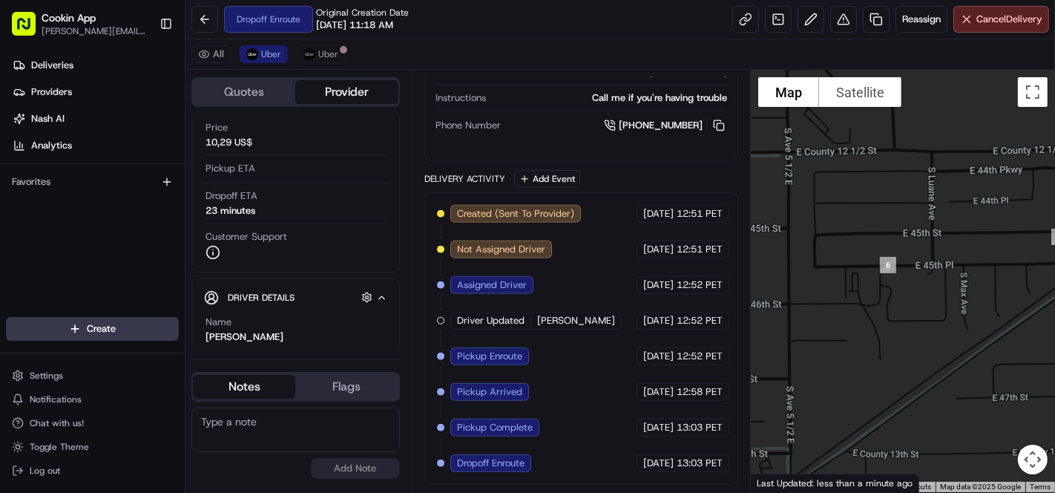
drag, startPoint x: 1000, startPoint y: 321, endPoint x: 1031, endPoint y: 320, distance: 31.2
click at [1031, 320] on div at bounding box center [903, 281] width 304 height 422
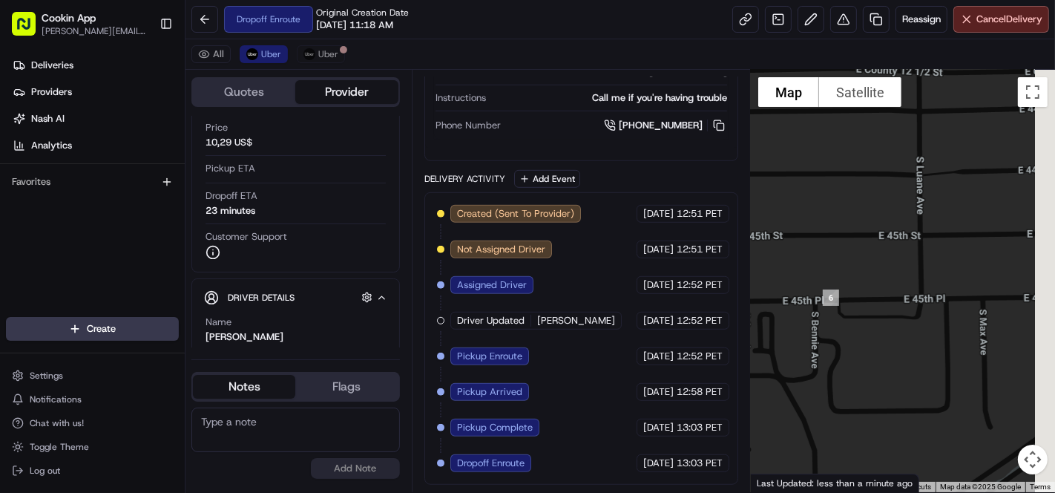
drag, startPoint x: 975, startPoint y: 285, endPoint x: 873, endPoint y: 348, distance: 119.6
click at [873, 348] on div at bounding box center [903, 281] width 304 height 422
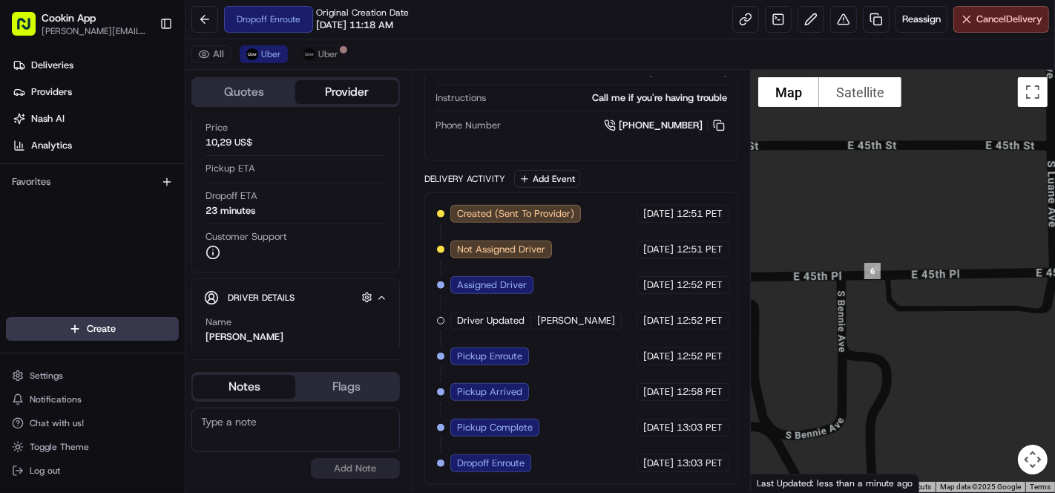
drag, startPoint x: 865, startPoint y: 347, endPoint x: 943, endPoint y: 338, distance: 78.5
click at [943, 338] on div at bounding box center [903, 281] width 304 height 422
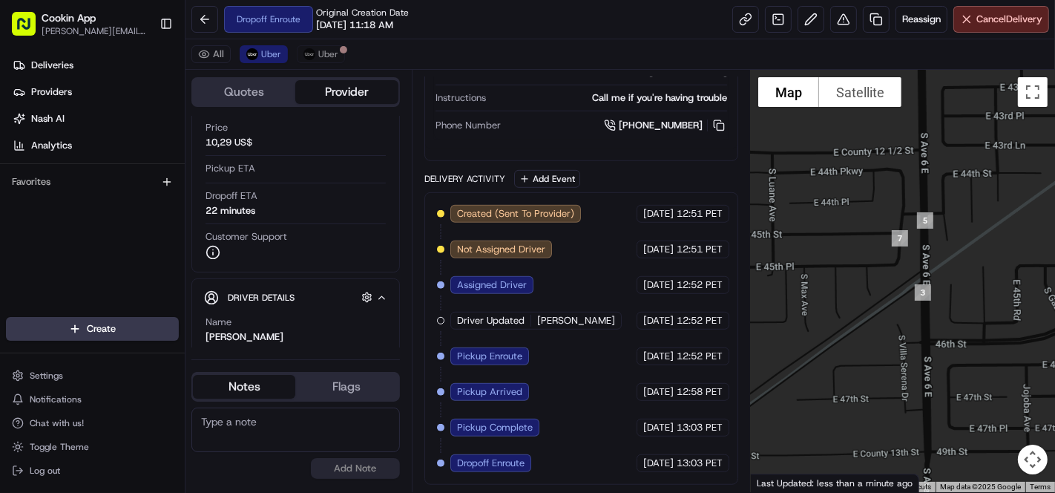
drag, startPoint x: 870, startPoint y: 283, endPoint x: 820, endPoint y: 279, distance: 49.8
click at [806, 298] on div at bounding box center [903, 281] width 304 height 422
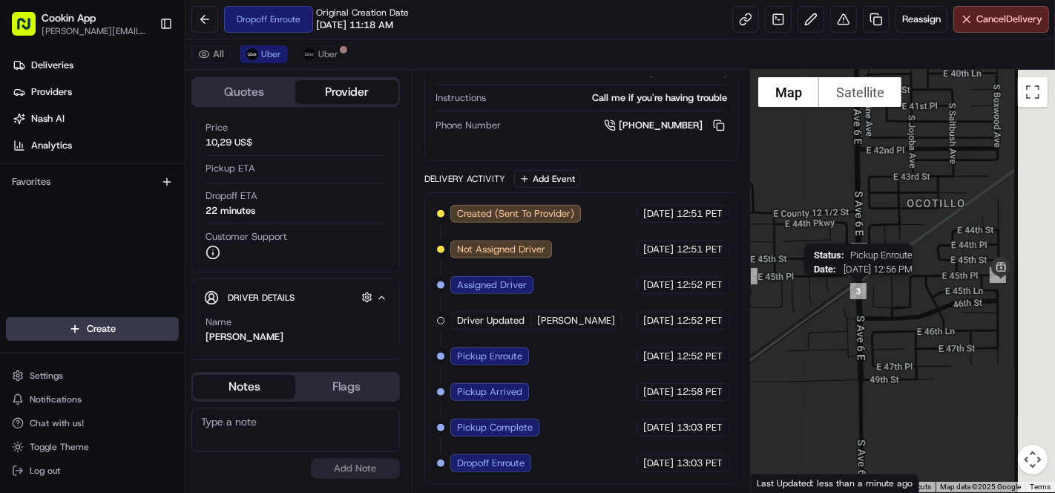
drag, startPoint x: 970, startPoint y: 293, endPoint x: 835, endPoint y: 285, distance: 135.3
click at [801, 289] on div "Status : Pickup Enroute Date : 08/16/2025 12:56 PM" at bounding box center [903, 281] width 304 height 422
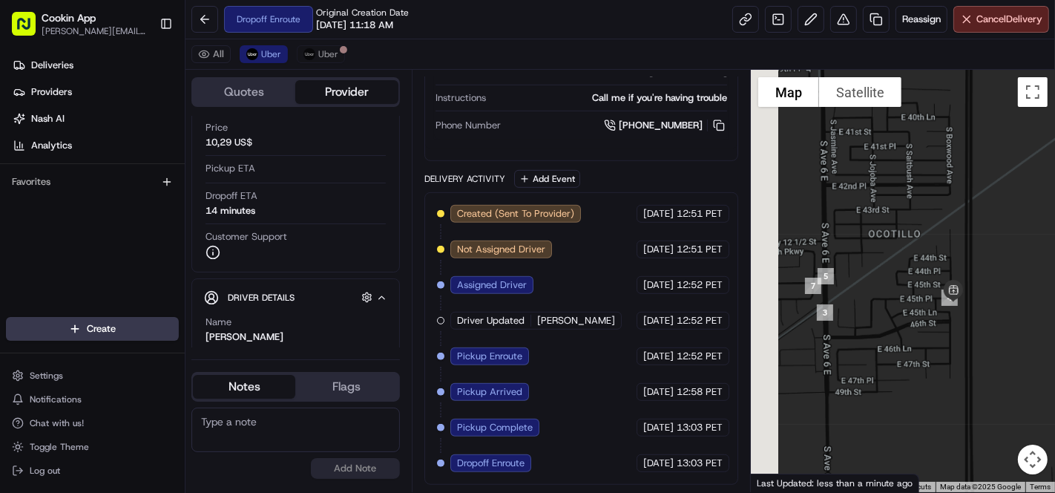
drag, startPoint x: 951, startPoint y: 312, endPoint x: 1051, endPoint y: 312, distance: 99.4
click at [1051, 312] on div at bounding box center [903, 281] width 304 height 422
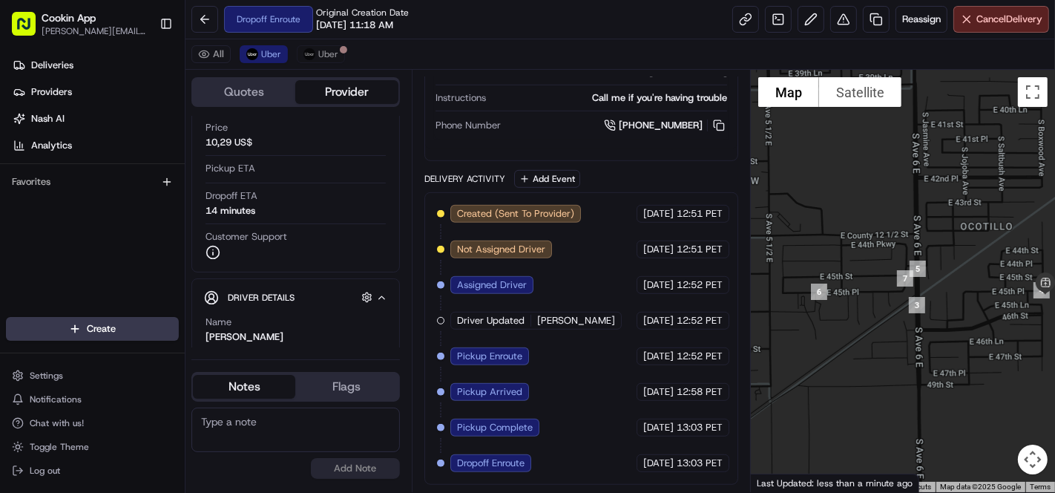
drag, startPoint x: 968, startPoint y: 319, endPoint x: 1054, endPoint y: 309, distance: 86.6
click at [1054, 309] on div at bounding box center [903, 281] width 304 height 422
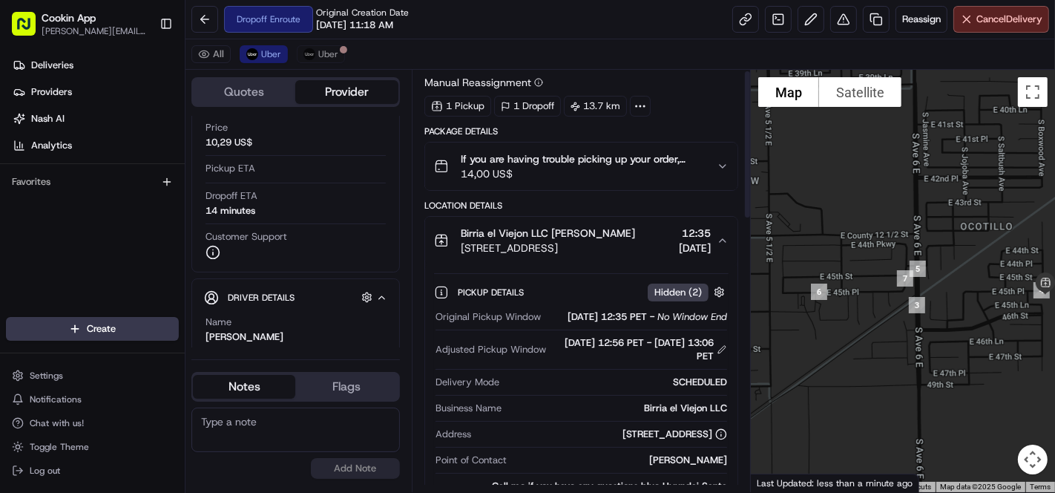
scroll to position [0, 0]
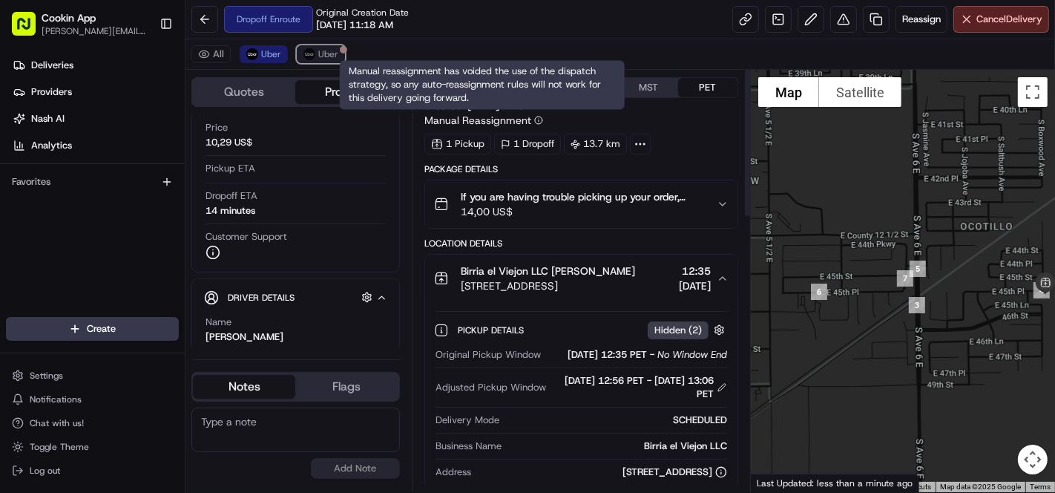
click at [326, 48] on span "Uber" at bounding box center [328, 54] width 20 height 12
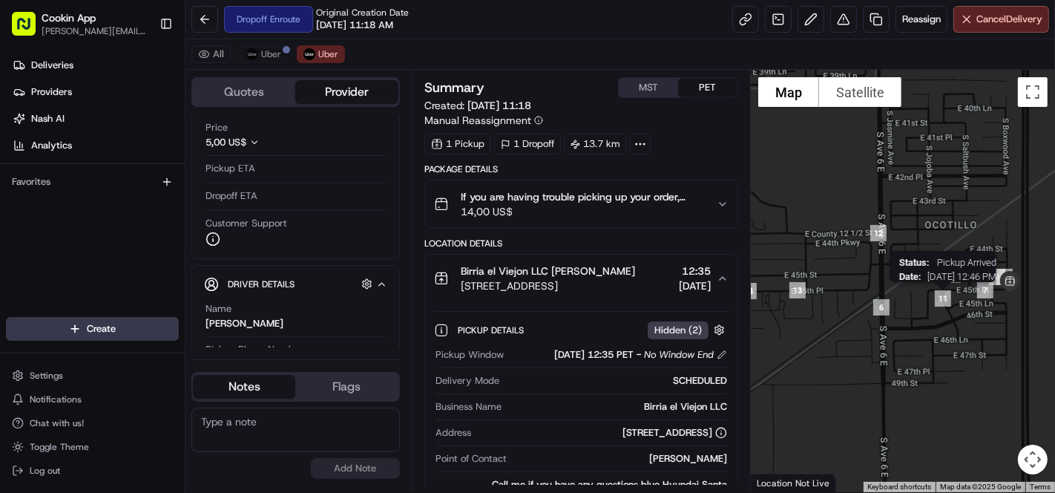
drag, startPoint x: 936, startPoint y: 307, endPoint x: 945, endPoint y: 307, distance: 8.9
click at [945, 307] on img "11" at bounding box center [943, 298] width 28 height 28
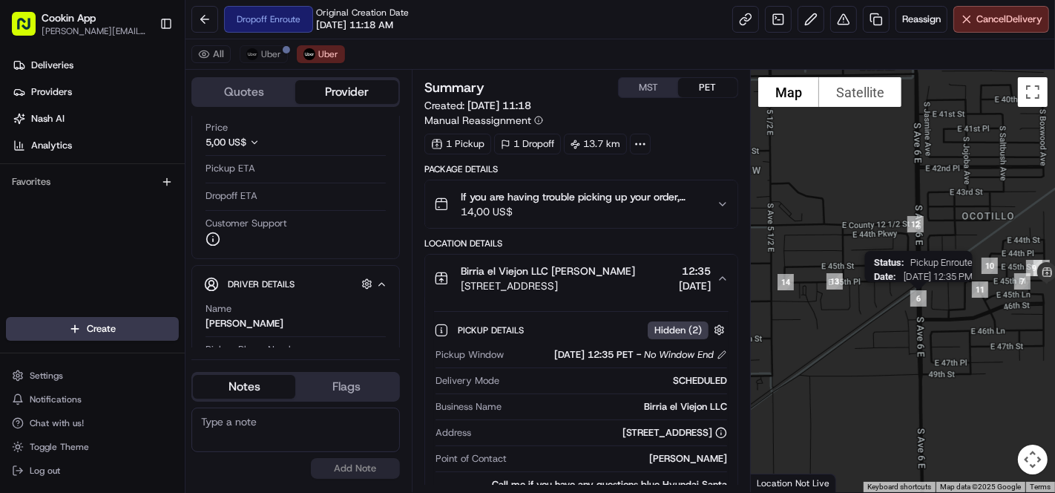
drag, startPoint x: 864, startPoint y: 311, endPoint x: 902, endPoint y: 303, distance: 38.7
click at [902, 303] on div "Status : Pickup Enroute Date : 08/16/2025 12:35 PM" at bounding box center [903, 281] width 304 height 422
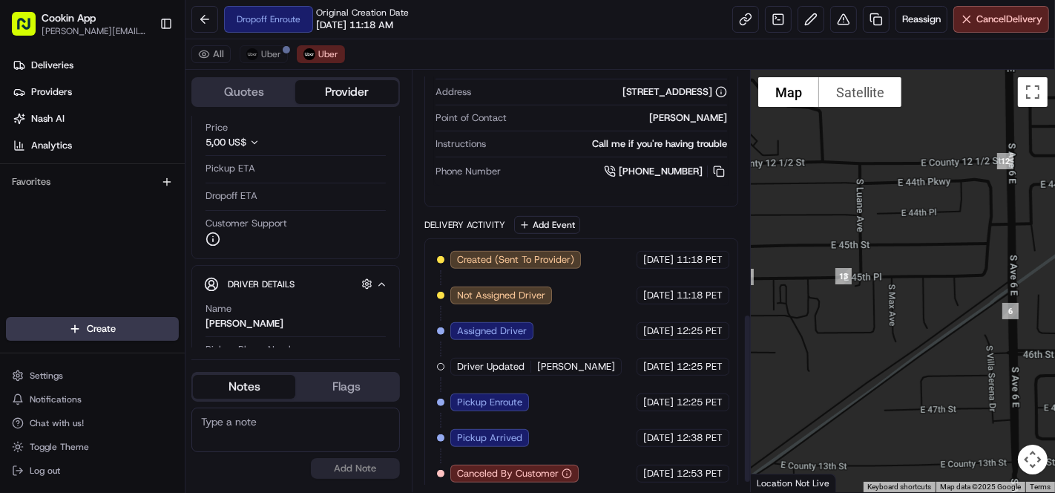
scroll to position [628, 0]
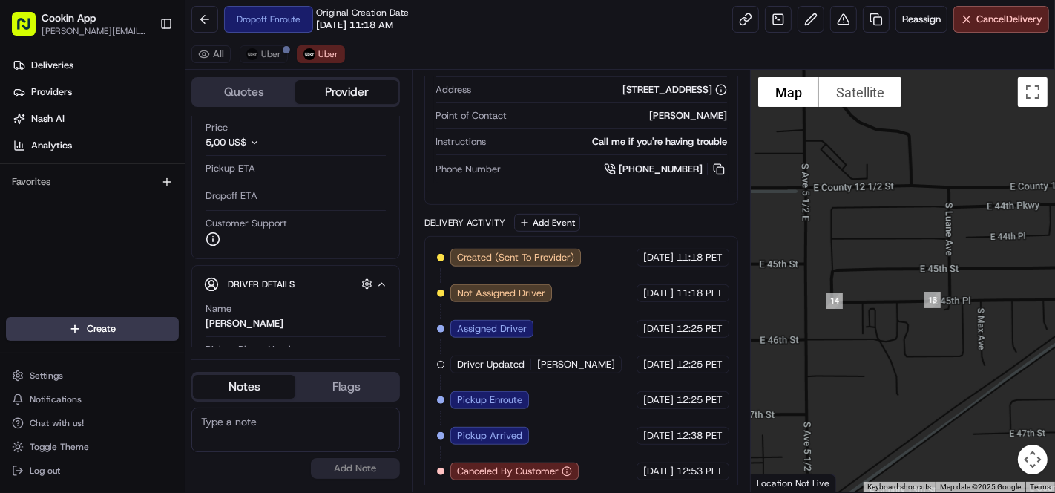
drag, startPoint x: 829, startPoint y: 306, endPoint x: 735, endPoint y: 248, distance: 110.6
click at [921, 332] on div at bounding box center [903, 281] width 304 height 422
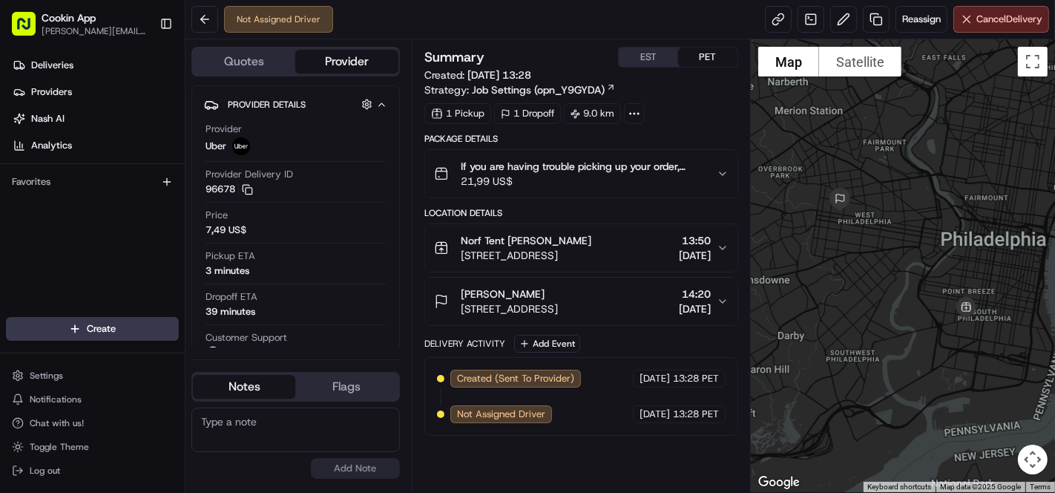
click at [602, 174] on span "21,99 US$" at bounding box center [583, 181] width 244 height 15
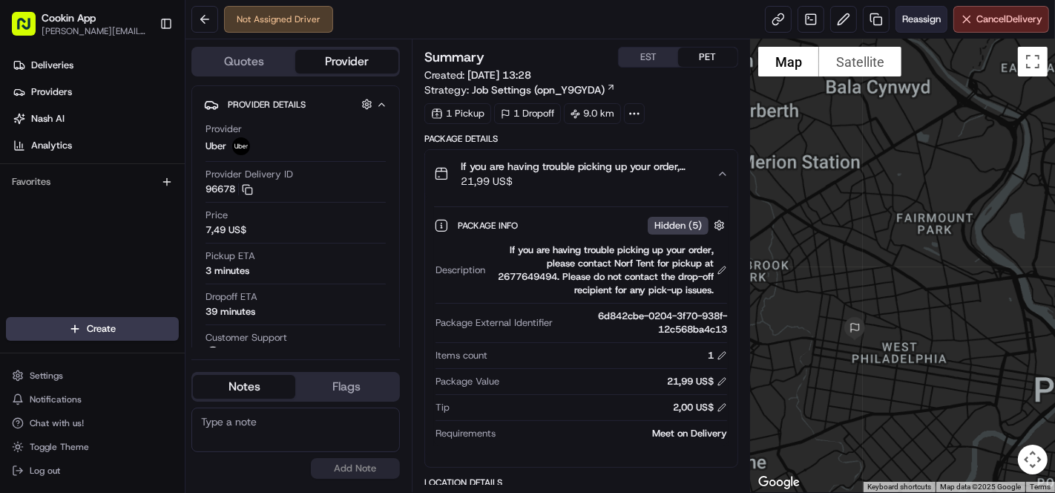
click at [907, 17] on span "Reassign" at bounding box center [921, 19] width 39 height 13
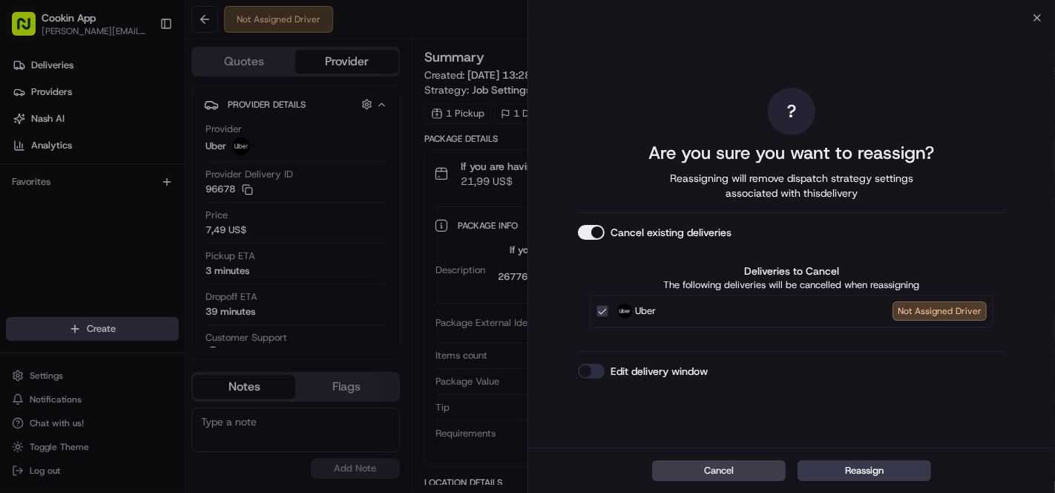
click at [599, 231] on button "Cancel existing deliveries" at bounding box center [591, 232] width 27 height 15
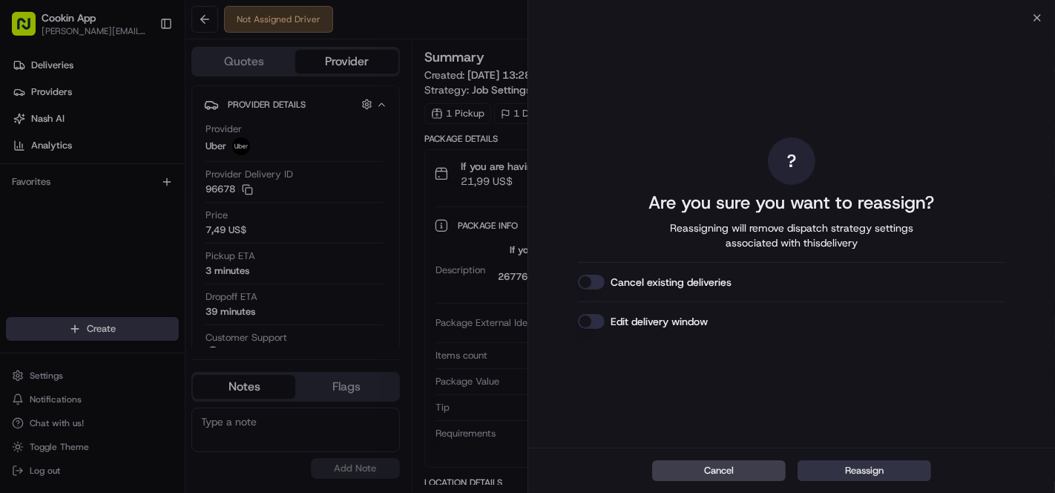
click at [861, 475] on button "Reassign" at bounding box center [865, 470] width 134 height 21
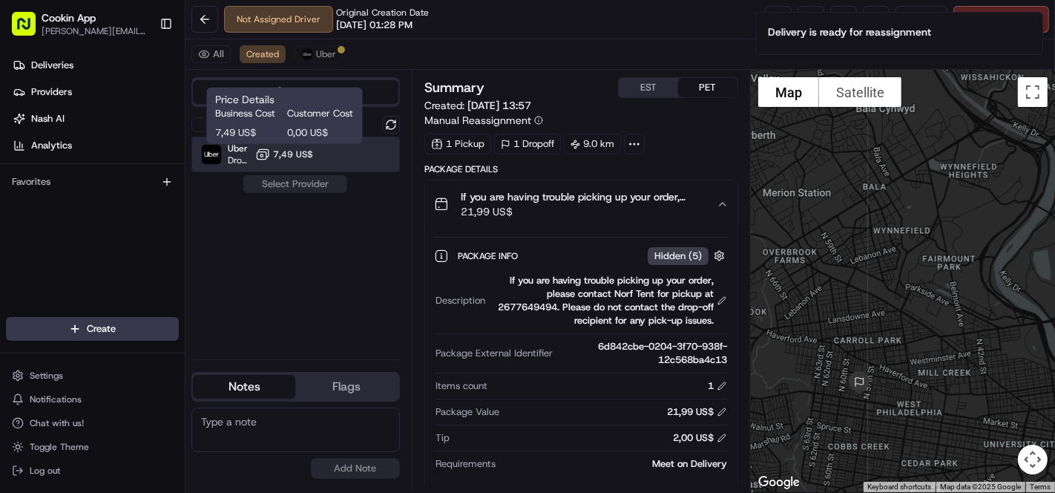
click at [328, 160] on div "Uber Dropoff ETA 57 minutes 7,49 US$" at bounding box center [295, 155] width 208 height 36
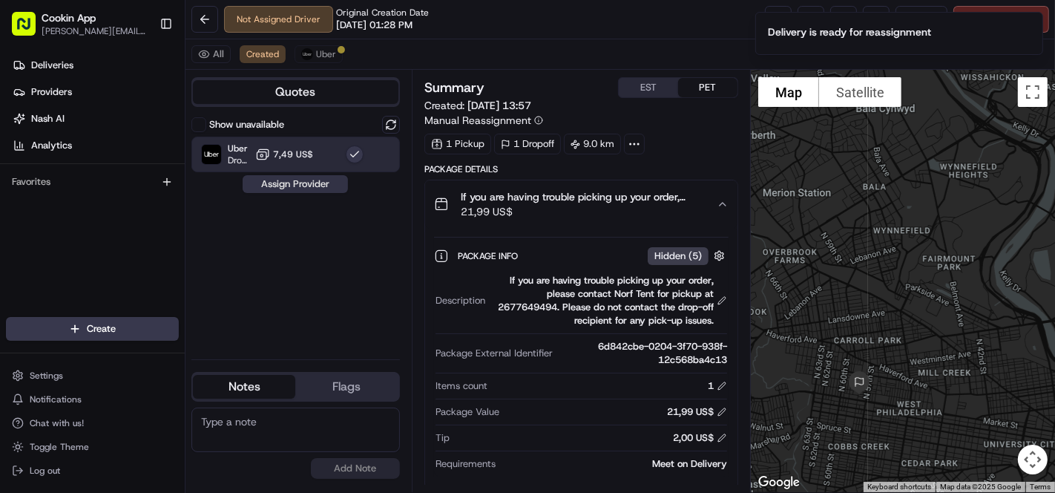
click at [311, 183] on button "Assign Provider" at bounding box center [295, 184] width 105 height 18
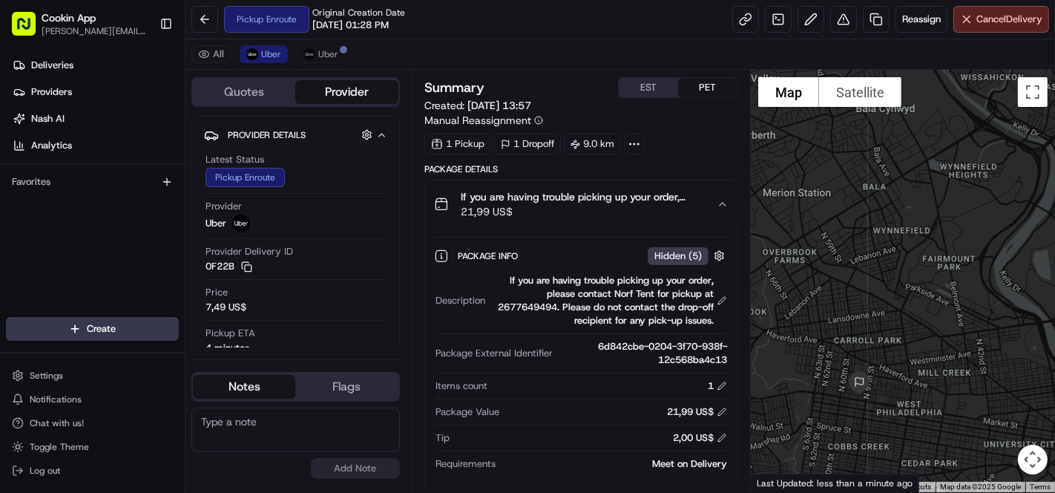
click at [464, 11] on div "Pickup Enroute Original Creation Date 08/16/2025 01:28 PM Reassign Cancel Deliv…" at bounding box center [620, 19] width 870 height 39
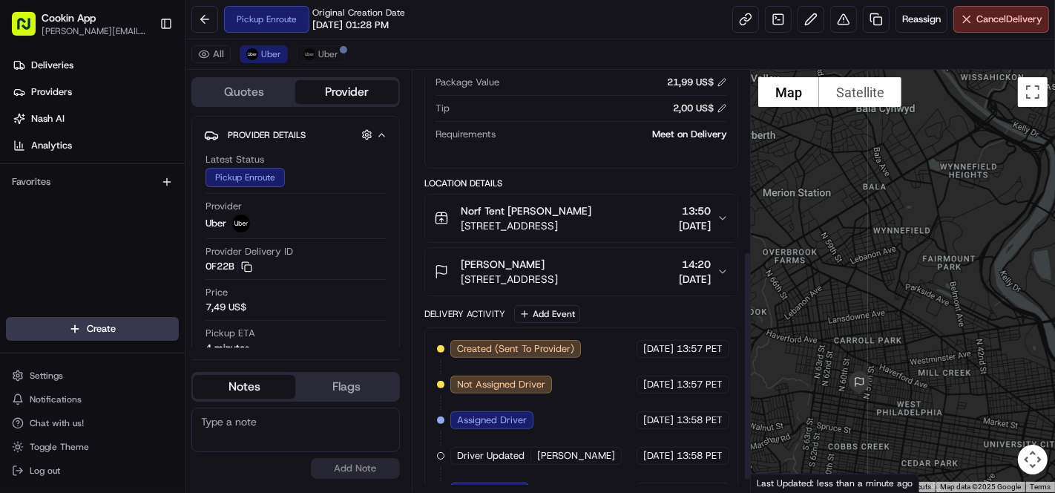
scroll to position [352, 0]
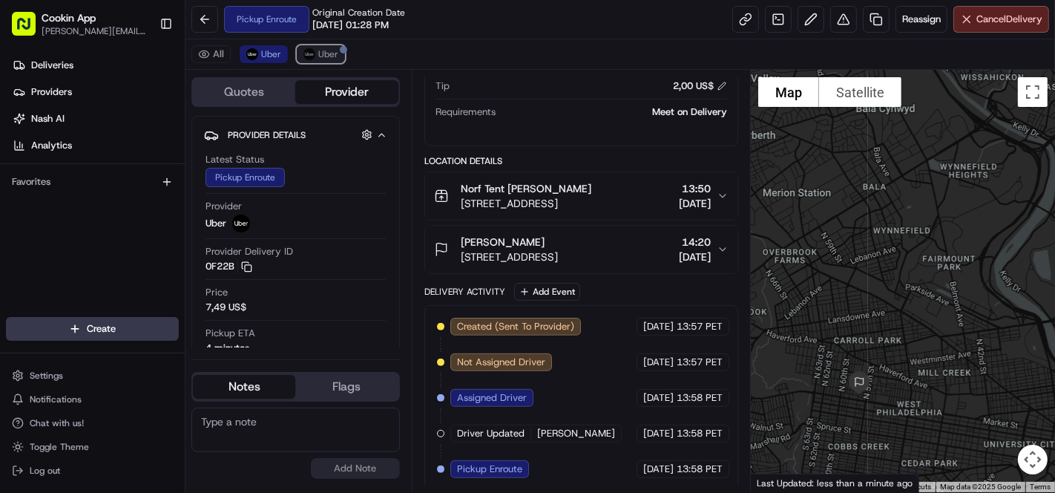
click at [298, 59] on button "Uber" at bounding box center [321, 54] width 48 height 18
drag, startPoint x: 267, startPoint y: 51, endPoint x: 331, endPoint y: 38, distance: 65.2
click at [267, 52] on span "Uber" at bounding box center [271, 54] width 20 height 12
click at [993, 16] on span "Cancel Delivery" at bounding box center [1009, 19] width 66 height 13
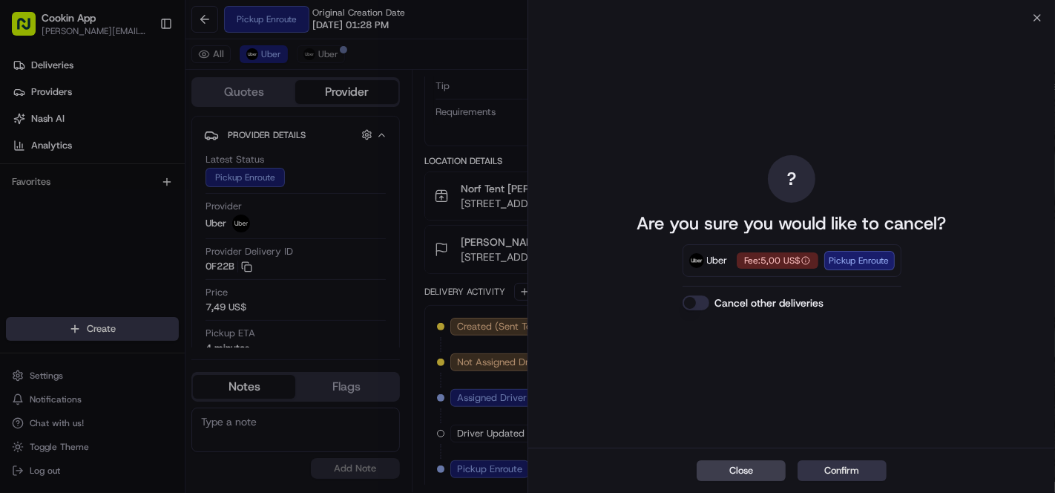
click at [854, 467] on button "Confirm" at bounding box center [842, 470] width 89 height 21
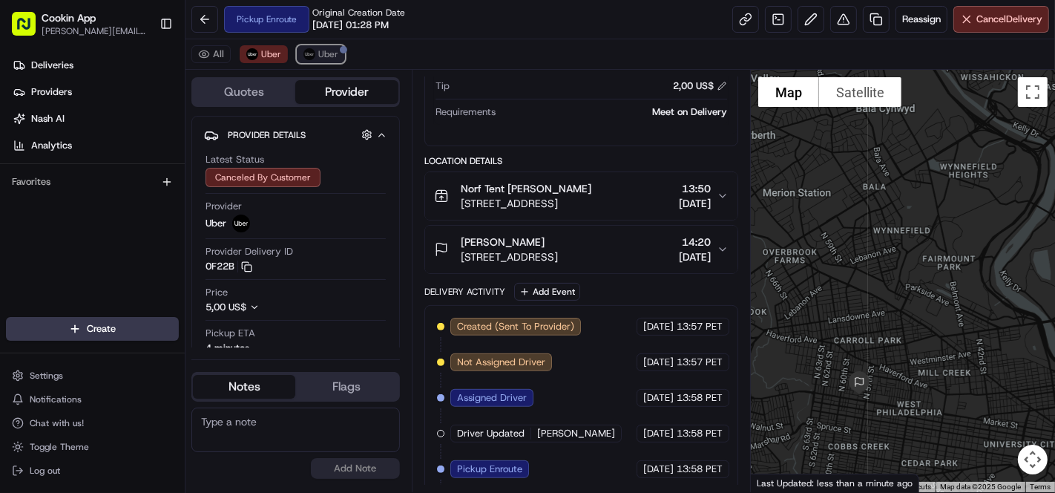
click at [309, 54] on img at bounding box center [309, 54] width 12 height 12
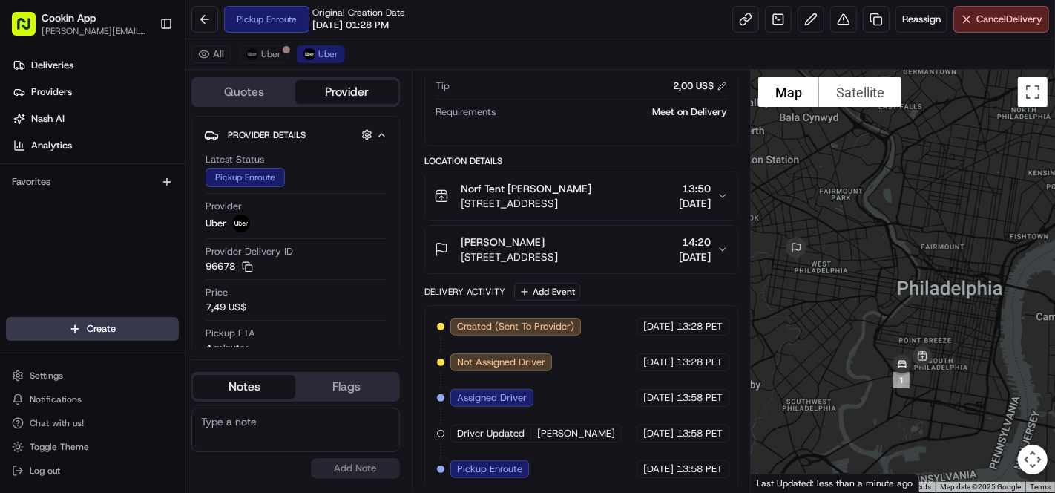
drag, startPoint x: 964, startPoint y: 295, endPoint x: 928, endPoint y: 251, distance: 57.5
click at [928, 251] on div at bounding box center [903, 281] width 304 height 422
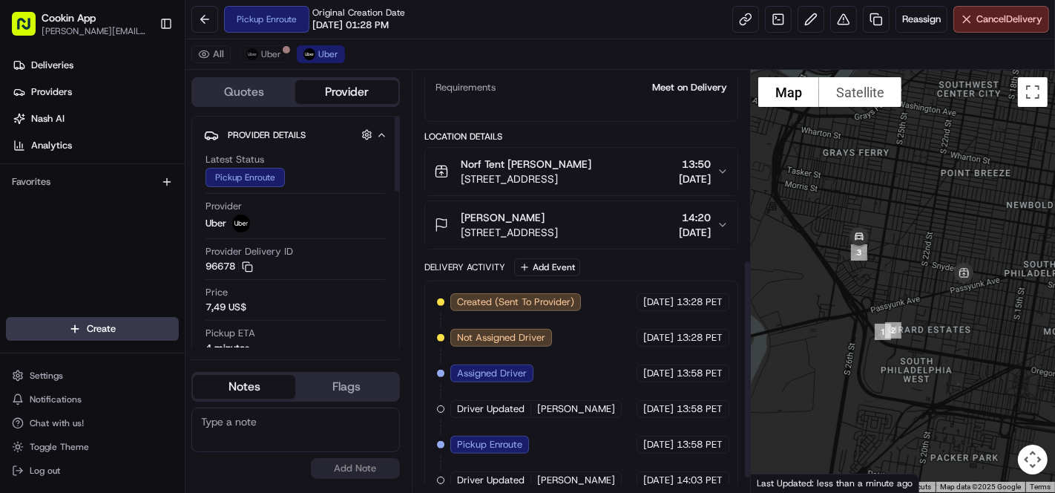
scroll to position [387, 0]
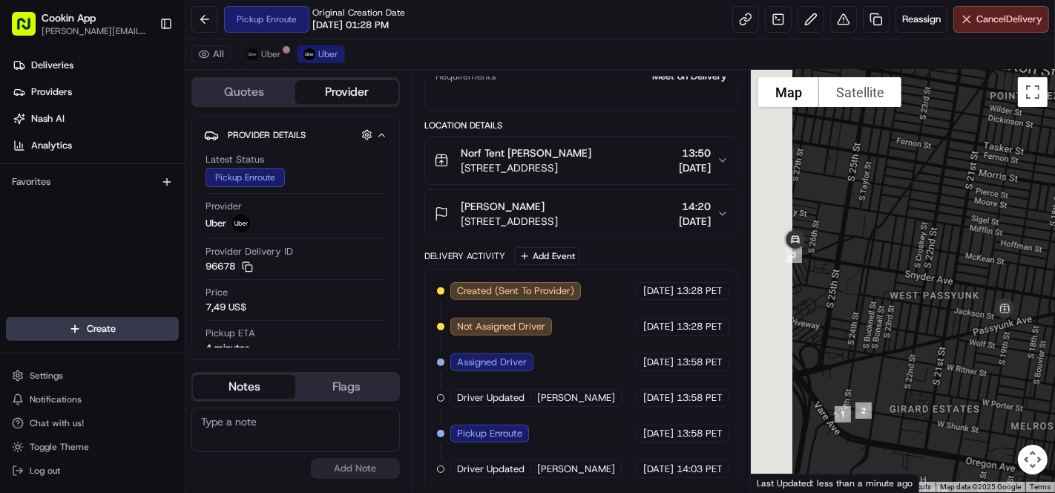
drag, startPoint x: 881, startPoint y: 235, endPoint x: 939, endPoint y: 289, distance: 78.7
click at [939, 289] on div at bounding box center [903, 281] width 304 height 422
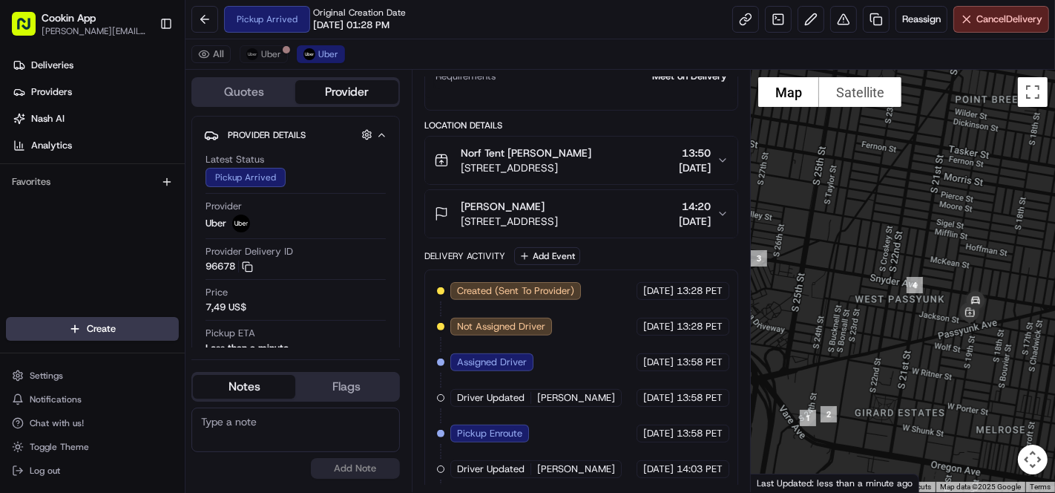
drag, startPoint x: 958, startPoint y: 357, endPoint x: 918, endPoint y: 362, distance: 39.7
click at [918, 362] on div at bounding box center [903, 281] width 304 height 422
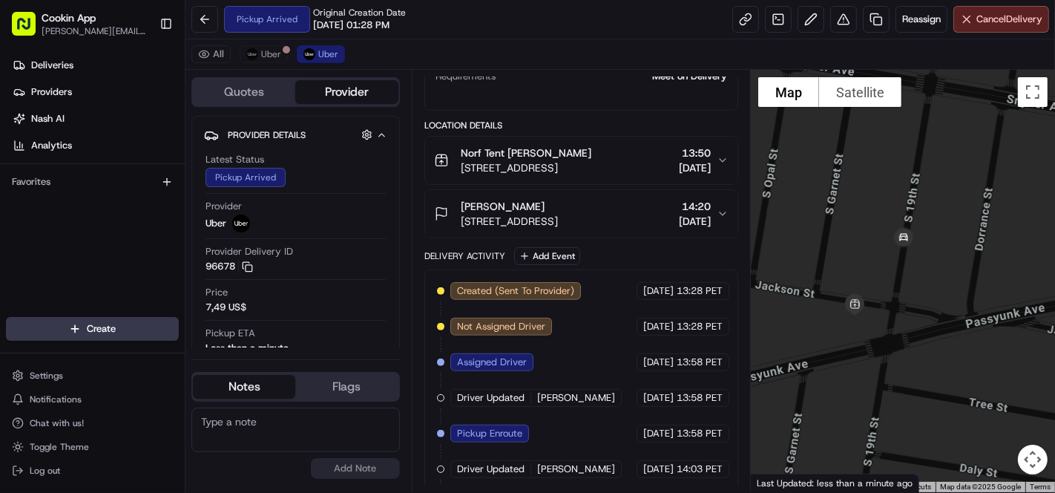
drag, startPoint x: 951, startPoint y: 269, endPoint x: 907, endPoint y: 320, distance: 67.8
click at [907, 320] on div at bounding box center [903, 281] width 304 height 422
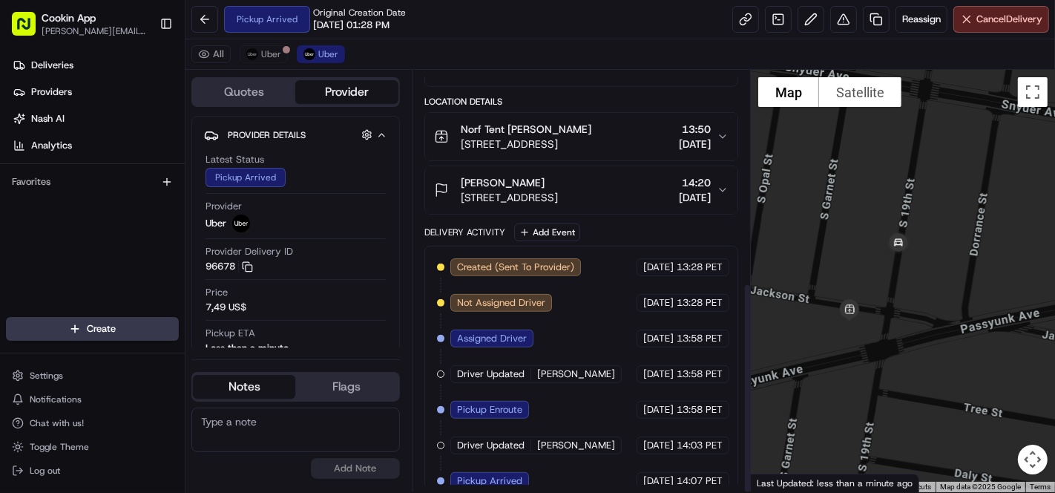
scroll to position [422, 0]
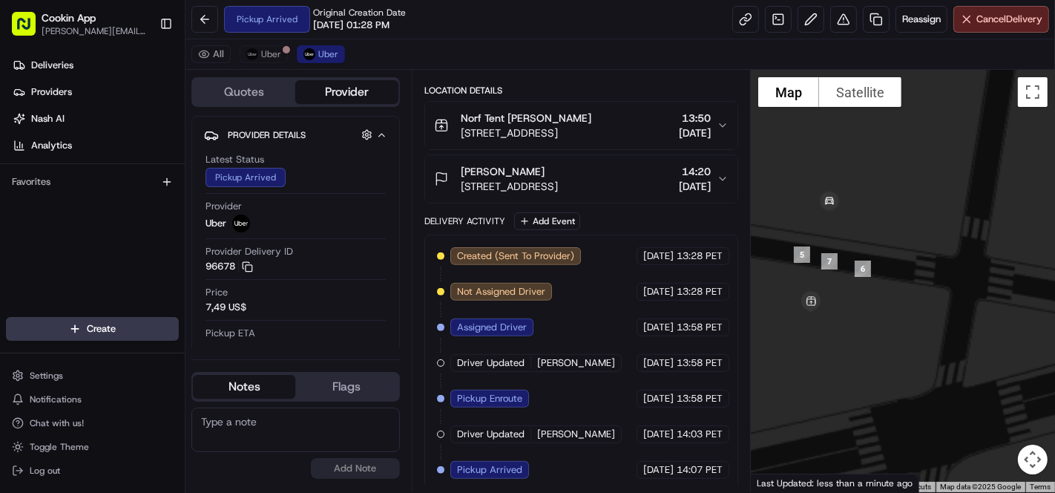
drag, startPoint x: 852, startPoint y: 332, endPoint x: 918, endPoint y: 329, distance: 66.1
click at [918, 329] on div at bounding box center [903, 281] width 304 height 422
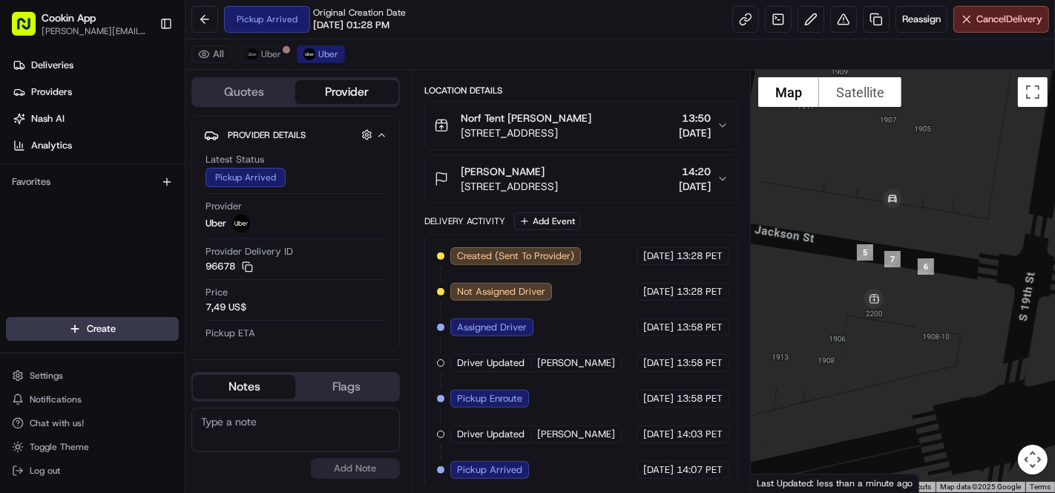
click at [542, 172] on div "[PERSON_NAME]" at bounding box center [509, 171] width 97 height 15
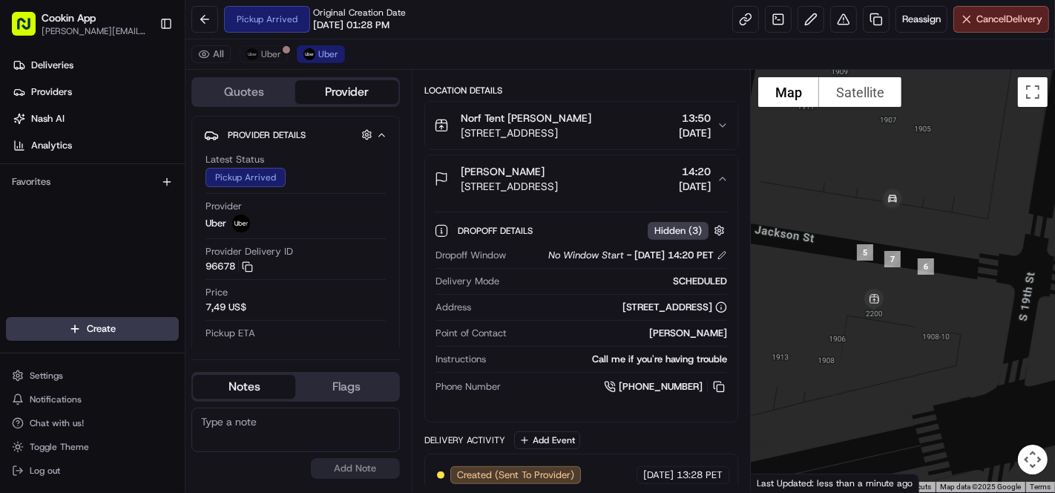
drag, startPoint x: 718, startPoint y: 382, endPoint x: 674, endPoint y: 335, distance: 65.1
click at [718, 382] on button at bounding box center [719, 386] width 16 height 16
